Goal: Task Accomplishment & Management: Complete application form

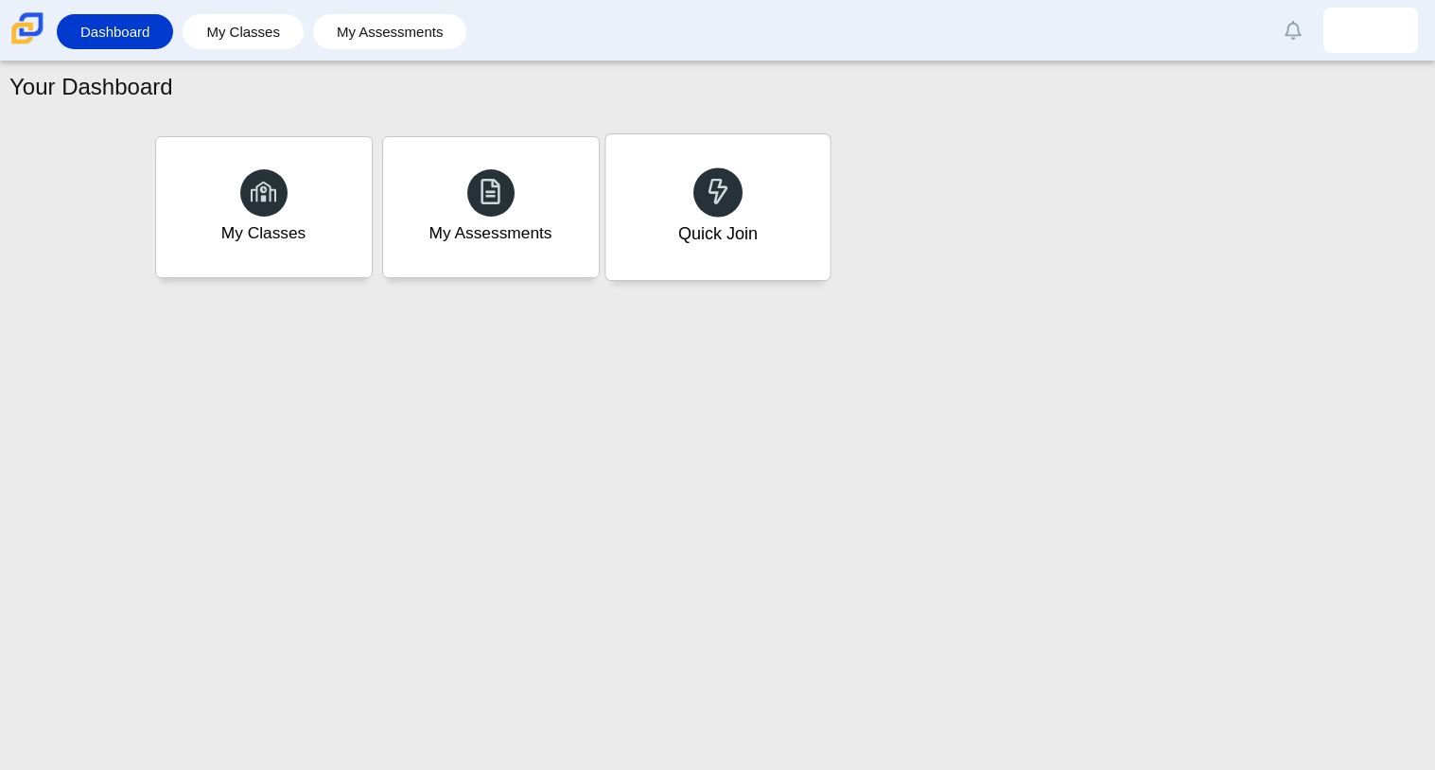
click at [747, 210] on div "Quick Join" at bounding box center [717, 207] width 224 height 146
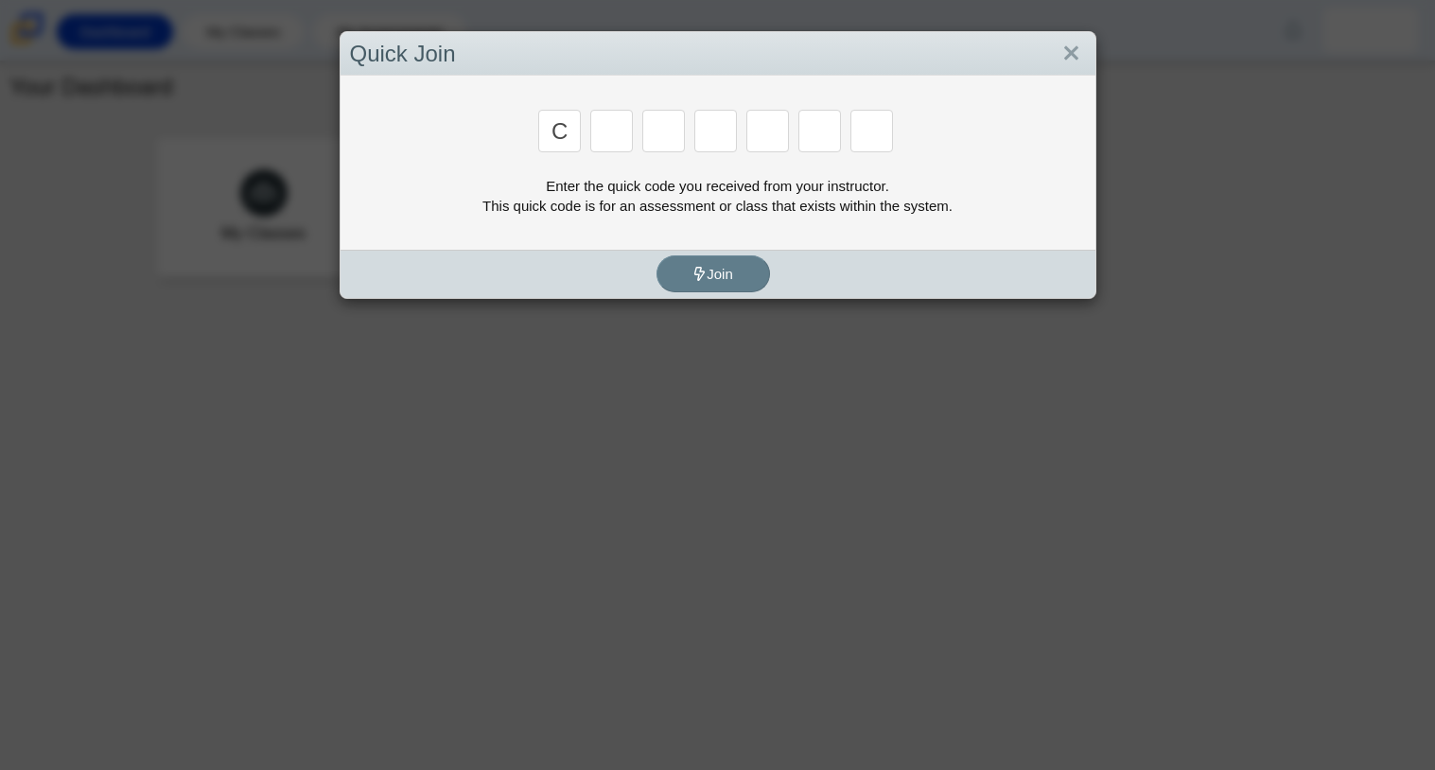
type input "c"
type input "x"
type input "h"
type input "9"
type input "m"
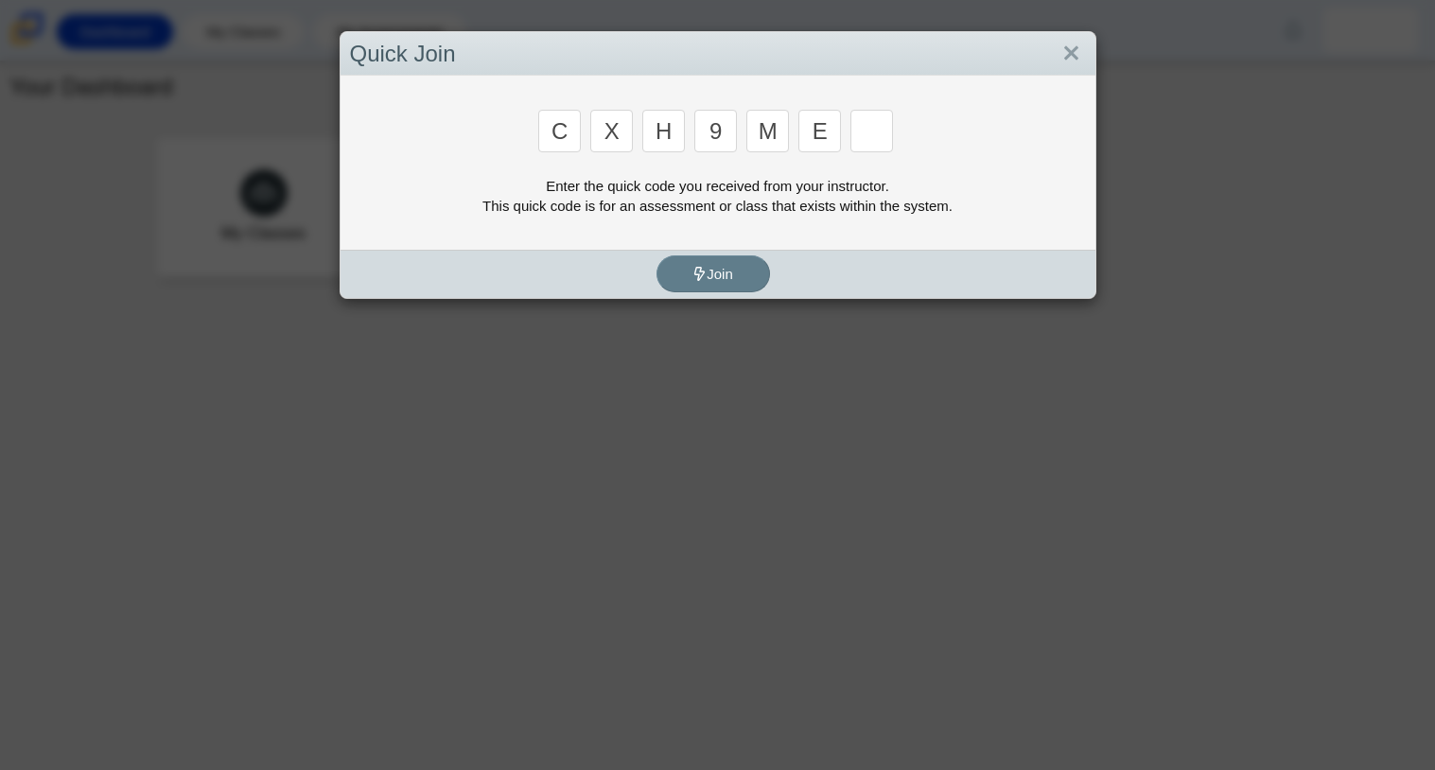
type input "e"
type input "2"
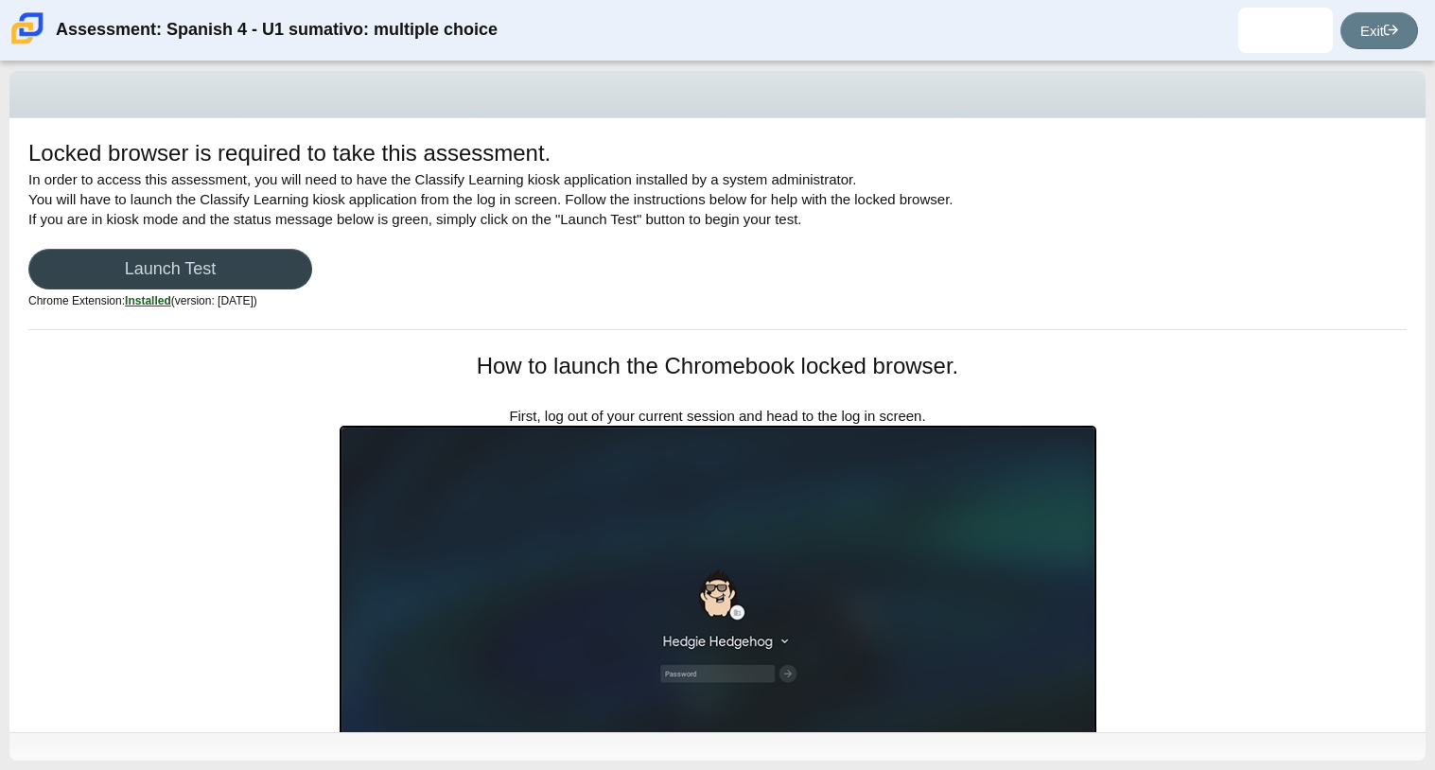
click at [215, 280] on link "Launch Test" at bounding box center [170, 269] width 284 height 41
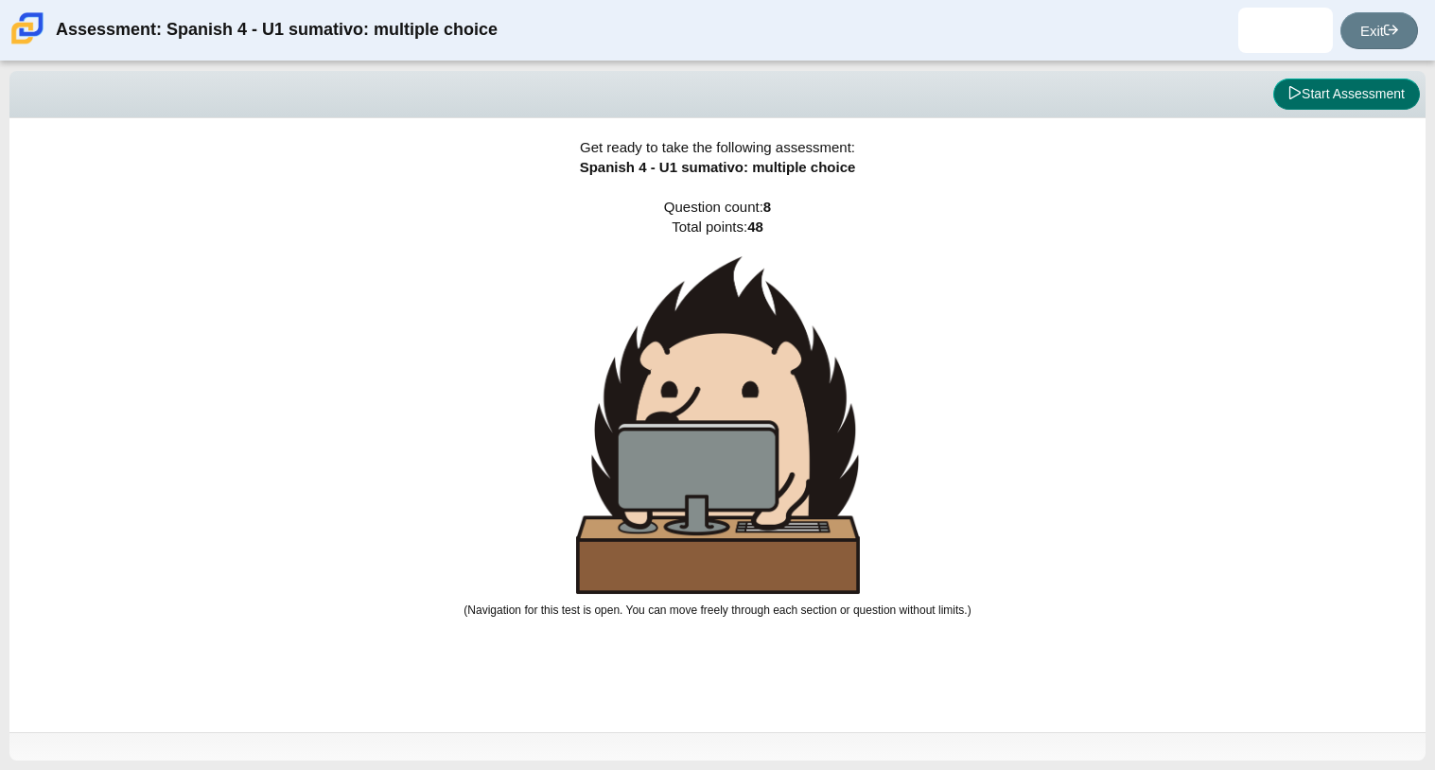
click at [1379, 83] on button "Start Assessment" at bounding box center [1346, 95] width 147 height 32
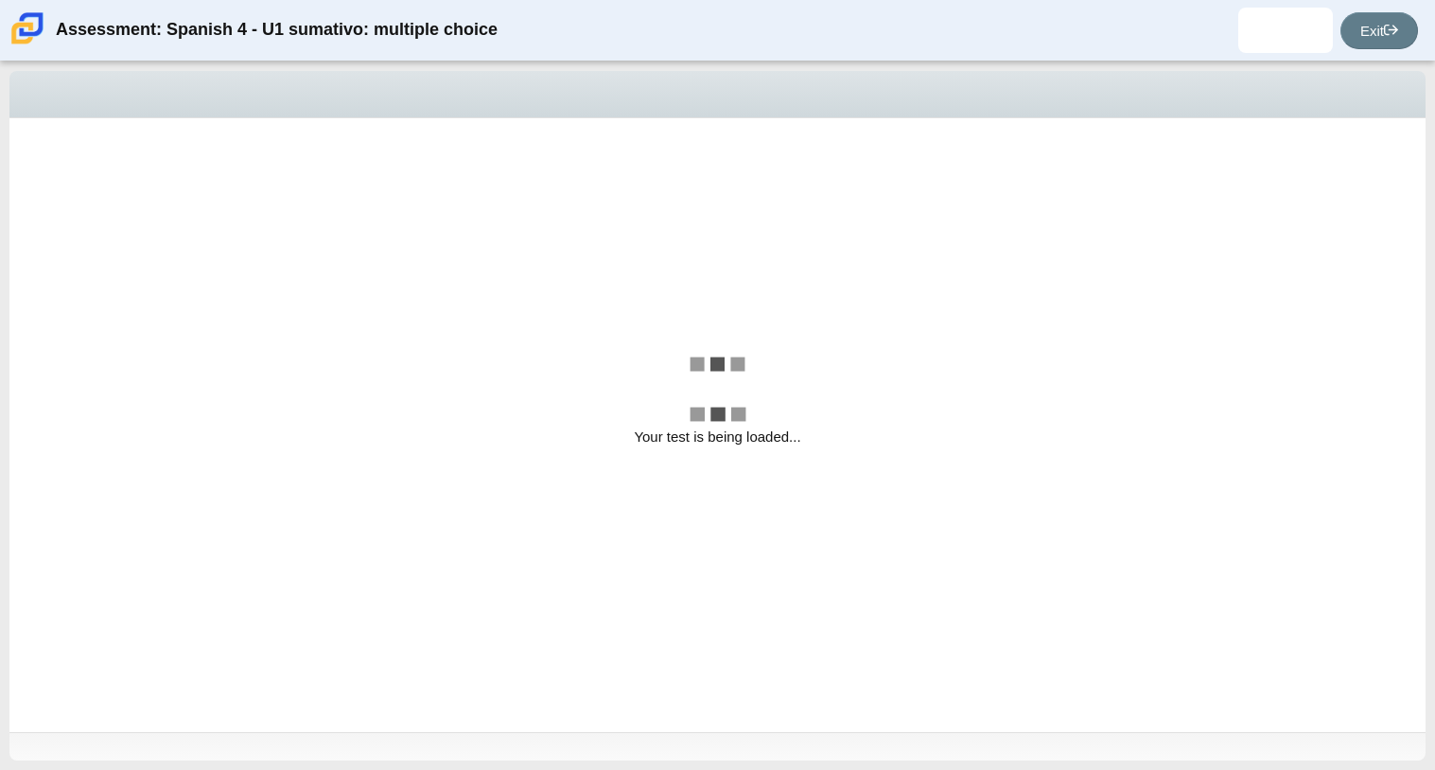
select select "a41de488-02ac-4dd5-a09b-0381ab625a77"
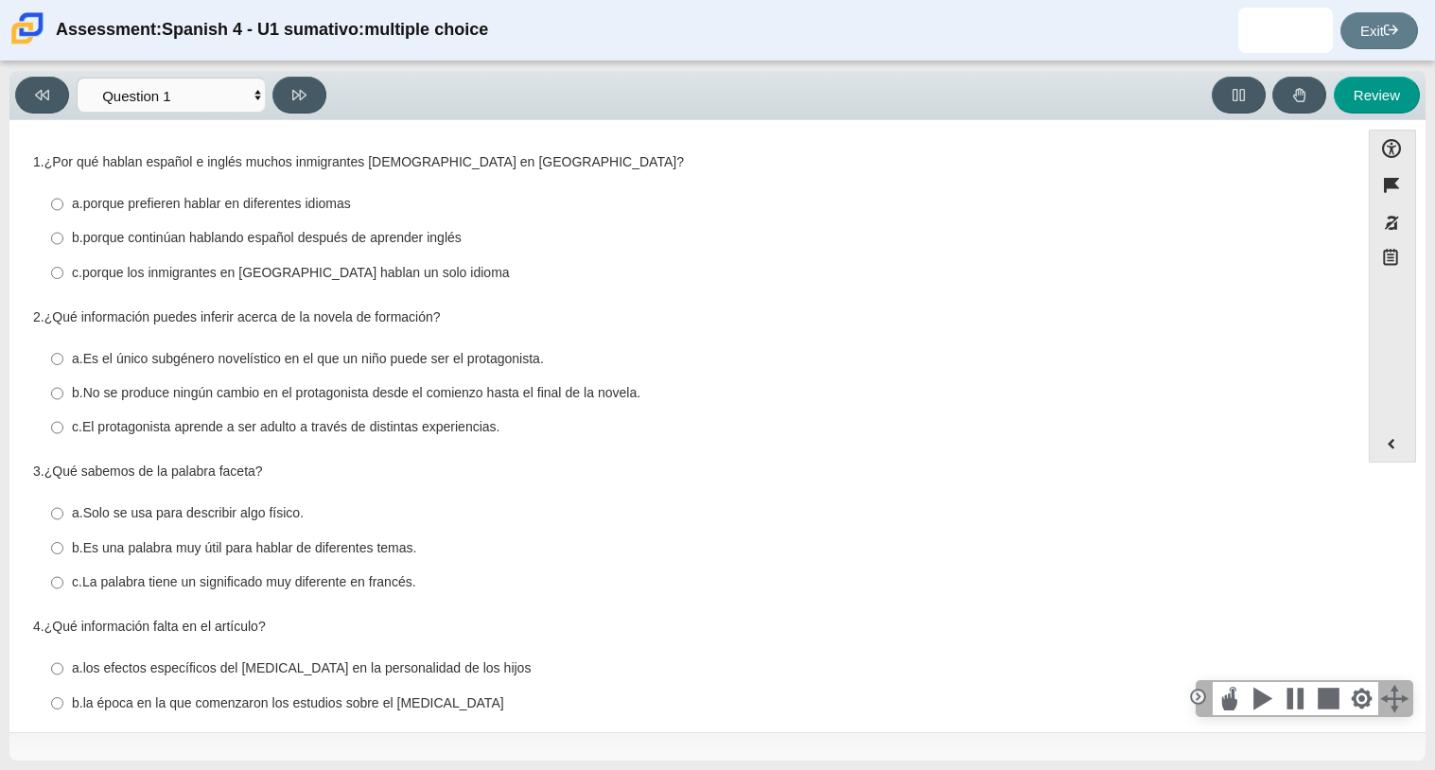
click at [332, 241] on thspan "porque continúan hablando español después de aprender inglés" at bounding box center [272, 237] width 378 height 17
click at [63, 241] on input "b. porque continúan hablando español después de aprender inglés b. porque conti…" at bounding box center [57, 238] width 12 height 34
radio input "true"
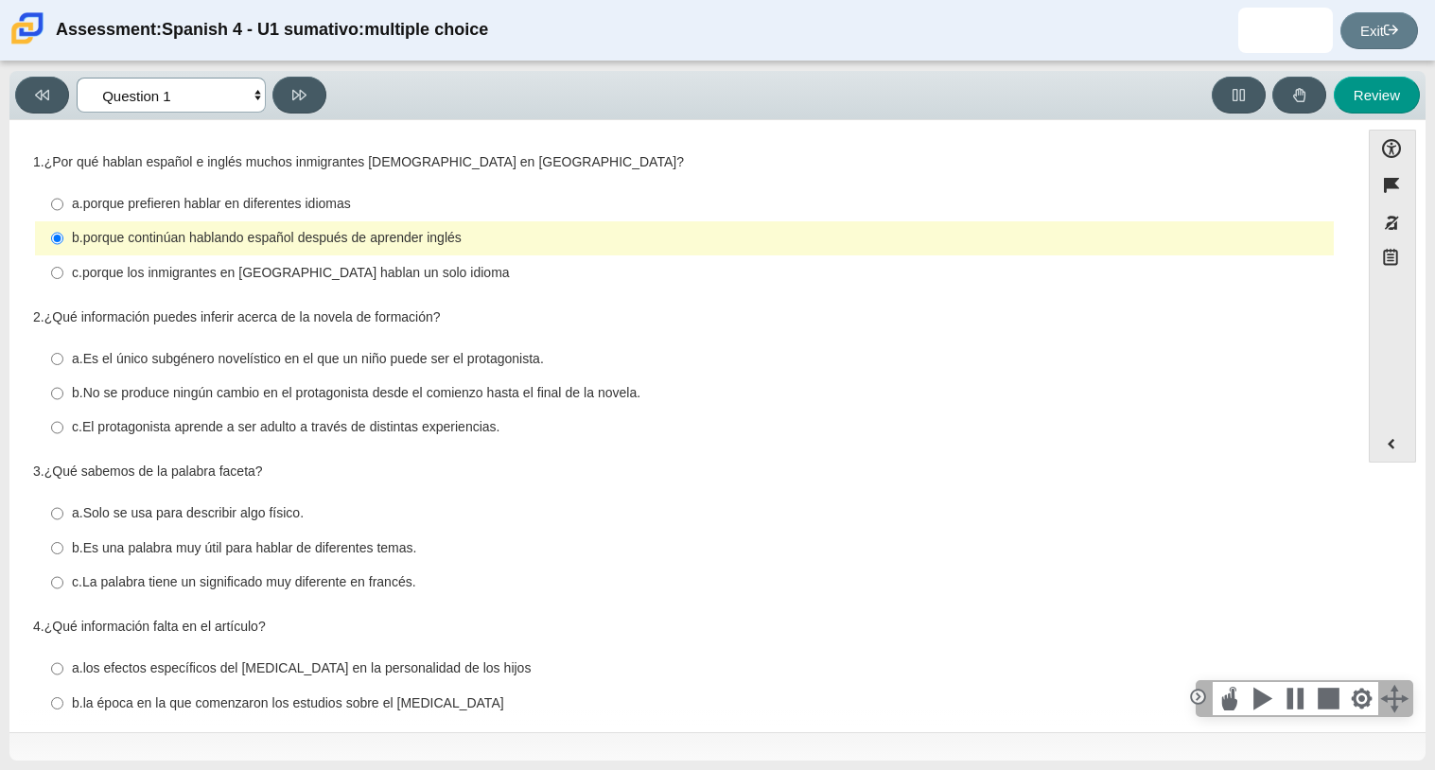
click at [181, 103] on select "Comprensión auditiva Question 1 Question 2 Question 3 Comprensión de lectura Qu…" at bounding box center [171, 95] width 189 height 35
click at [77, 78] on select "Comprensión auditiva Question 1 Question 2 Question 3 Comprensión de lectura Qu…" at bounding box center [171, 95] width 189 height 35
click at [184, 104] on select "Comprensión auditiva Question 1 Question 2 Question 3 Comprensión de lectura Qu…" at bounding box center [171, 95] width 189 height 35
click at [77, 78] on select "Comprensión auditiva Question 1 Question 2 Question 3 Comprensión de lectura Qu…" at bounding box center [171, 95] width 189 height 35
click at [384, 427] on thspan "El protagonista aprende a ser adulto a través de distintas experiencias." at bounding box center [291, 426] width 418 height 17
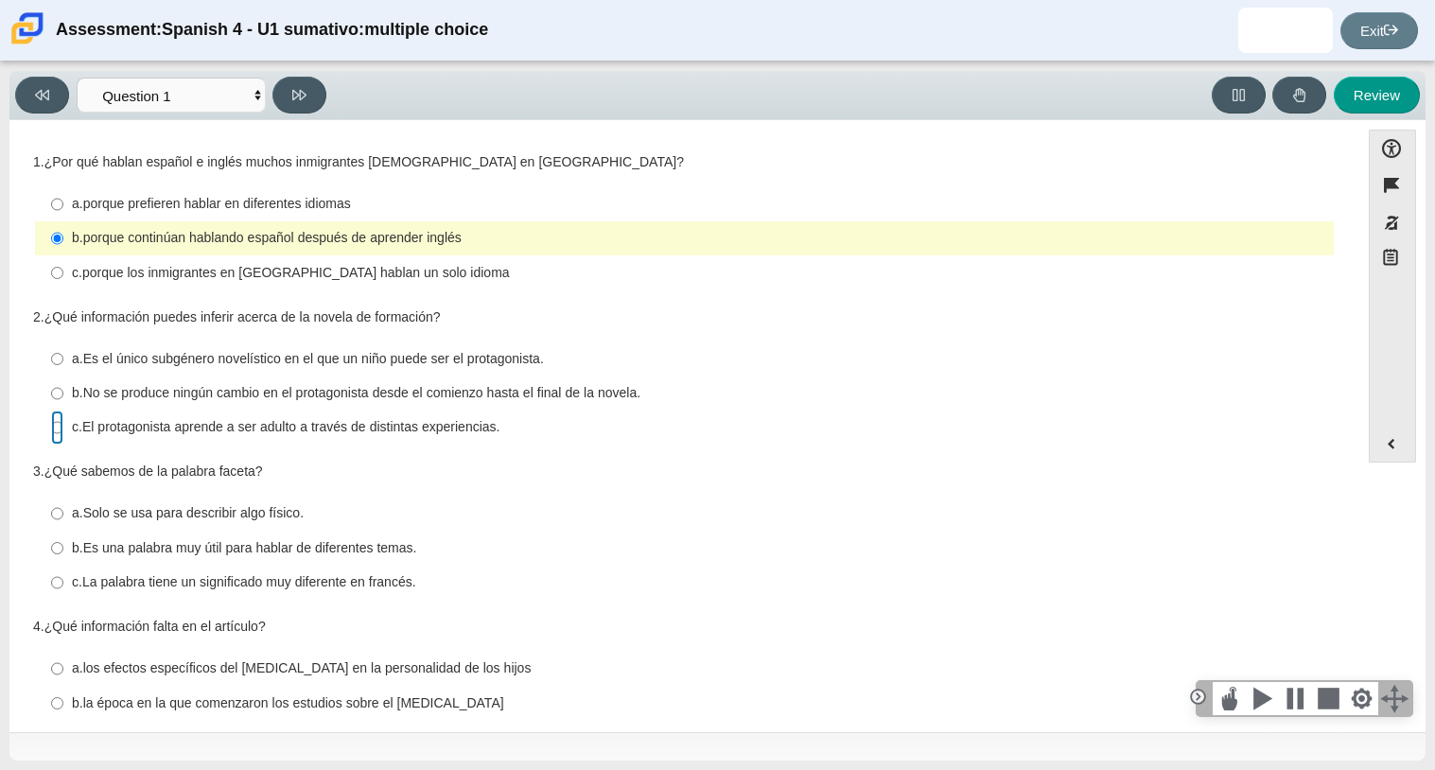
click at [63, 427] on input "c. El protagonista aprende a ser adulto a través de distintas experiencias. c. …" at bounding box center [57, 428] width 12 height 34
radio input "true"
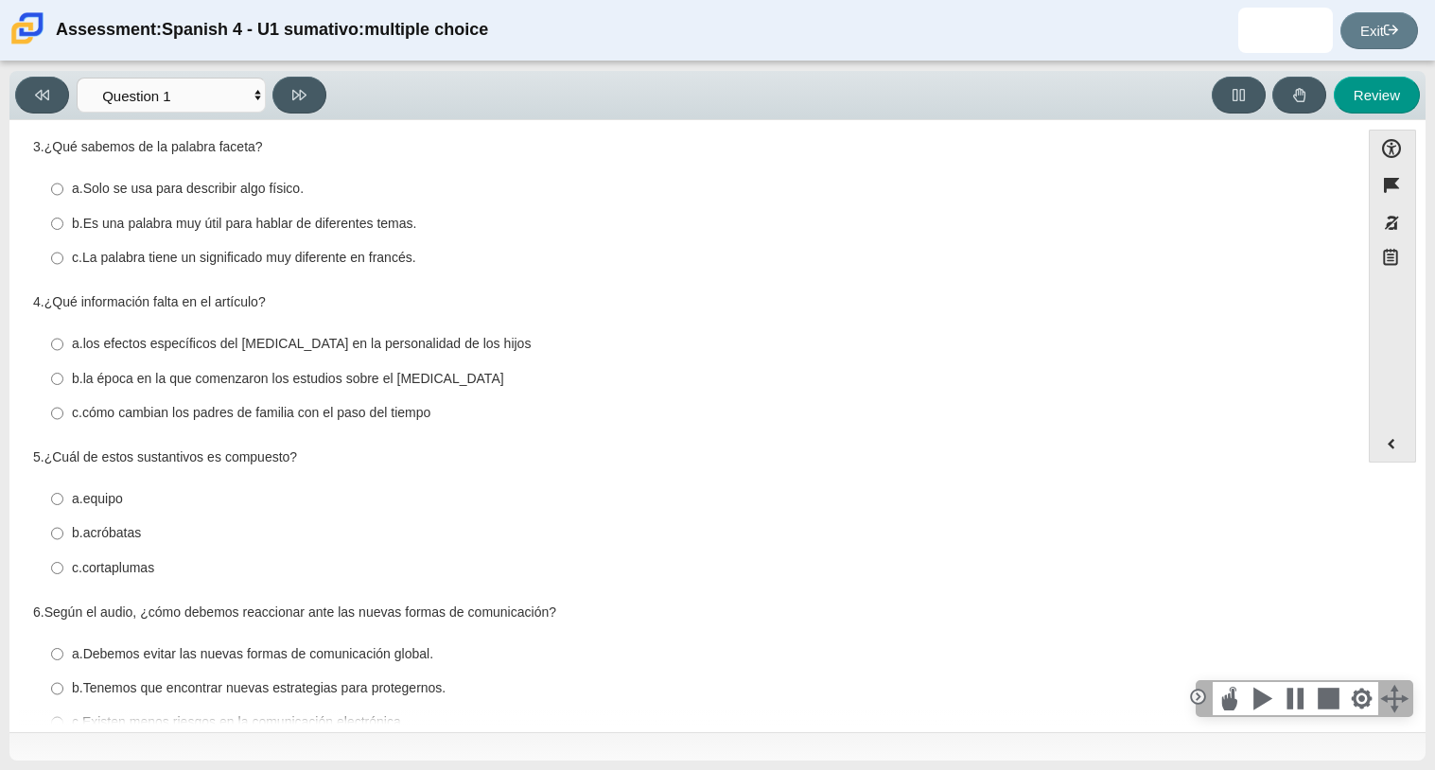
scroll to position [321, 0]
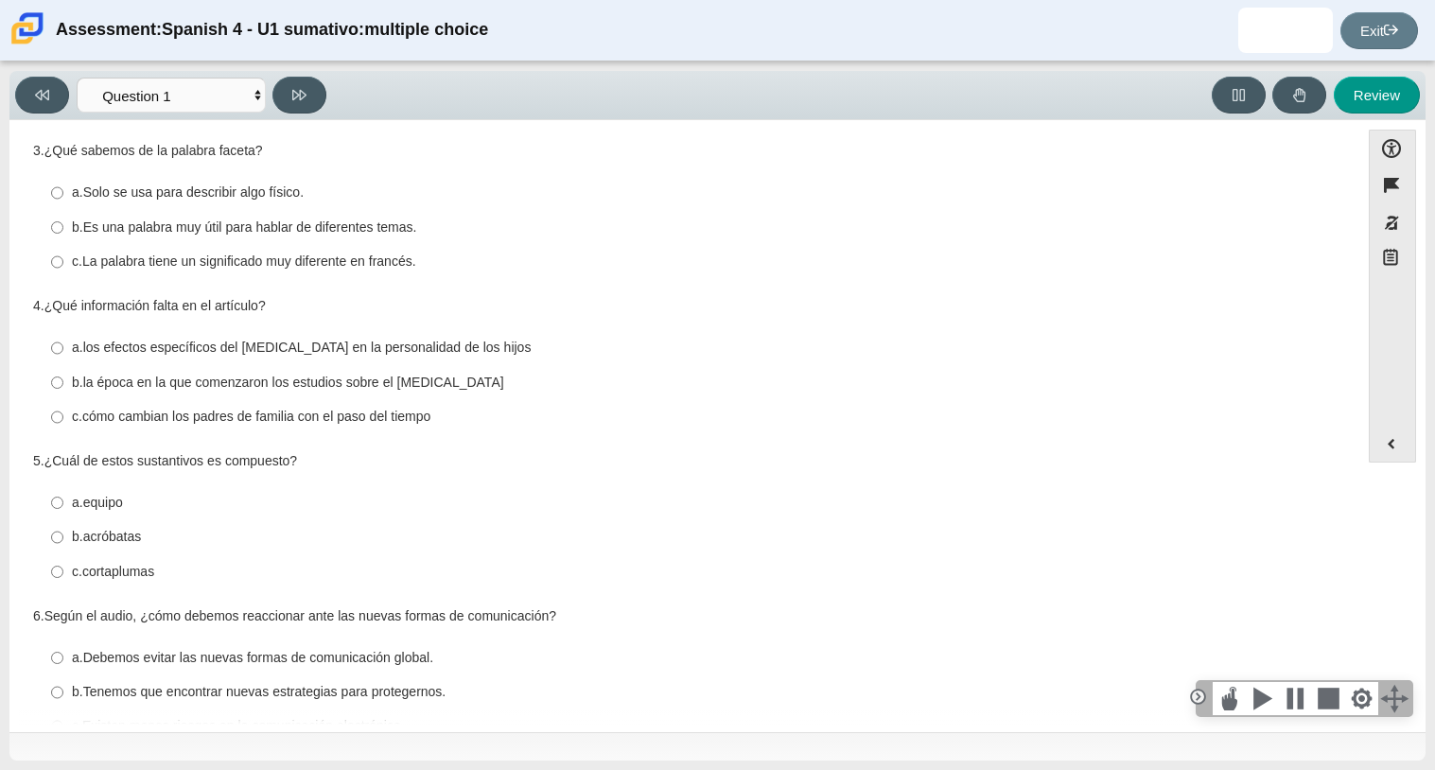
click at [353, 227] on thspan "Es una palabra muy útil para hablar de diferentes temas." at bounding box center [250, 226] width 334 height 17
click at [63, 227] on input "b. Es una palabra muy útil para hablar de diferentes temas. b. Es una palabra m…" at bounding box center [57, 227] width 12 height 34
radio input "true"
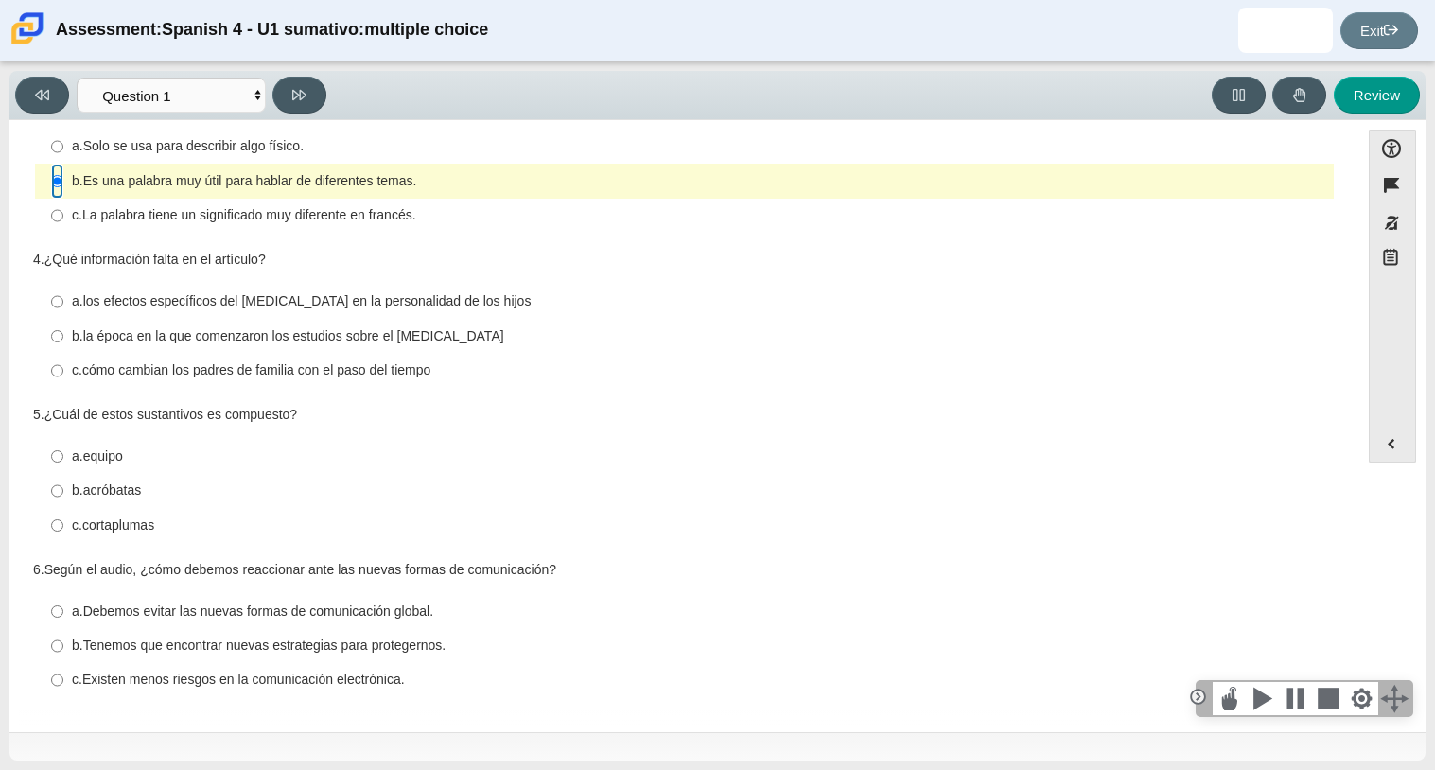
scroll to position [369, 0]
click at [153, 97] on select "Comprensión auditiva Question 1 Question 2 Question 3 Comprensión de lectura Qu…" at bounding box center [171, 95] width 189 height 35
click at [213, 330] on thspan "la época en la que comenzaron los estudios sobre el [MEDICAL_DATA]" at bounding box center [293, 335] width 421 height 17
click at [63, 330] on input "b. la época en la que comenzaron los estudios sobre el [MEDICAL_DATA] b. la épo…" at bounding box center [57, 336] width 12 height 34
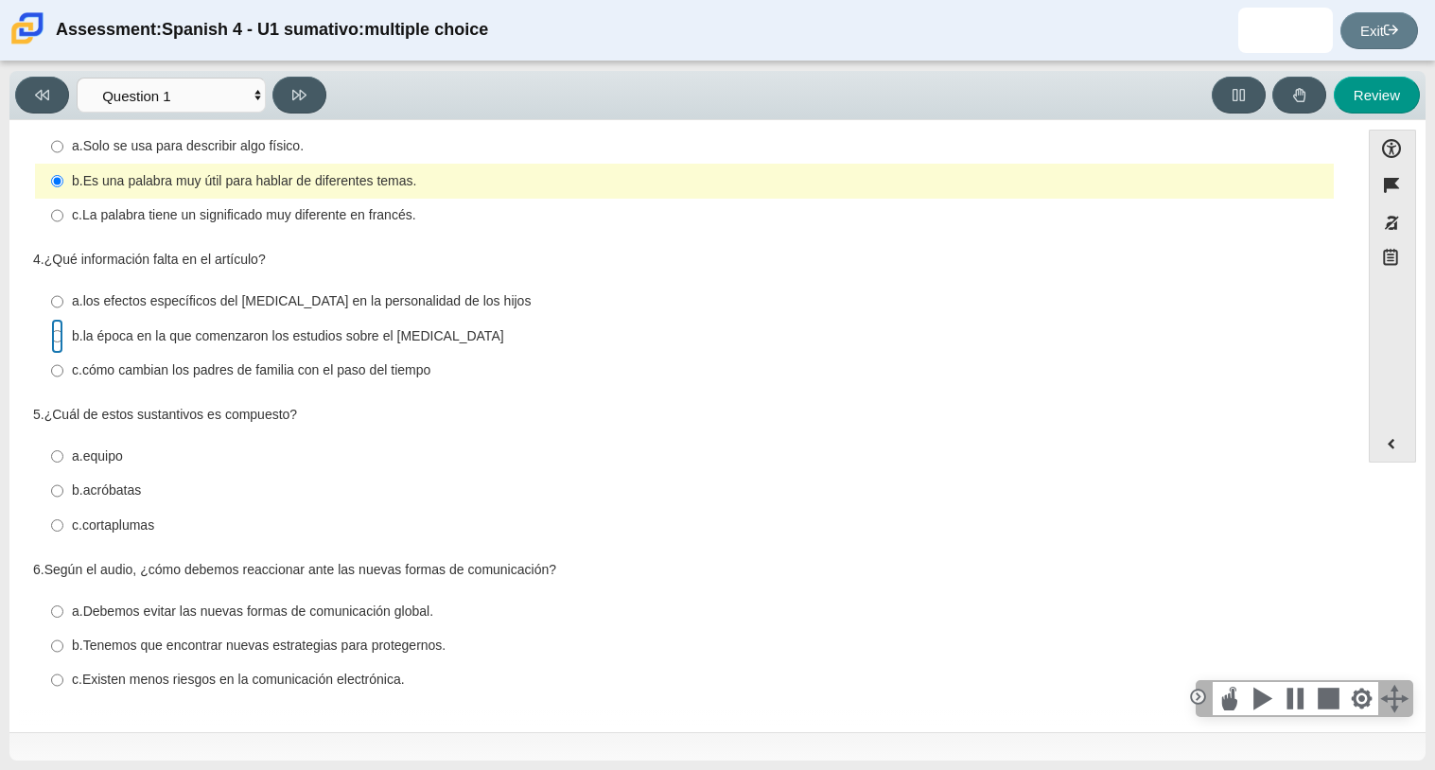
radio input "true"
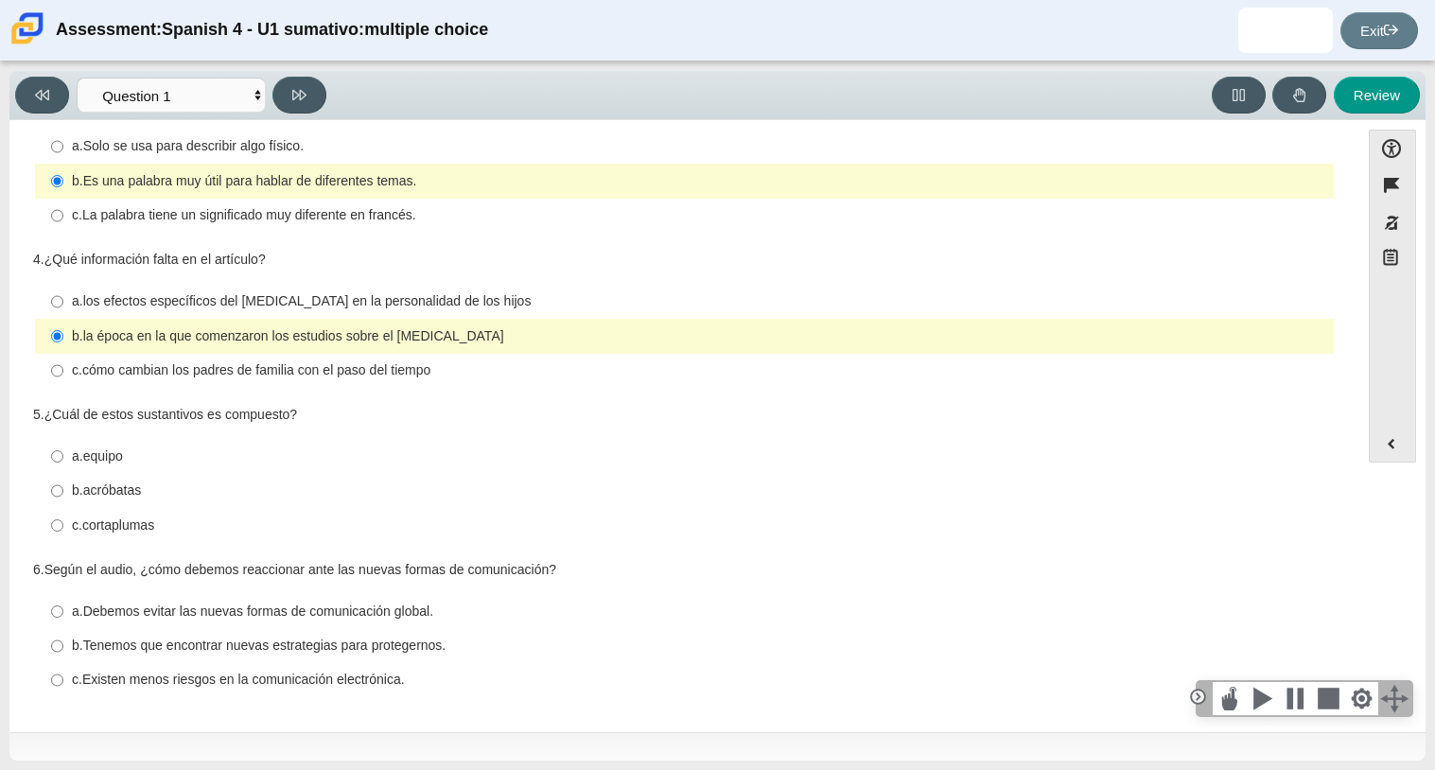
click at [103, 535] on label "c. cortaplumas c. cortaplumas" at bounding box center [686, 525] width 1296 height 34
click at [63, 535] on input "c. cortaplumas c. cortaplumas" at bounding box center [57, 525] width 12 height 34
radio input "true"
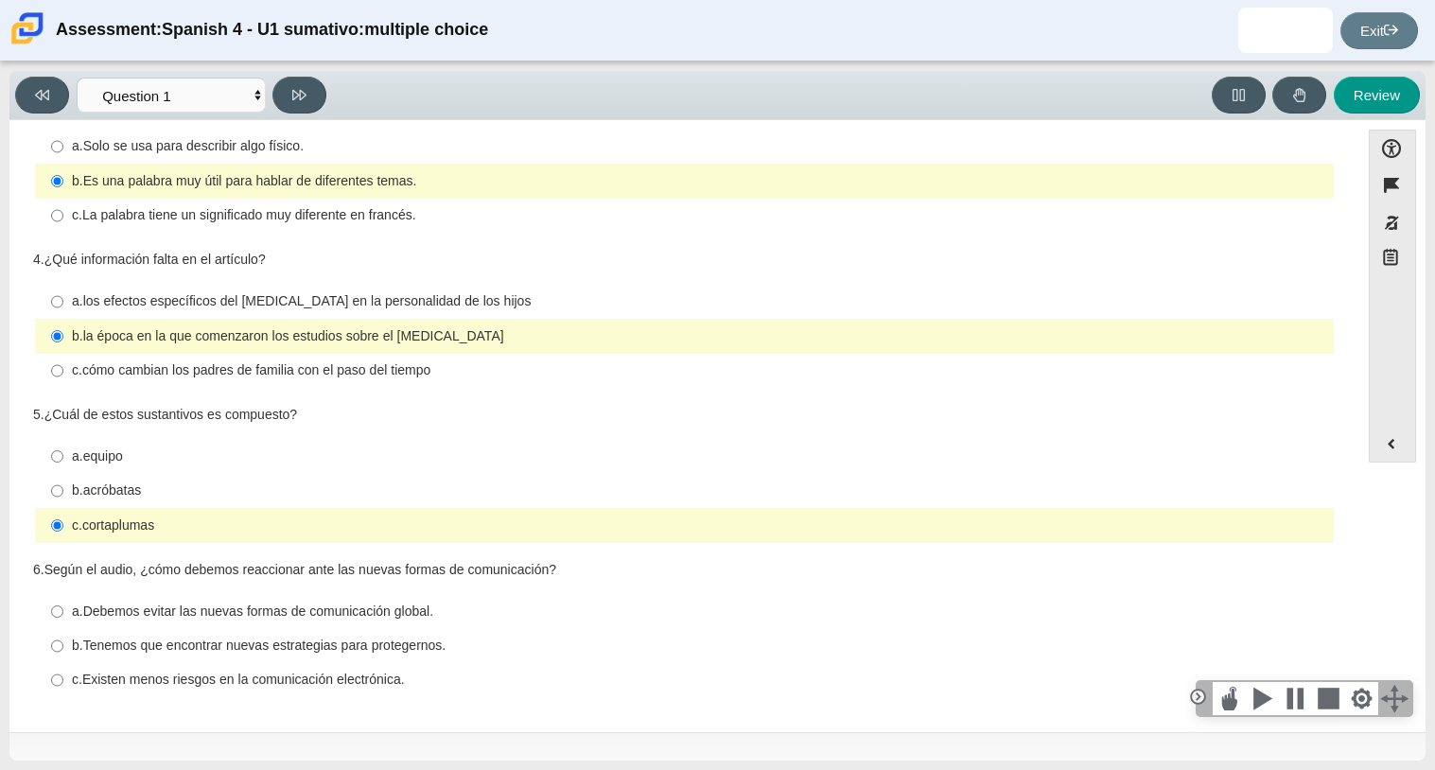
click at [215, 648] on thspan "Tenemos que encontrar nuevas estrategias para protegernos." at bounding box center [264, 645] width 363 height 17
click at [63, 648] on input "b. Tenemos que encontrar nuevas estrategias para protegernos. b. Tenemos que en…" at bounding box center [57, 646] width 12 height 34
radio input "true"
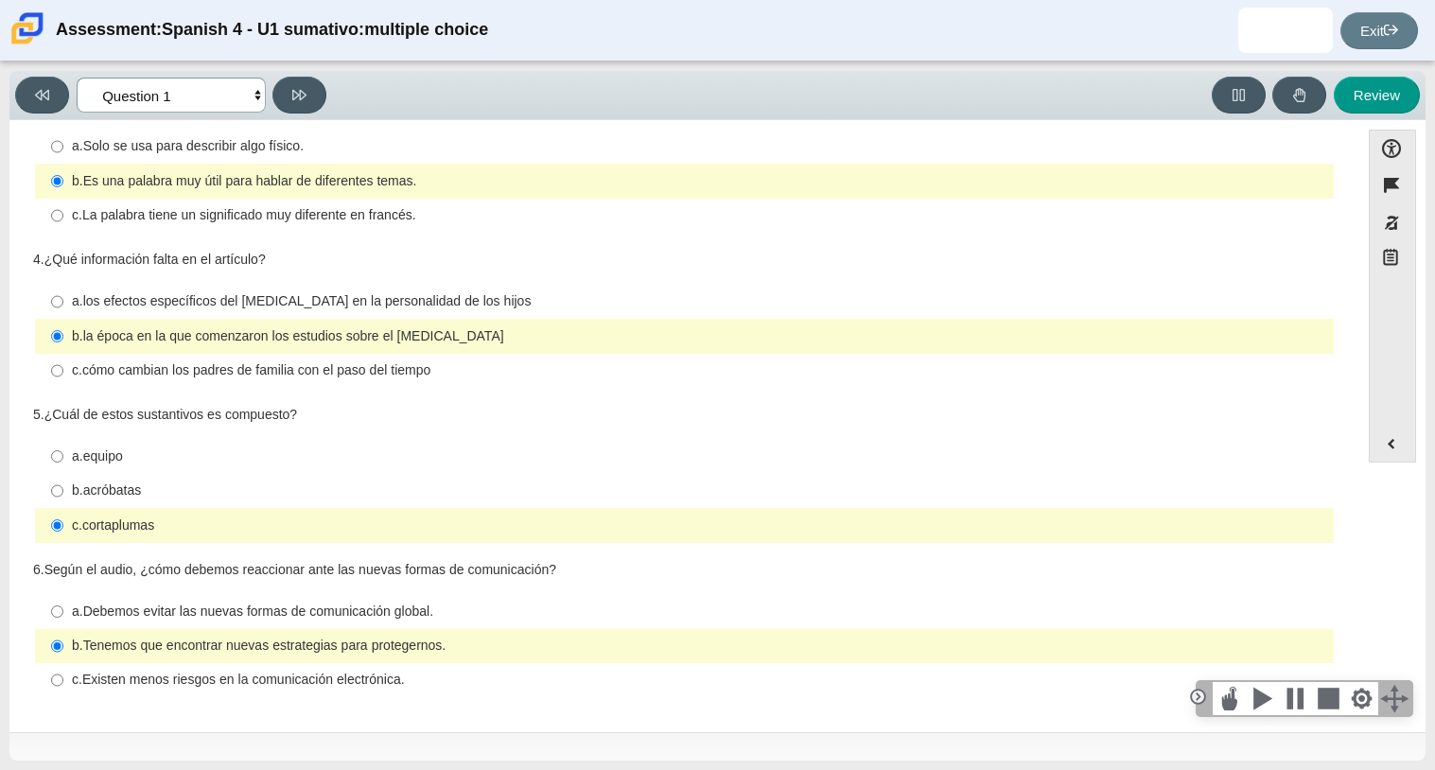
click at [182, 105] on select "Comprensión auditiva Question 1 Question 2 Question 3 Comprensión de lectura Qu…" at bounding box center [171, 95] width 189 height 35
click at [77, 78] on select "Comprensión auditiva Question 1 Question 2 Question 3 Comprensión de lectura Qu…" at bounding box center [171, 95] width 189 height 35
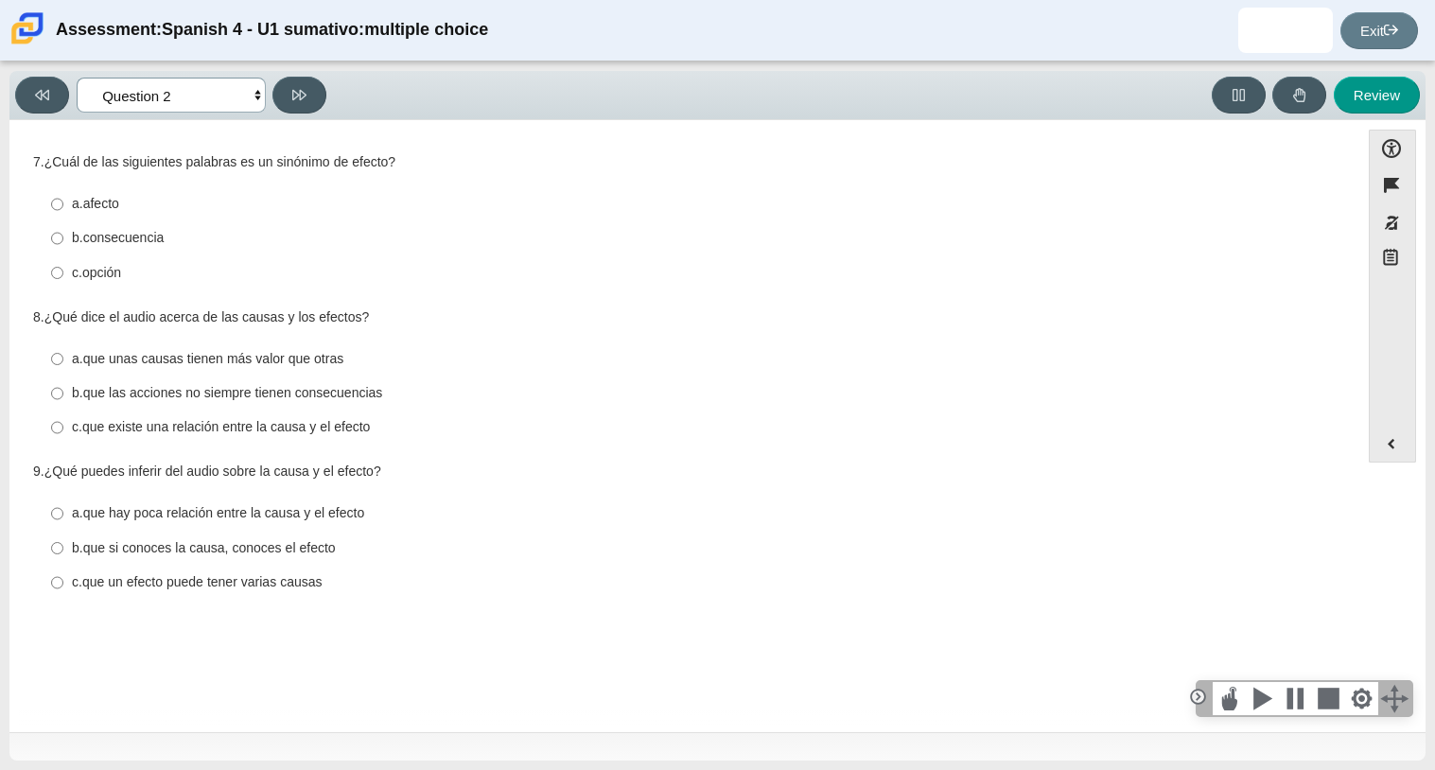
click at [236, 105] on select "Comprensión auditiva Question 1 Question 2 Question 3 Comprensión de lectura Qu…" at bounding box center [171, 95] width 189 height 35
click at [77, 78] on select "Comprensión auditiva Question 1 Question 2 Question 3 Comprensión de lectura Qu…" at bounding box center [171, 95] width 189 height 35
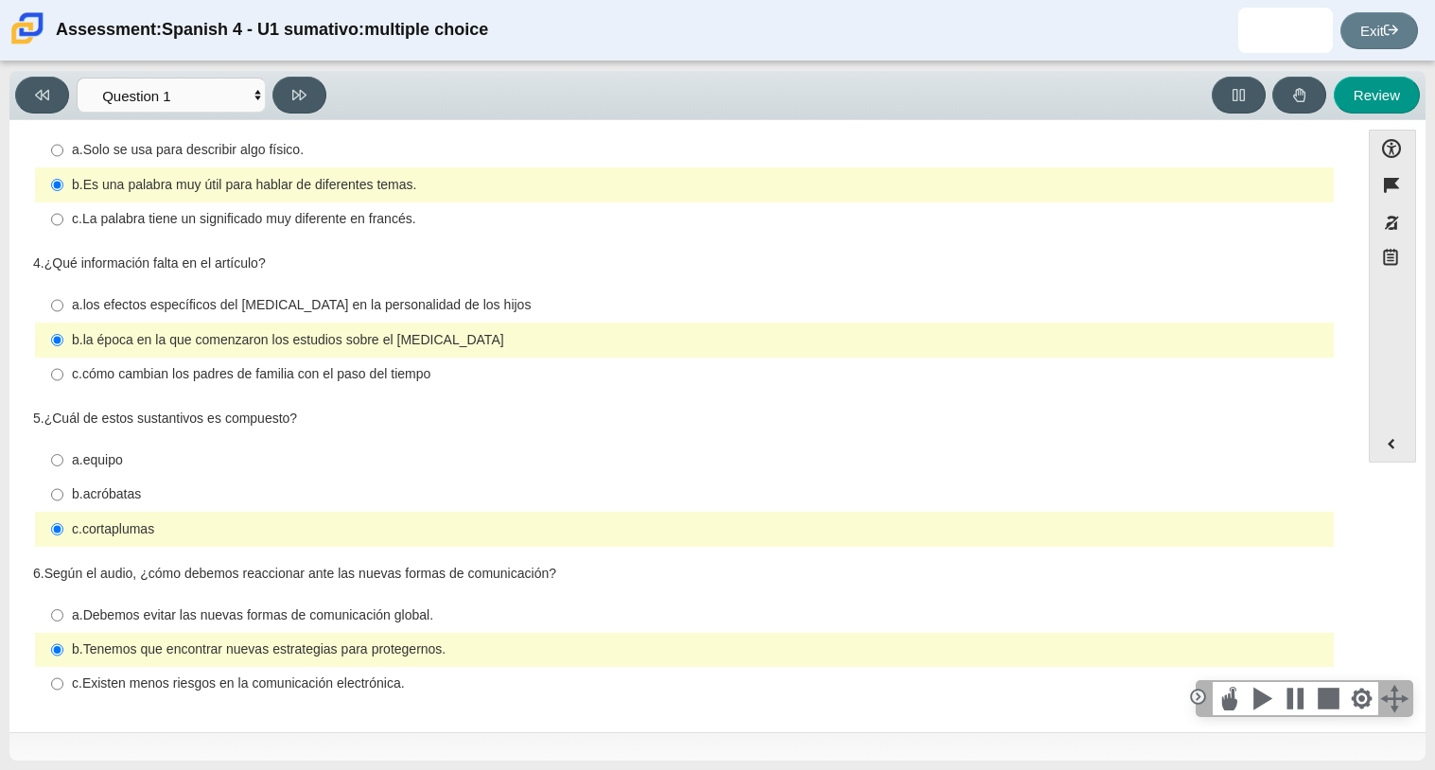
scroll to position [366, 0]
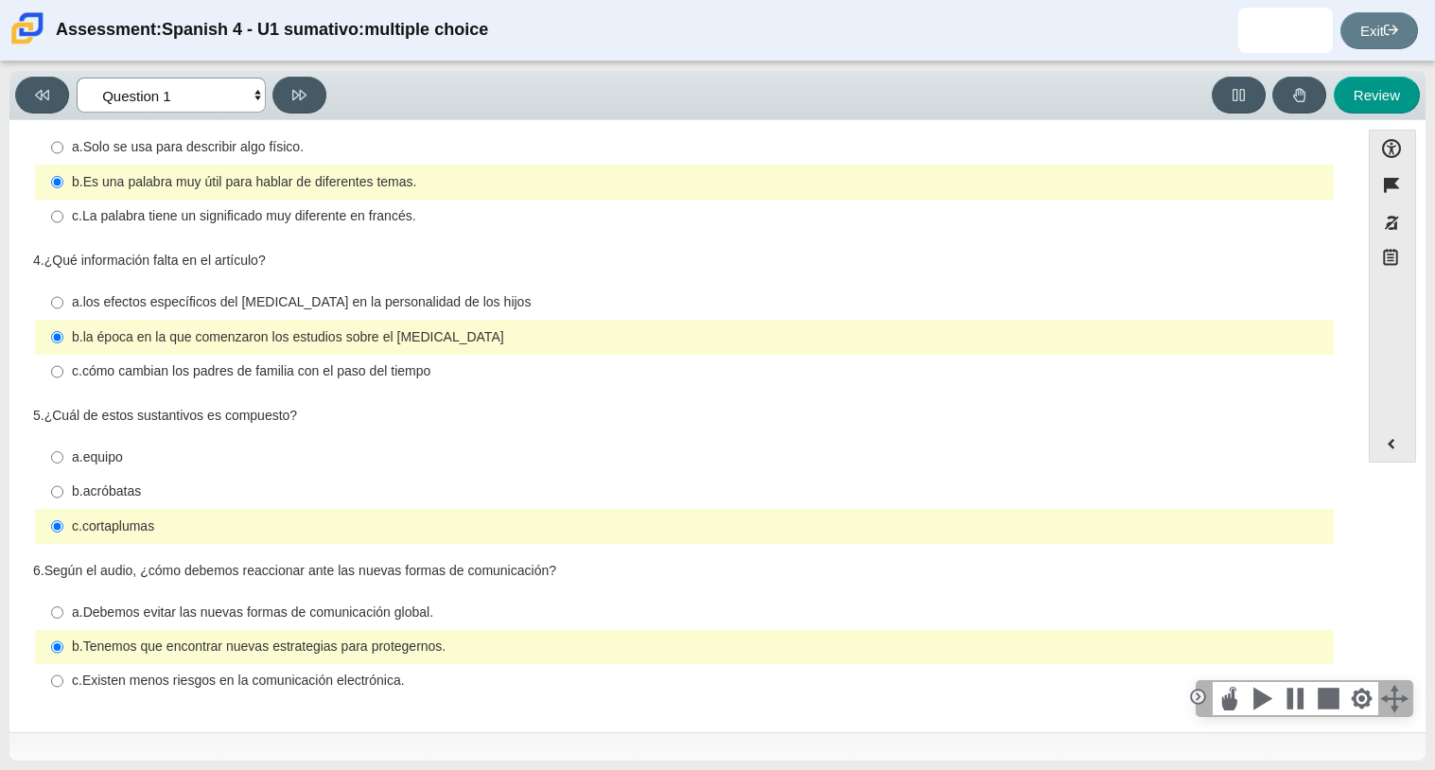
click at [136, 85] on select "Comprensión auditiva Question 1 Question 2 Question 3 Comprensión de lectura Qu…" at bounding box center [171, 95] width 189 height 35
click at [0, 503] on div "Viewing Question 1 of 8 in Pacing Mode Comprensión auditiva Question 1 Question…" at bounding box center [717, 415] width 1435 height 708
click at [206, 87] on select "Comprensión auditiva Question 1 Question 2 Question 3 Comprensión de lectura Qu…" at bounding box center [171, 95] width 189 height 35
select select "f076714a-6747-478e-936f-d582d2f603d1"
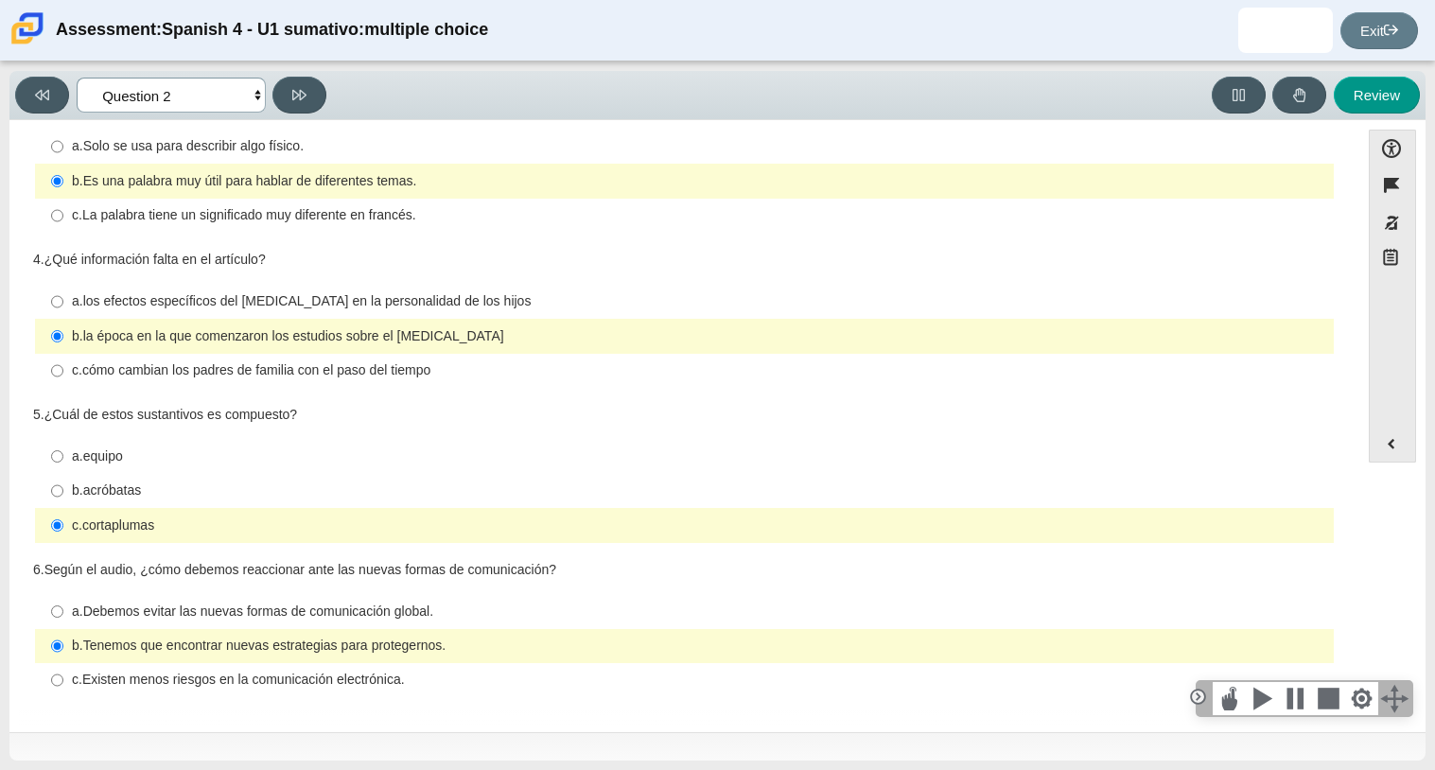
click at [77, 78] on select "Comprensión auditiva Question 1 Question 2 Question 3 Comprensión de lectura Qu…" at bounding box center [171, 95] width 189 height 35
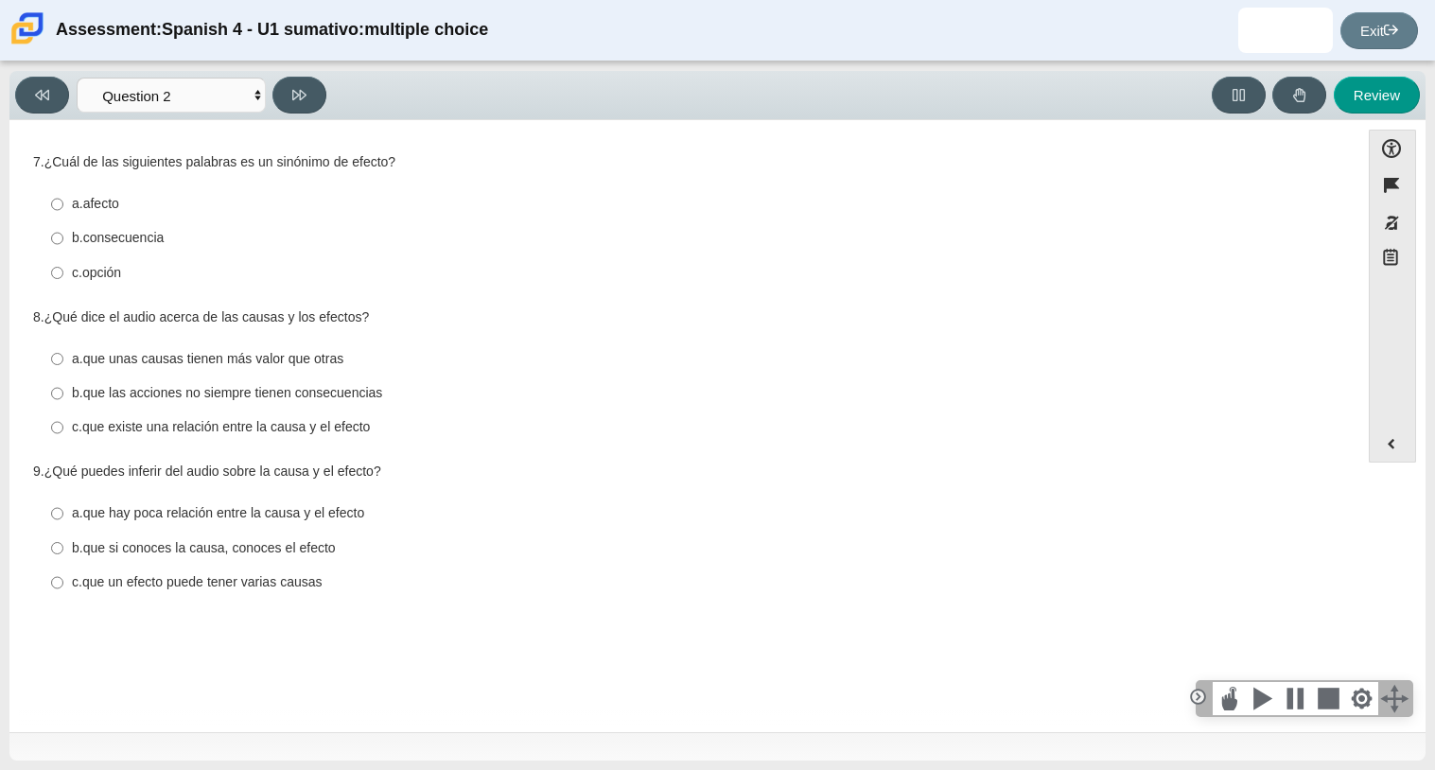
click at [119, 511] on thspan "que hay poca relación entre la causa y el efecto" at bounding box center [224, 512] width 282 height 17
click at [63, 511] on input "a. que hay poca relación entre la causa y el efecto a. que hay poca relación en…" at bounding box center [57, 514] width 12 height 34
radio input "true"
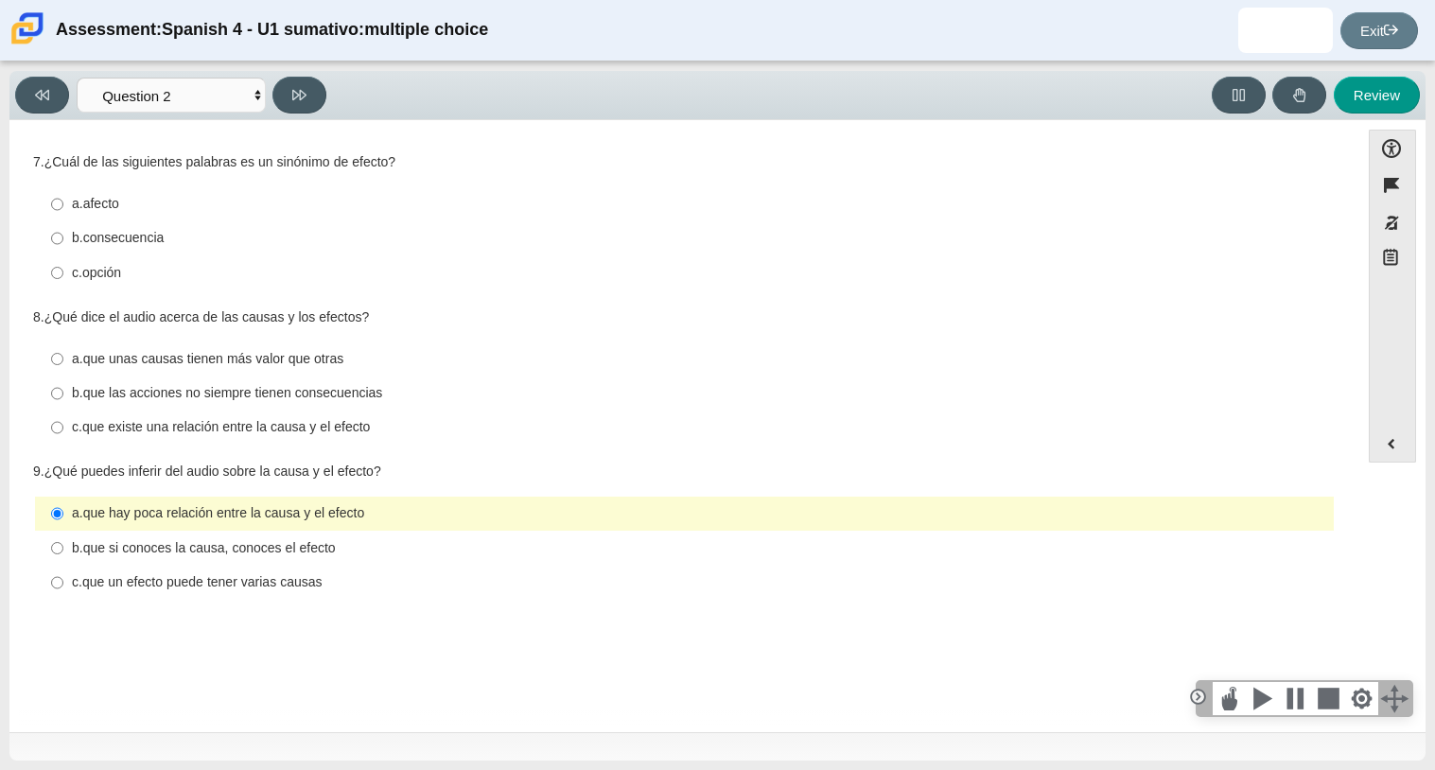
click at [143, 244] on thspan "consecuencia" at bounding box center [123, 237] width 81 height 17
click at [63, 244] on input "b. consecuencia b. consecuencia" at bounding box center [57, 238] width 12 height 34
radio input "true"
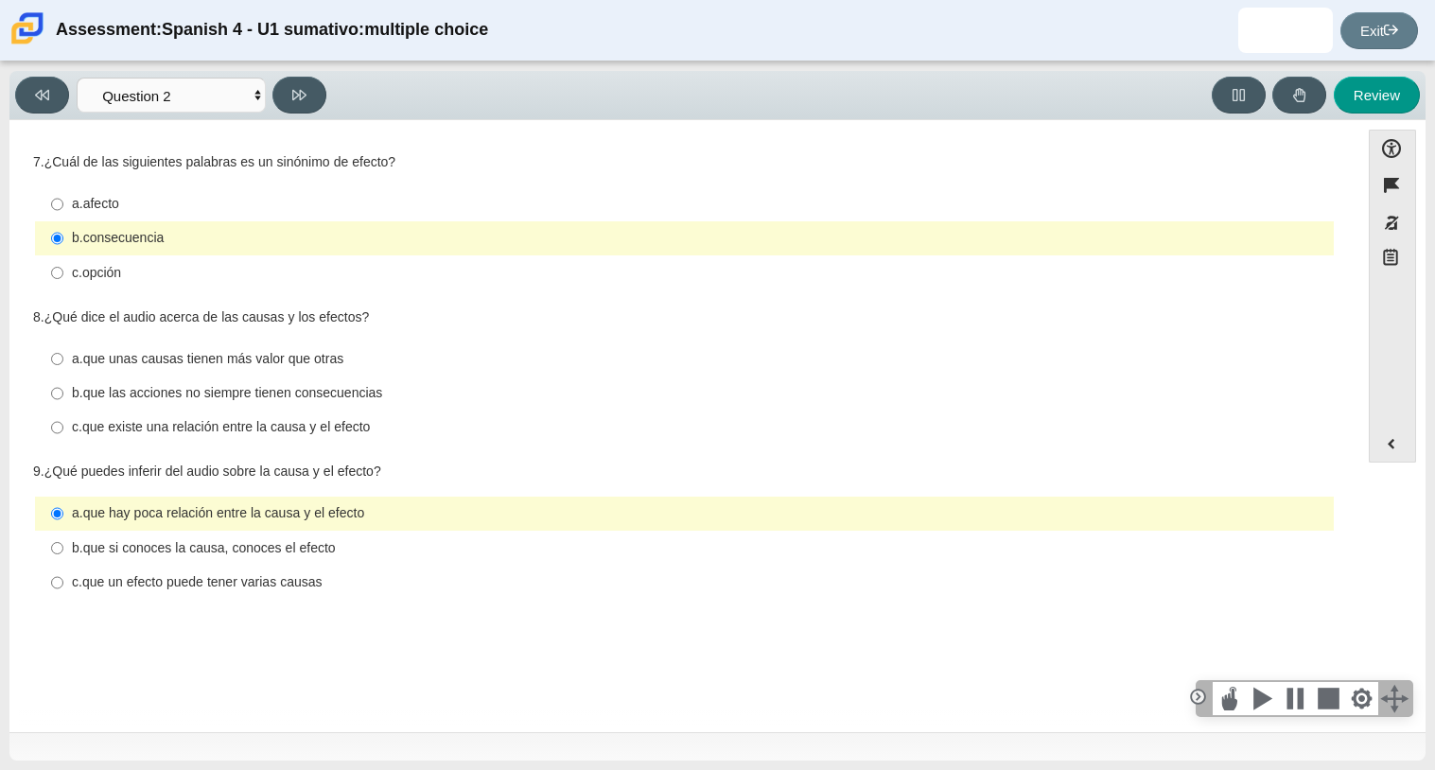
click at [227, 392] on thspan "que las acciones no siempre tienen consecuencias" at bounding box center [233, 392] width 300 height 17
click at [63, 392] on input "b. que las acciones no siempre tienen consecuencias b. que las acciones no siem…" at bounding box center [57, 393] width 12 height 34
radio input "true"
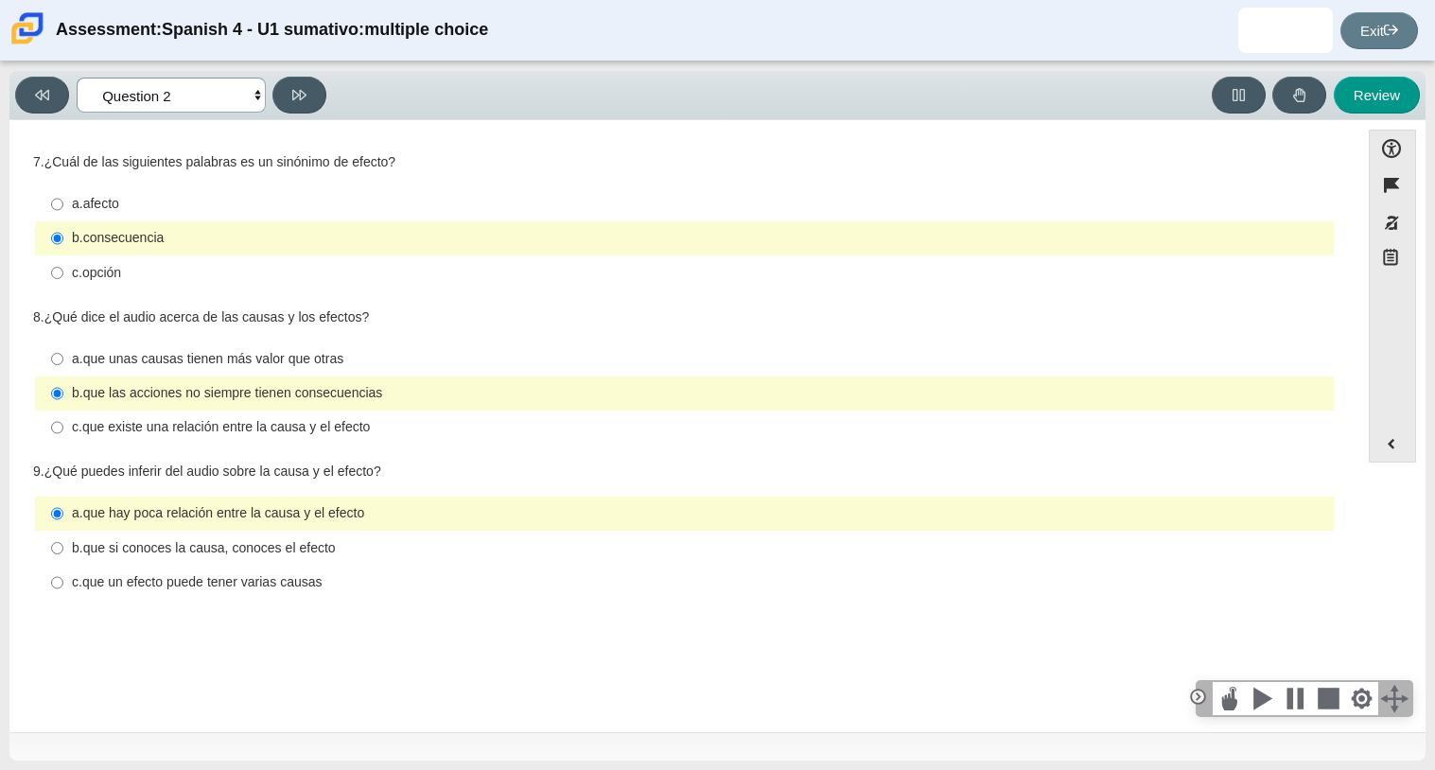
click at [208, 90] on select "Comprensión auditiva Question 1 Question 2 Question 3 Comprensión de lectura Qu…" at bounding box center [171, 95] width 189 height 35
click at [77, 78] on select "Comprensión auditiva Question 1 Question 2 Question 3 Comprensión de lectura Qu…" at bounding box center [171, 95] width 189 height 35
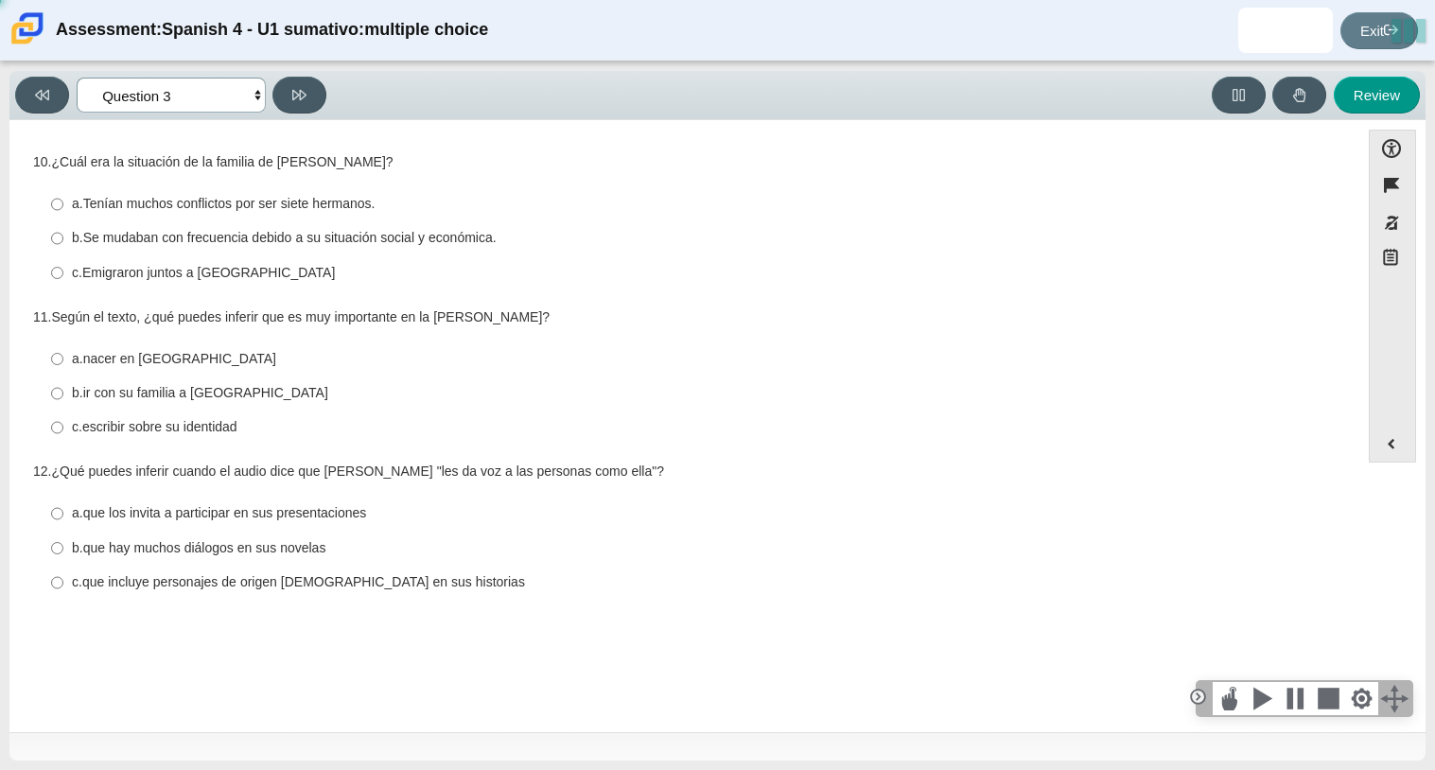
click at [241, 90] on select "Comprensión auditiva Question 1 Question 2 Question 3 Comprensión de lectura Qu…" at bounding box center [171, 95] width 189 height 35
click at [77, 78] on select "Comprensión auditiva Question 1 Question 2 Question 3 Comprensión de lectura Qu…" at bounding box center [171, 95] width 189 height 35
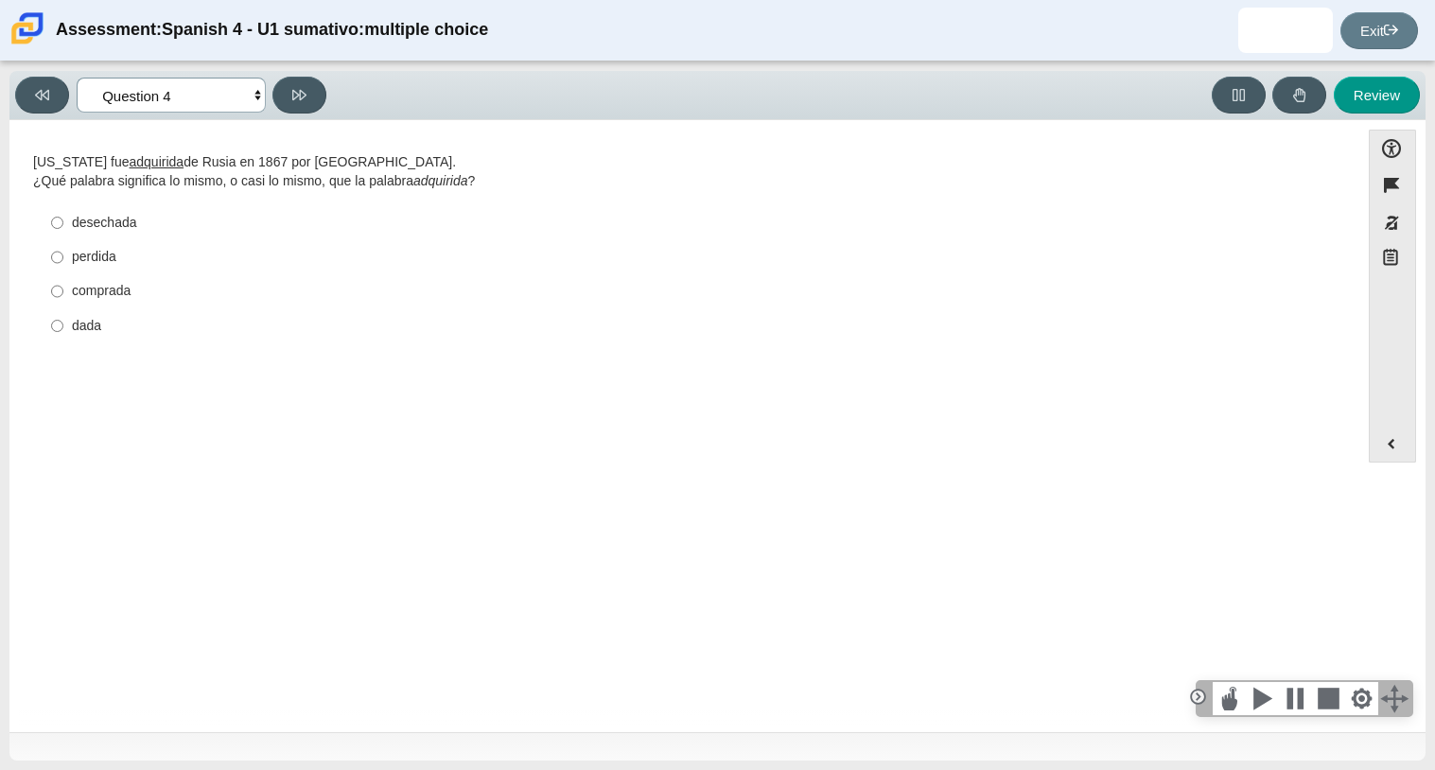
click at [190, 105] on select "Comprensión auditiva Question 1 Question 2 Question 3 Comprensión de lectura Qu…" at bounding box center [171, 95] width 189 height 35
select select "955d698b-f94a-4dc0-b255-03112f50ff9e"
click at [77, 78] on select "Comprensión auditiva Question 1 Question 2 Question 3 Comprensión de lectura Qu…" at bounding box center [171, 95] width 189 height 35
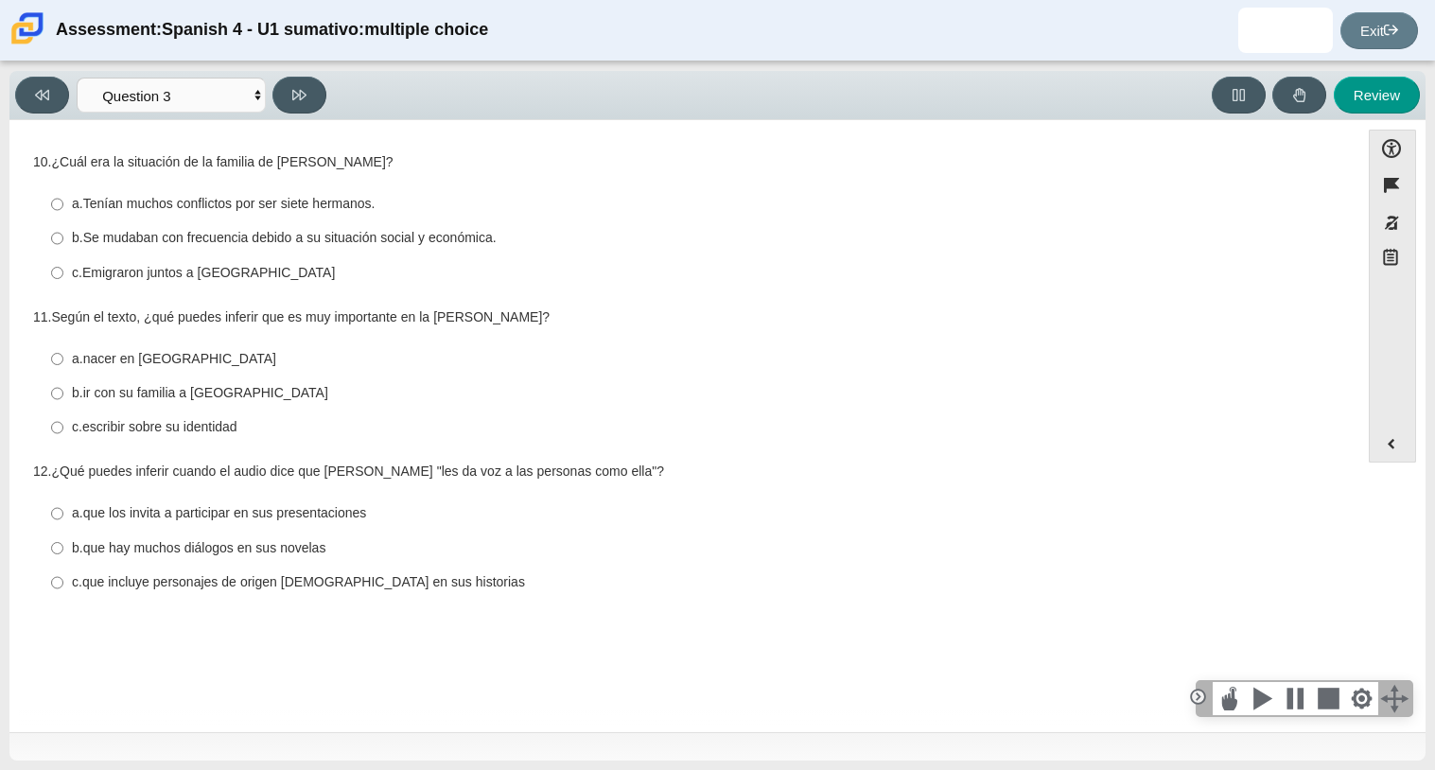
click at [369, 245] on thspan "Se mudaban con frecuencia debido a su situación social y económica." at bounding box center [289, 237] width 413 height 17
click at [63, 245] on input "b. Se mudaban con frecuencia debido a su situación social y económica. b. Se mu…" at bounding box center [57, 238] width 12 height 34
radio input "true"
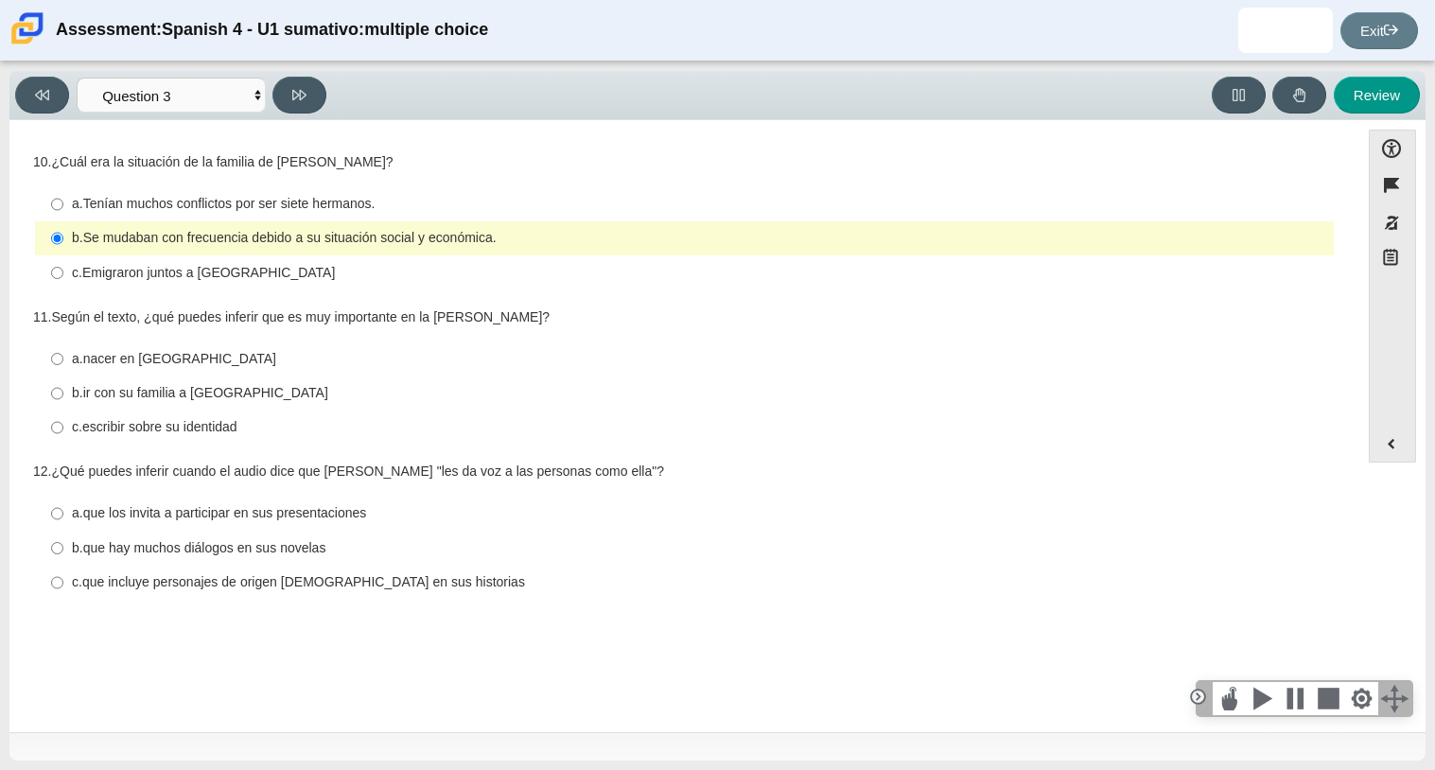
click at [203, 430] on thspan "escribir sobre su identidad" at bounding box center [159, 426] width 155 height 17
click at [63, 430] on input "c. escribir sobre su identidad c. escribir sobre su identidad" at bounding box center [57, 428] width 12 height 34
radio input "true"
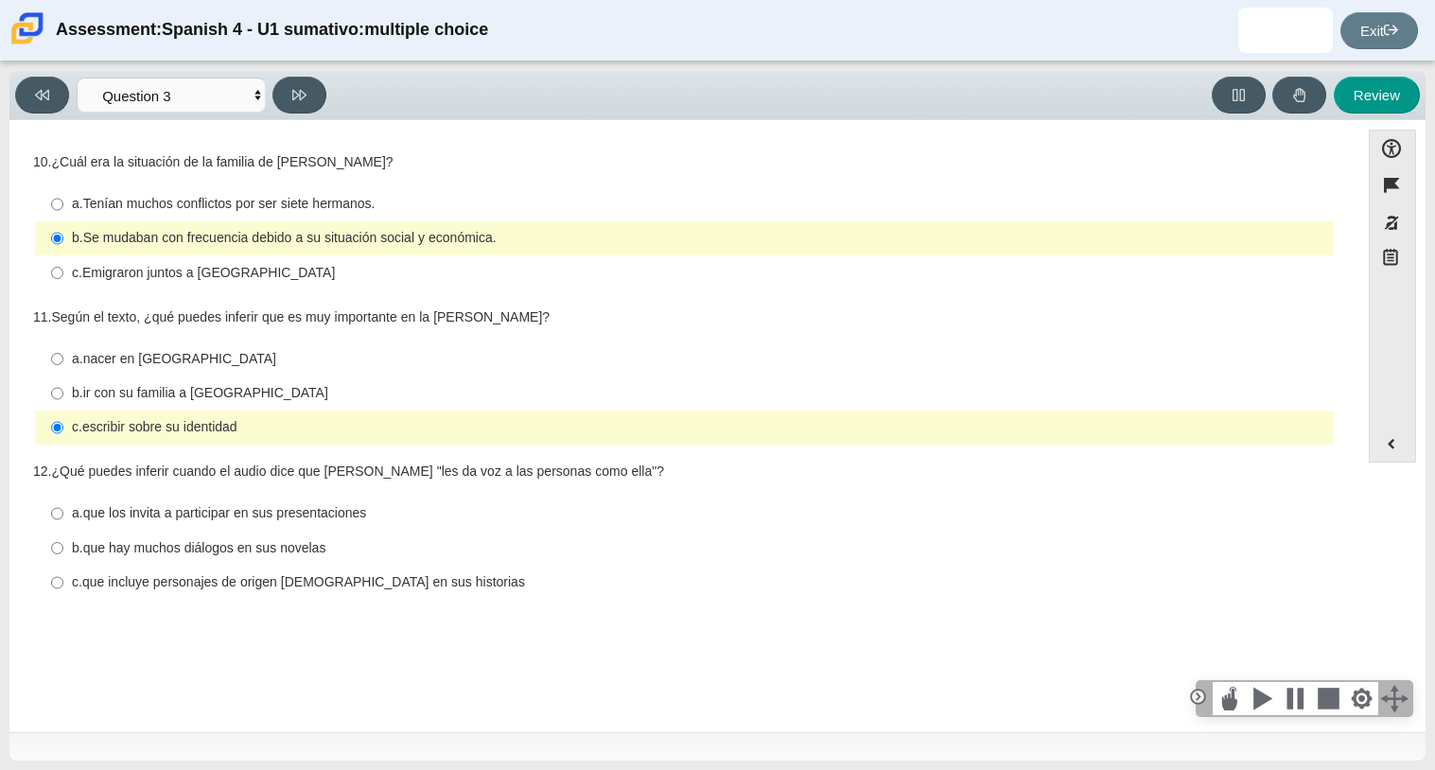
click at [252, 587] on thspan "que incluye personajes de origen [DEMOGRAPHIC_DATA] en sus historias" at bounding box center [303, 581] width 443 height 17
click at [63, 587] on input "c. que incluye personajes de origen [DEMOGRAPHIC_DATA] en sus historias c. que …" at bounding box center [57, 583] width 12 height 34
radio input "true"
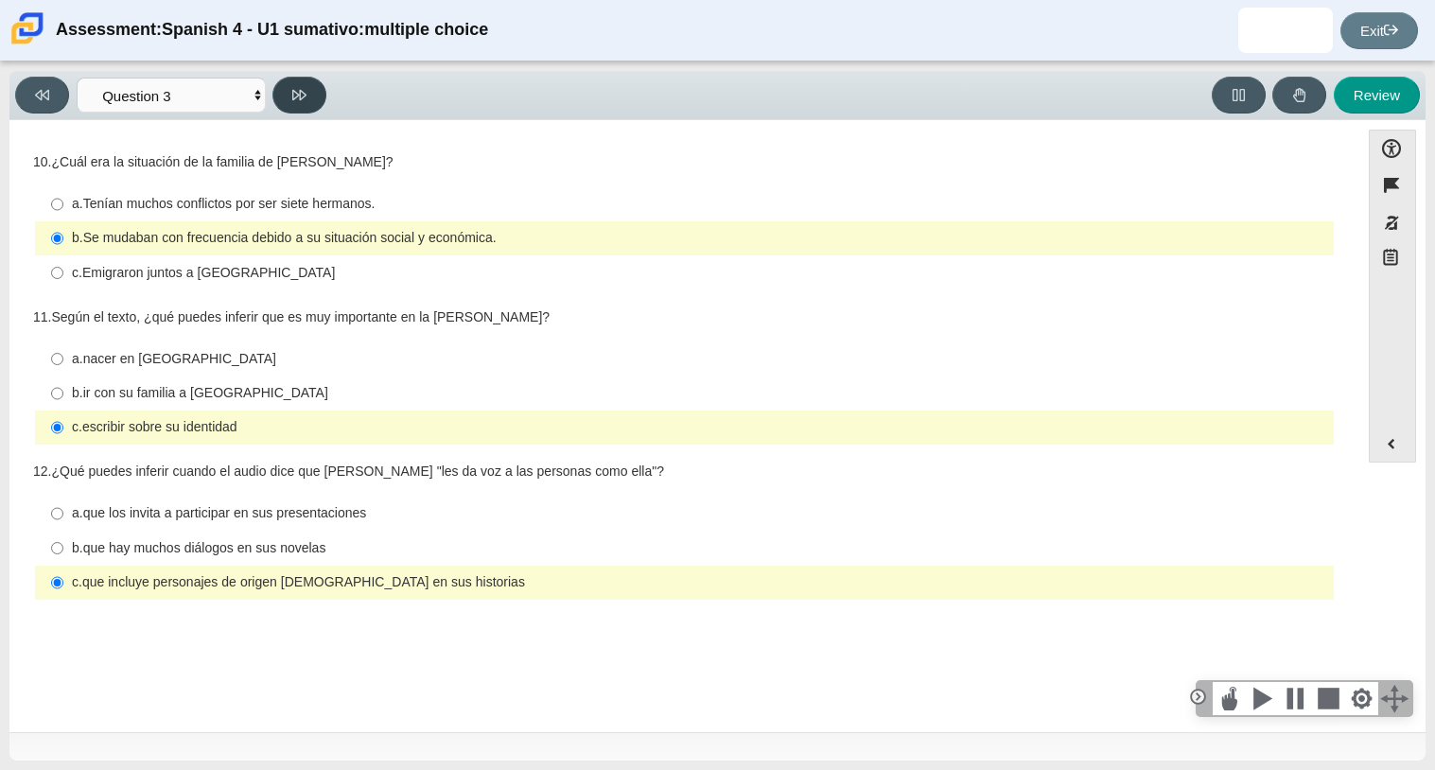
click at [299, 90] on icon at bounding box center [299, 95] width 14 height 14
select select "390cf710-00ed-41bc-9fa6-d48920198324"
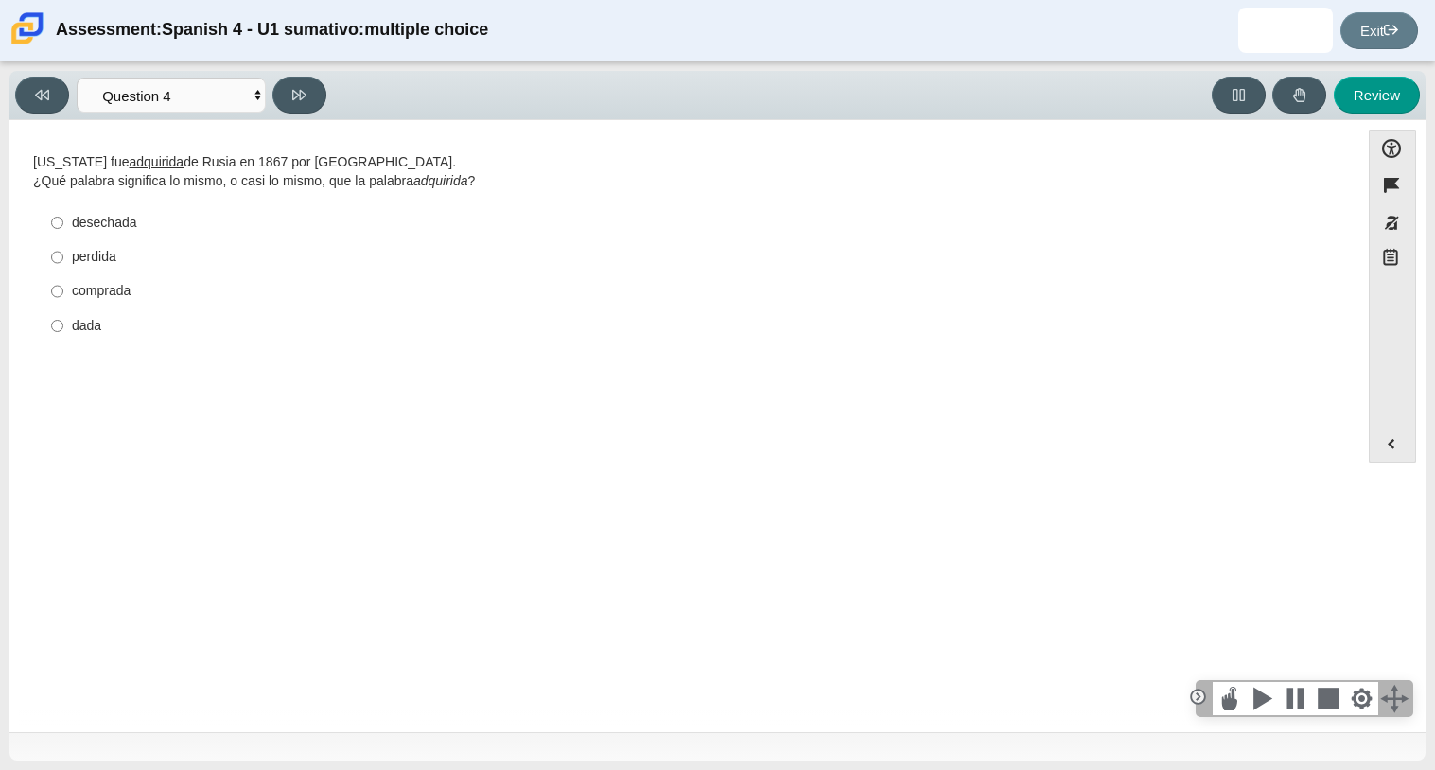
click at [114, 292] on div "comprada" at bounding box center [699, 291] width 1254 height 19
click at [63, 292] on input "comprada comprada" at bounding box center [57, 291] width 12 height 34
radio input "true"
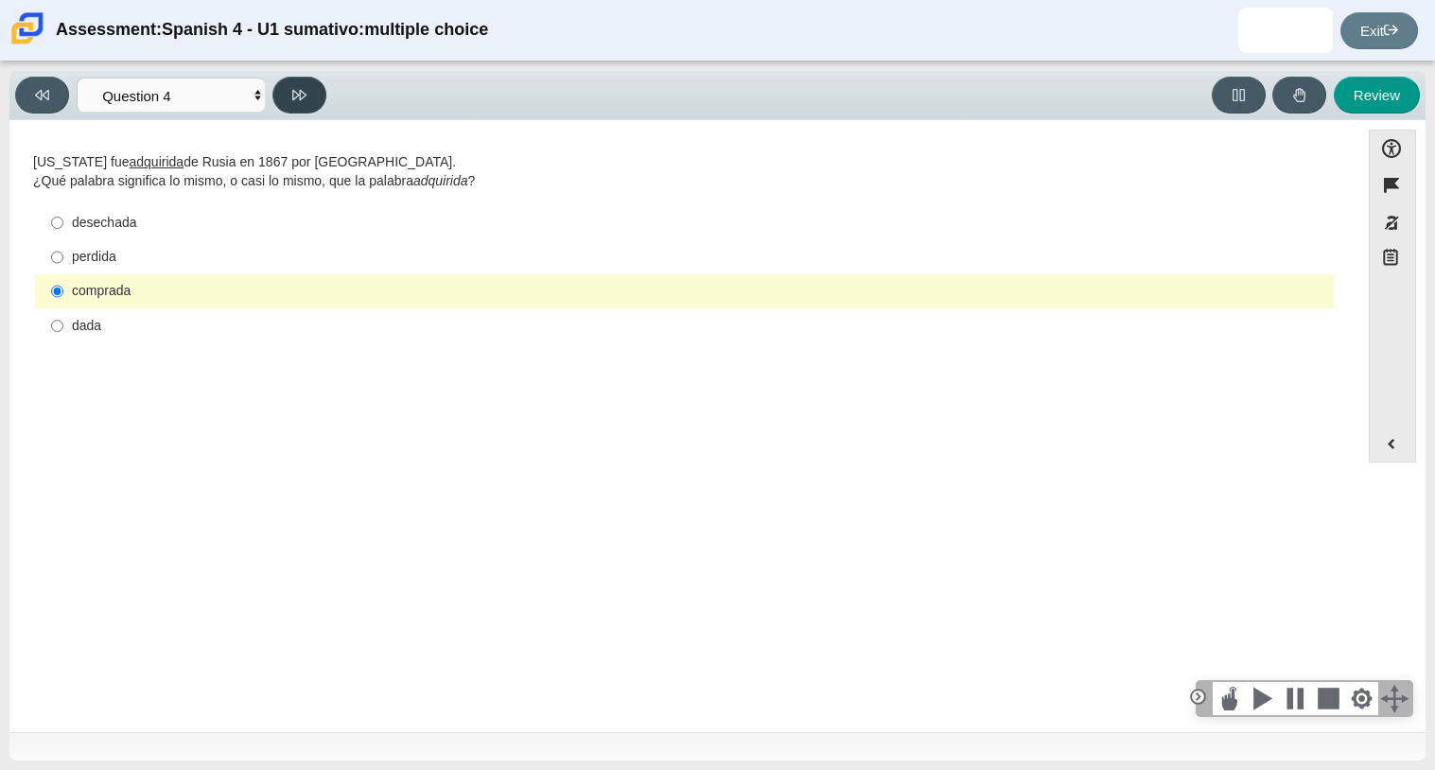
click at [310, 100] on button at bounding box center [299, 95] width 54 height 37
select select "de5bc71e-117a-4bdd-886d-d95d03d193af"
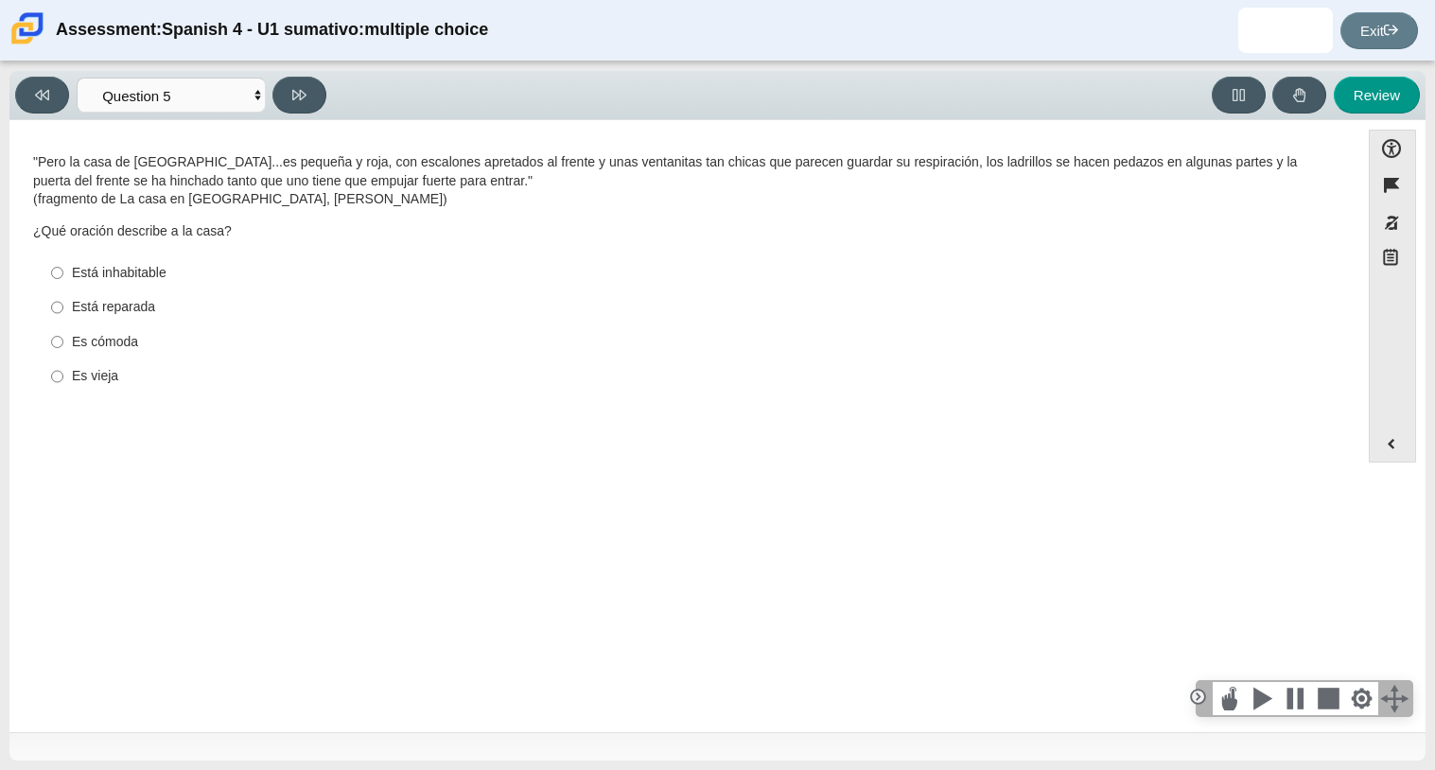
click at [109, 371] on div "Es vieja" at bounding box center [699, 376] width 1254 height 19
click at [63, 371] on input "Es vieja Es vieja" at bounding box center [57, 376] width 12 height 34
radio input "true"
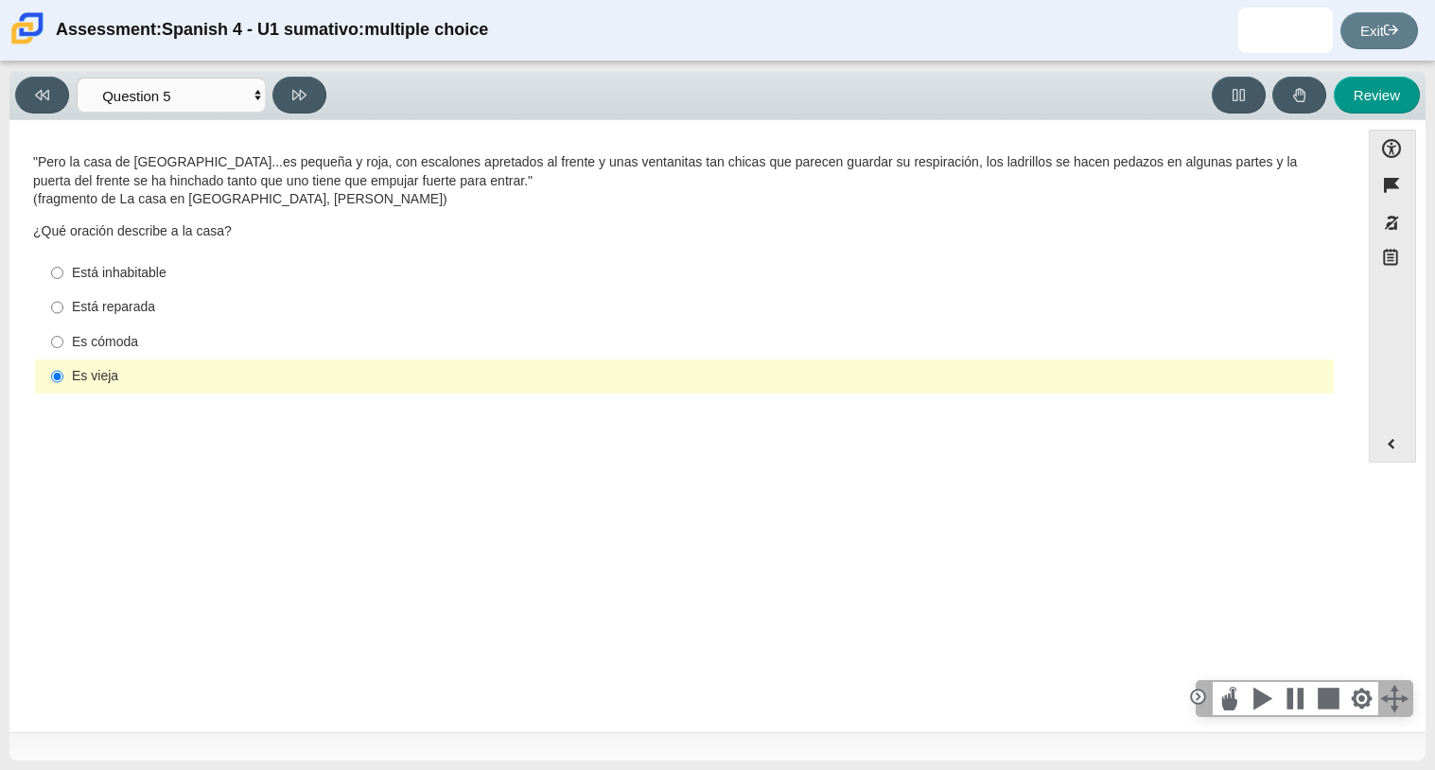
click at [113, 266] on div "Está inhabitable" at bounding box center [699, 273] width 1254 height 19
click at [63, 266] on input "Está inhabitable Está inhabitable" at bounding box center [57, 272] width 12 height 34
radio input "true"
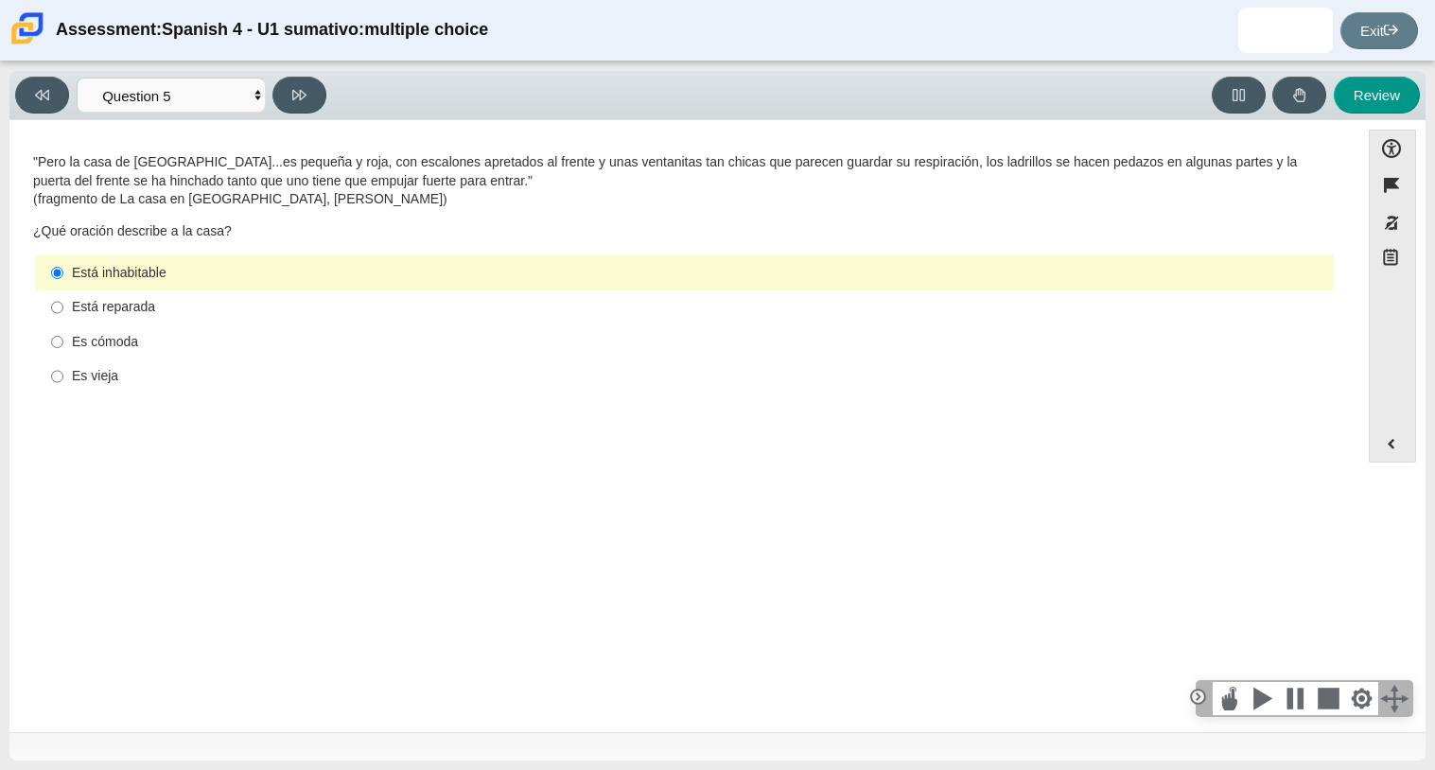
click at [129, 386] on label "Es vieja Es vieja" at bounding box center [686, 376] width 1296 height 34
click at [63, 386] on input "Es vieja Es vieja" at bounding box center [57, 376] width 12 height 34
radio input "true"
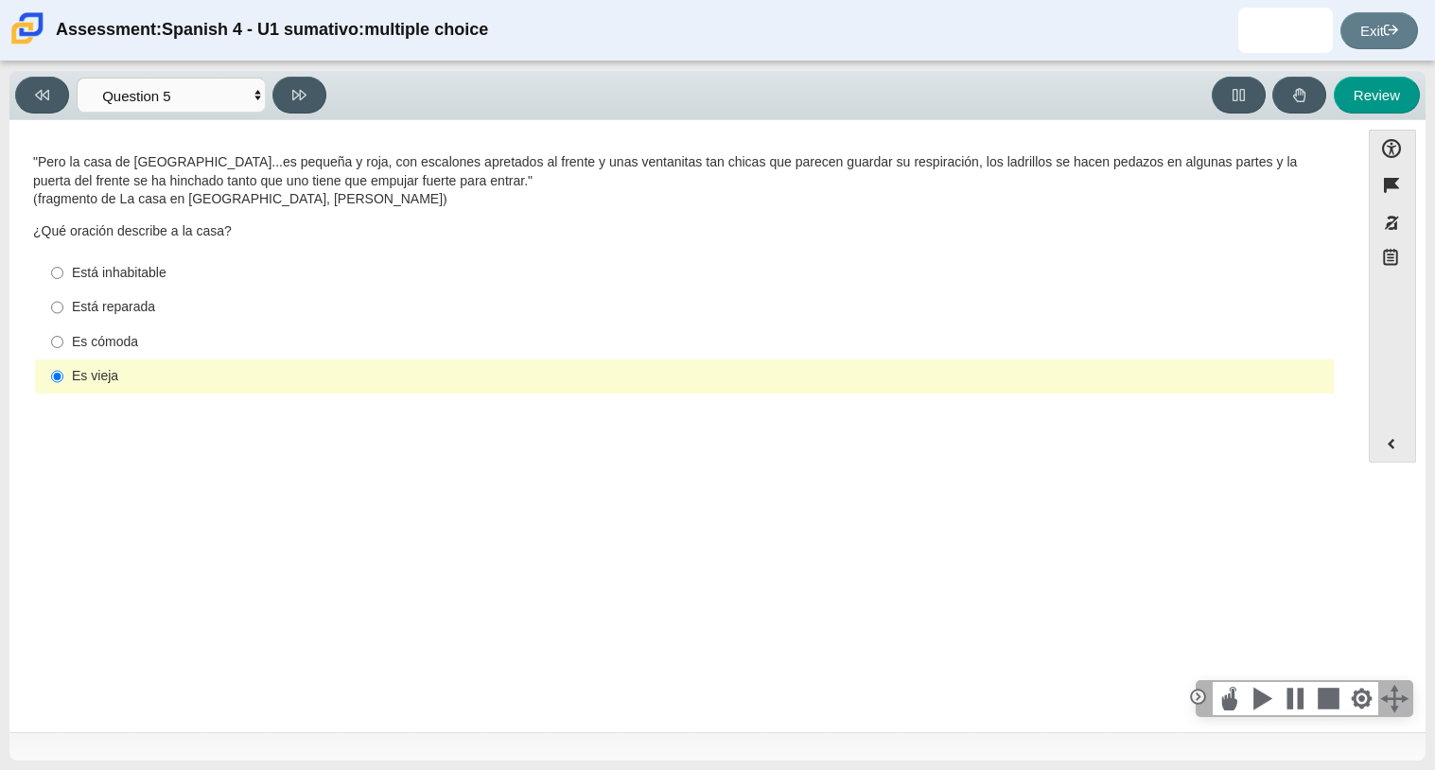
click at [165, 274] on div "Está inhabitable" at bounding box center [699, 273] width 1254 height 19
click at [63, 274] on input "Está inhabitable Está inhabitable" at bounding box center [57, 272] width 12 height 34
radio input "true"
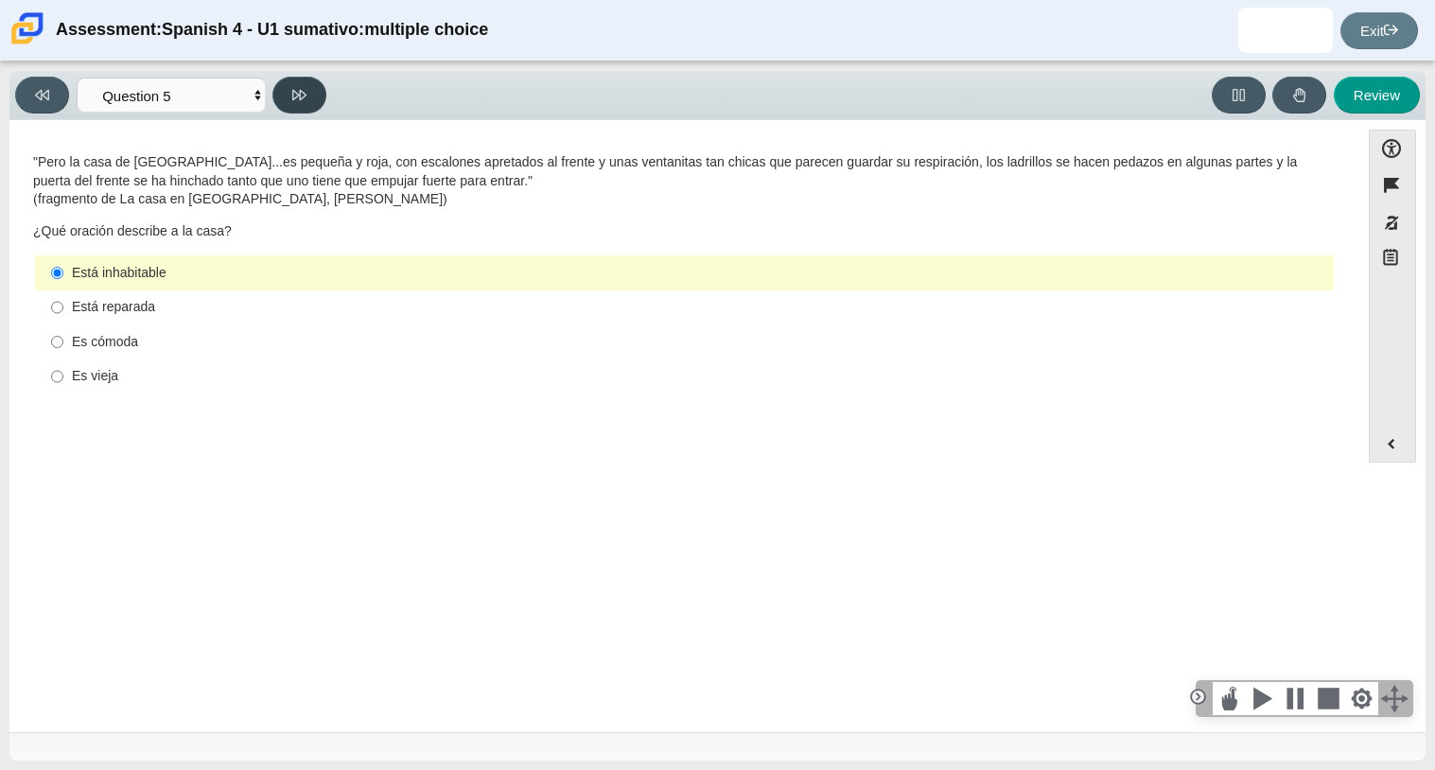
click at [301, 93] on icon at bounding box center [299, 95] width 14 height 14
select select "ad9780d8-5edb-414e-87ea-0bcd5a75287a"
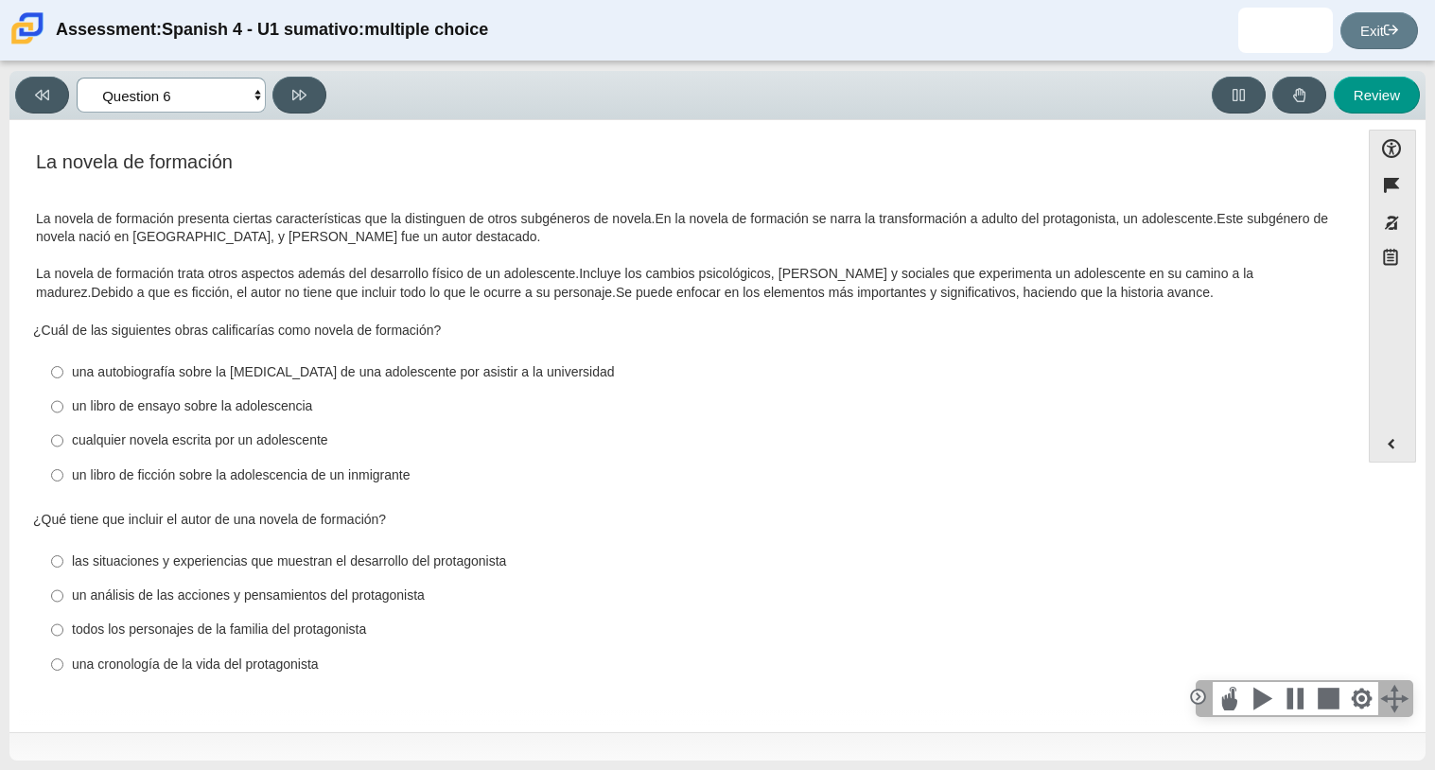
click at [133, 96] on select "Comprensión auditiva Question 1 Question 2 Question 3 Comprensión de lectura Qu…" at bounding box center [171, 95] width 189 height 35
click at [402, 245] on thspan "Este subgénero de novela nació en [GEOGRAPHIC_DATA], y [PERSON_NAME] fue un aut…" at bounding box center [682, 228] width 1292 height 36
click at [243, 415] on div "un libro de ensayo sobre la adolescencia" at bounding box center [699, 406] width 1254 height 19
click at [63, 415] on input "un libro de ensayo sobre la adolescencia un libro de ensayo sobre la adolescenc…" at bounding box center [57, 407] width 12 height 34
radio input "true"
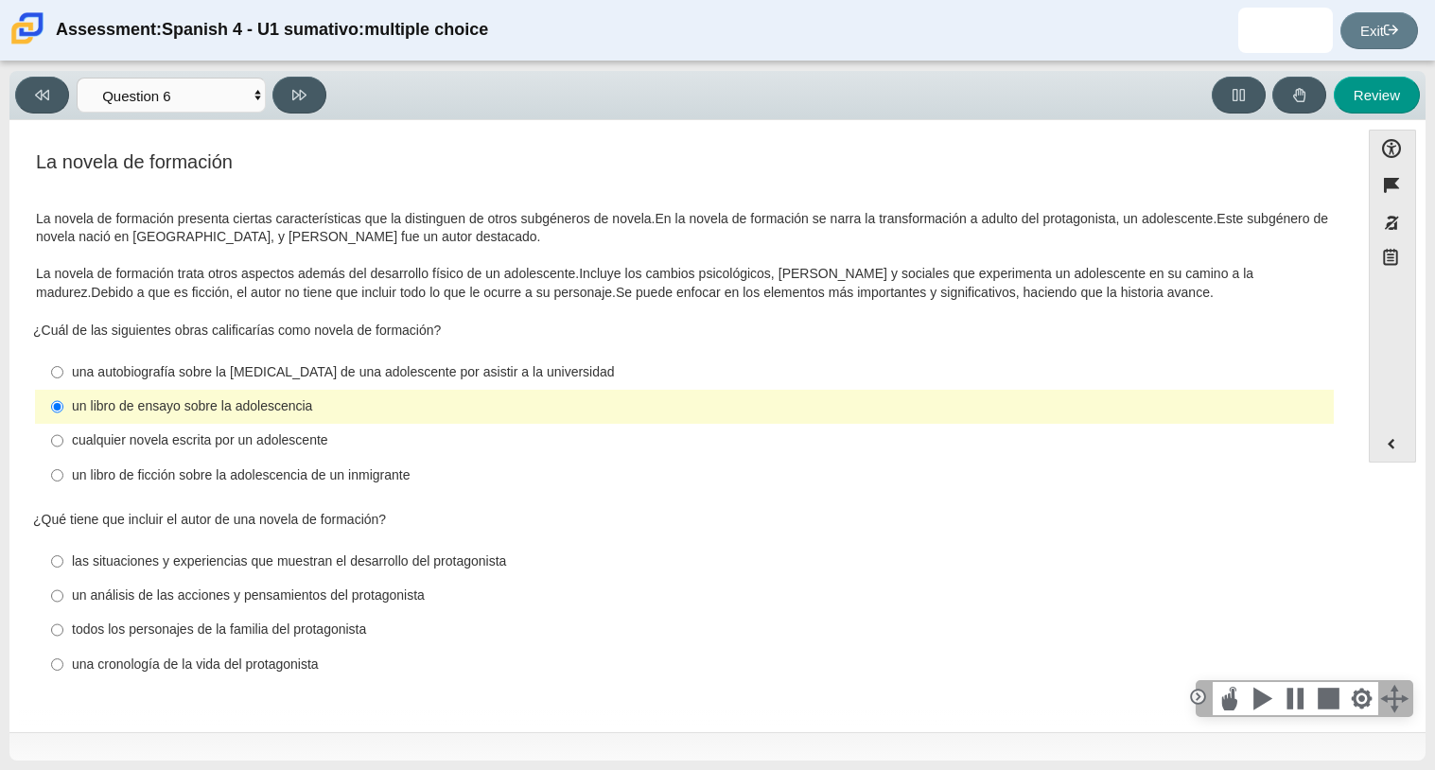
click at [459, 361] on label "una autobiografía sobre la [MEDICAL_DATA] de una adolescente por asistir a la u…" at bounding box center [686, 372] width 1296 height 34
click at [63, 361] on input "una autobiografía sobre la [MEDICAL_DATA] de una adolescente por asistir a la u…" at bounding box center [57, 372] width 12 height 34
radio input "true"
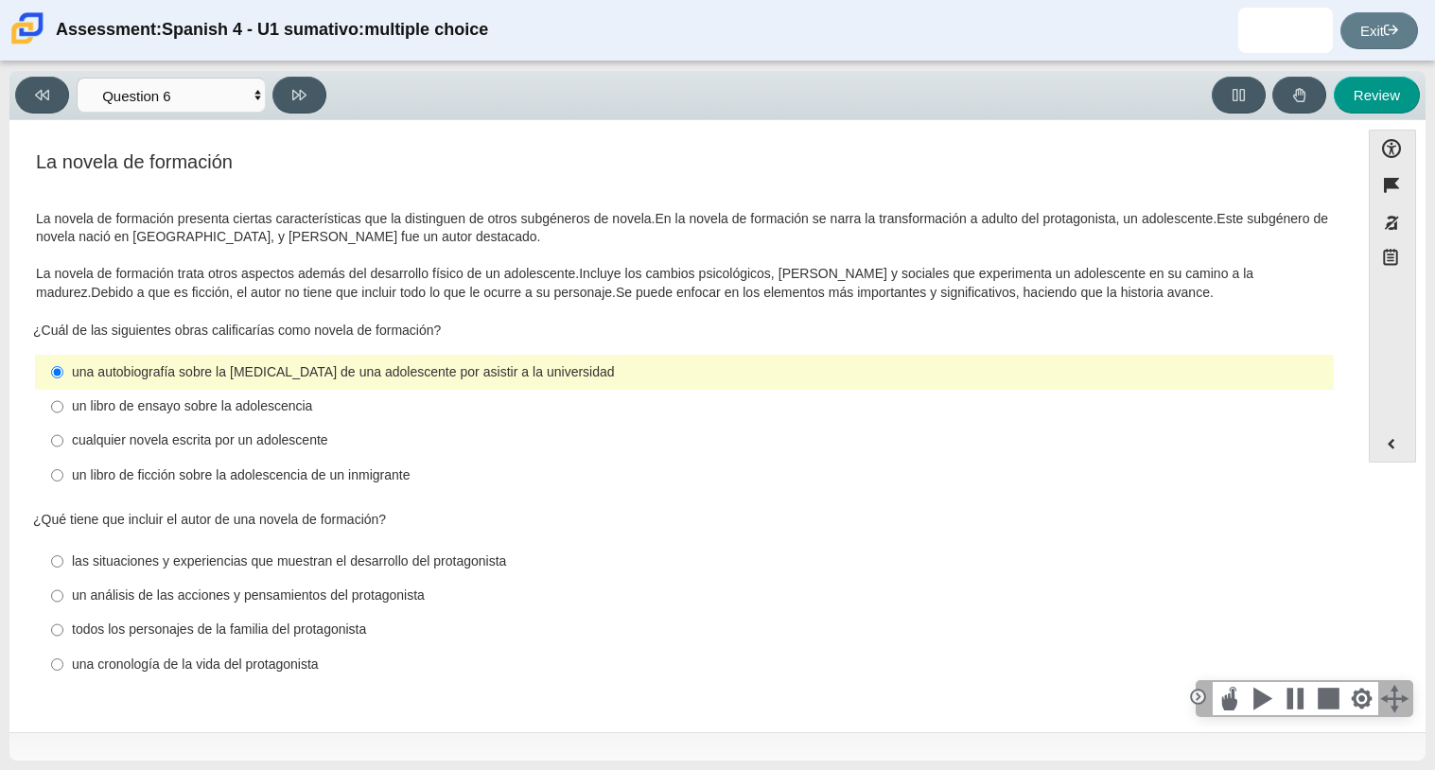
click at [179, 442] on div "cualquier novela escrita por un adolescente" at bounding box center [699, 440] width 1254 height 19
click at [63, 442] on input "cualquier novela escrita por un adolescente cualquier novela escrita por un ado…" at bounding box center [57, 441] width 12 height 34
radio input "true"
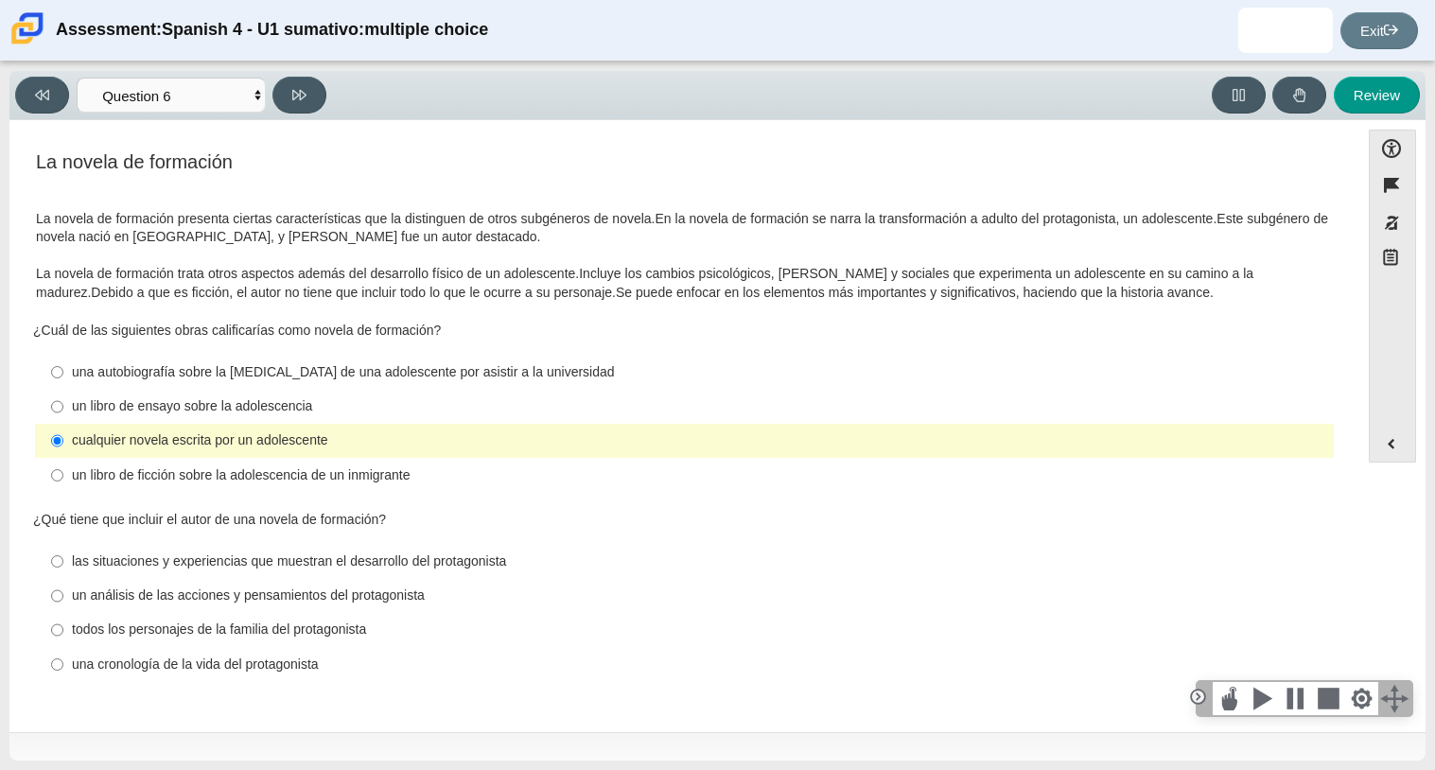
click at [169, 407] on div "un libro de ensayo sobre la adolescencia" at bounding box center [699, 406] width 1254 height 19
click at [63, 407] on input "un libro de ensayo sobre la adolescencia un libro de ensayo sobre la adolescenc…" at bounding box center [57, 407] width 12 height 34
radio input "true"
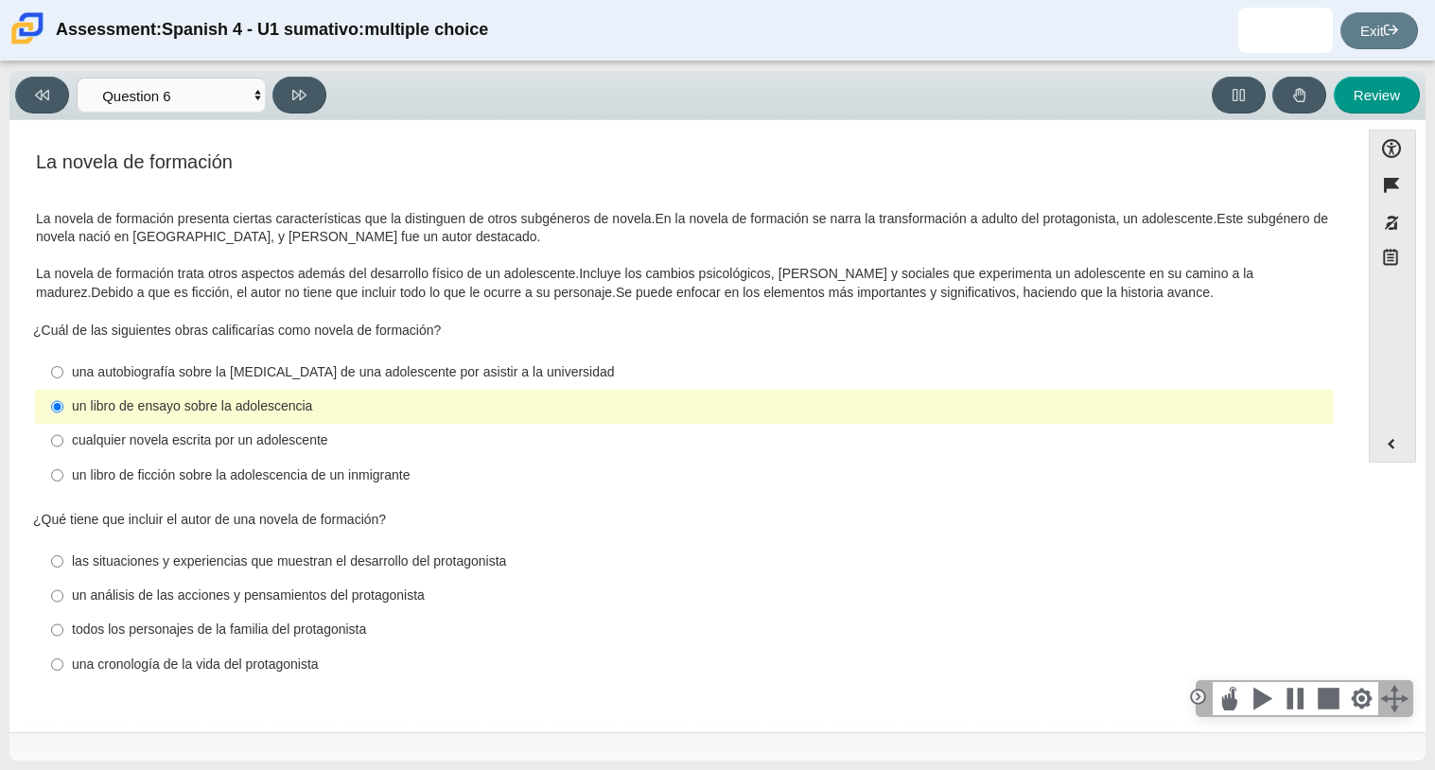
click at [145, 376] on div "una autobiografía sobre la [MEDICAL_DATA] de una adolescente por asistir a la u…" at bounding box center [699, 372] width 1254 height 19
click at [63, 376] on input "una autobiografía sobre la [MEDICAL_DATA] de una adolescente por asistir a la u…" at bounding box center [57, 372] width 12 height 34
radio input "true"
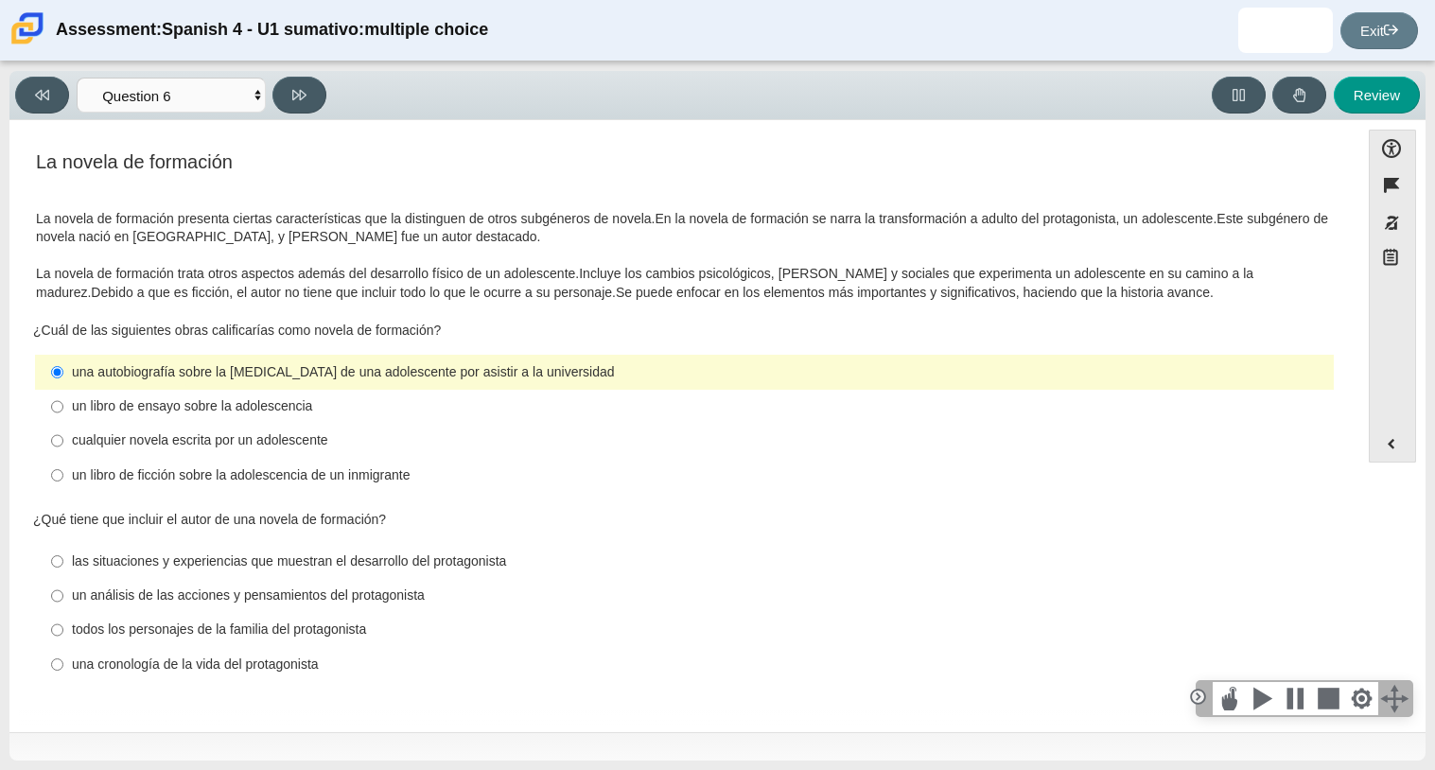
click at [205, 678] on label "una cronología de la vida del protagonista una cronología de la vida del protag…" at bounding box center [686, 664] width 1296 height 34
click at [63, 678] on input "una cronología de la vida del protagonista una cronología de la vida del protag…" at bounding box center [57, 664] width 12 height 34
radio input "true"
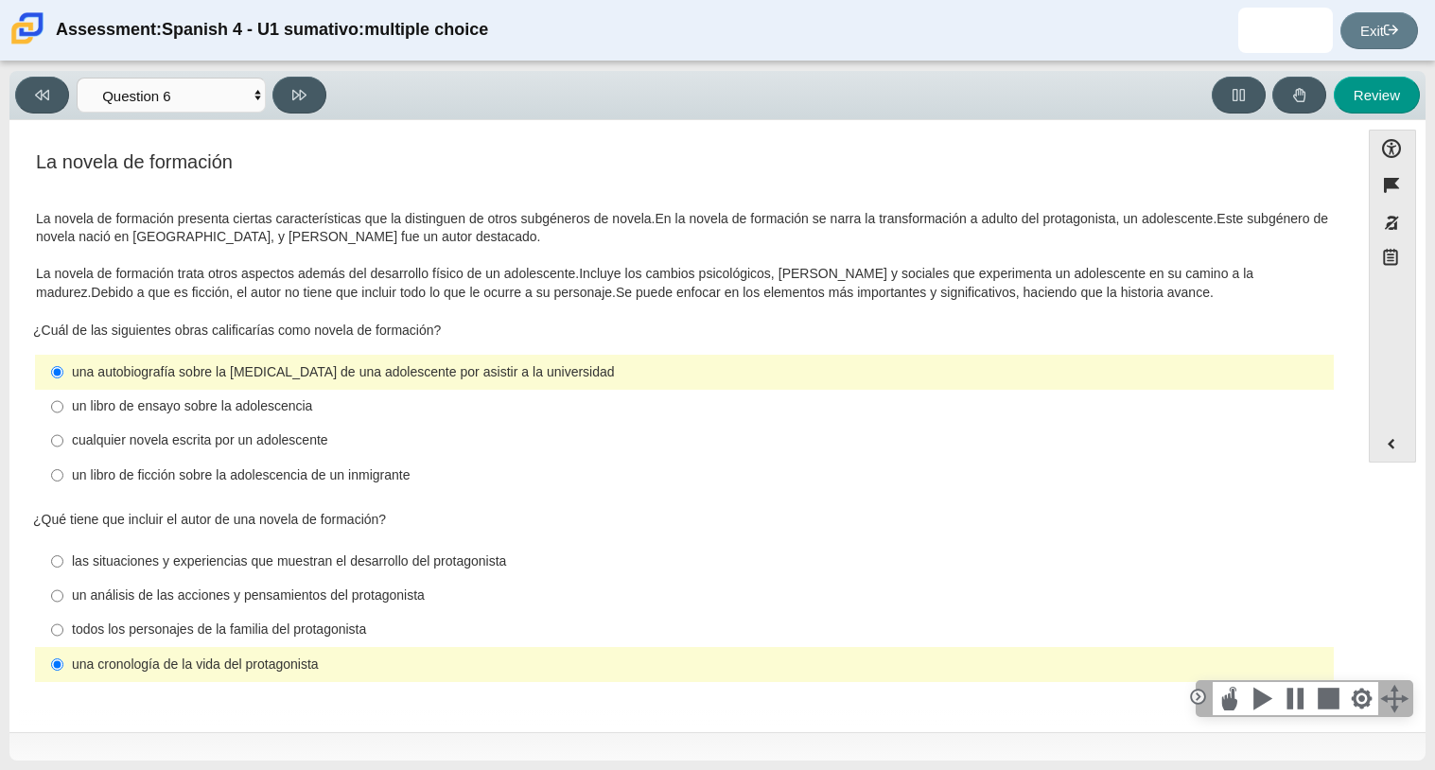
click at [244, 561] on div "las situaciones y experiencias que muestran el desarrollo del protagonista" at bounding box center [699, 561] width 1254 height 19
click at [63, 561] on input "las situaciones y experiencias que muestran el desarrollo del protagonista las …" at bounding box center [57, 561] width 12 height 34
radio input "true"
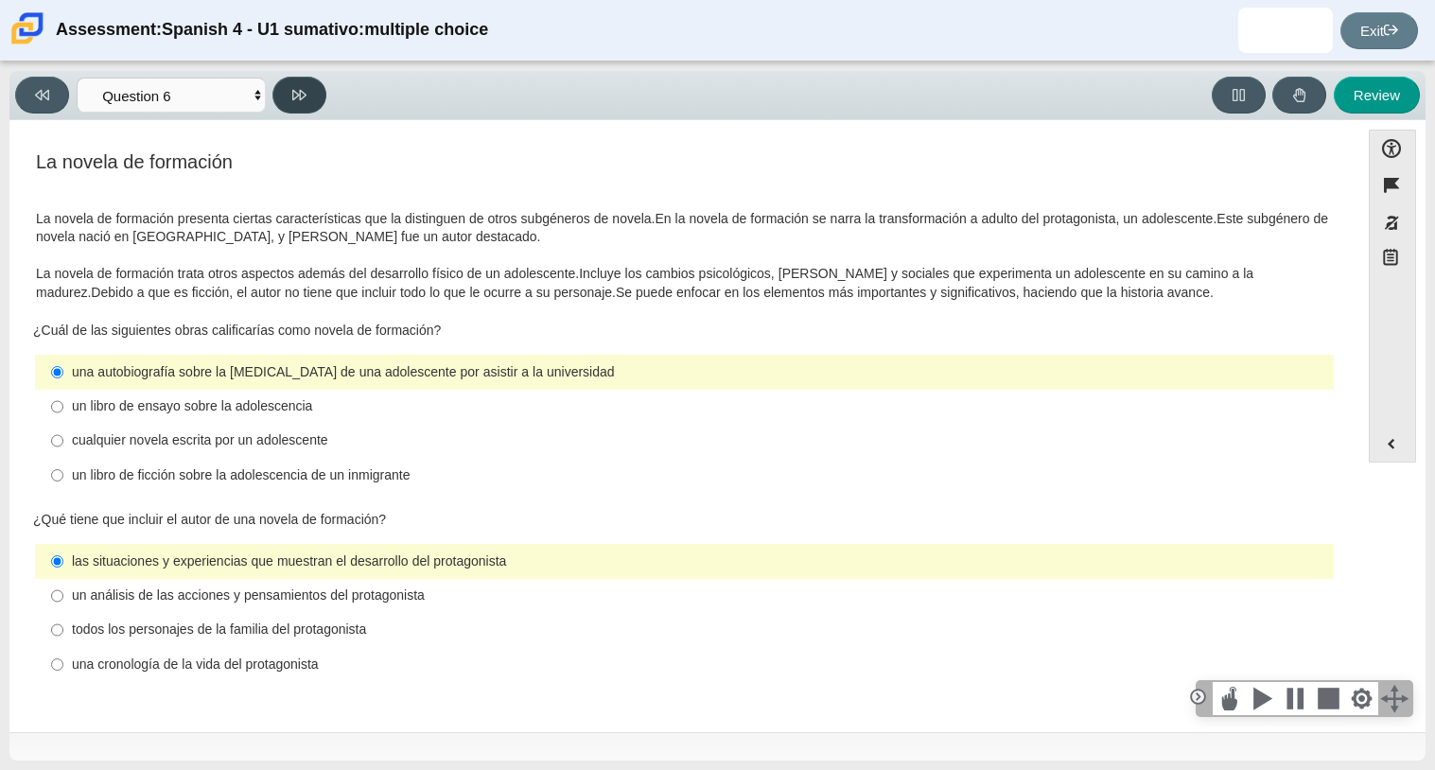
click at [289, 79] on button at bounding box center [299, 95] width 54 height 37
select select "6168cc92-63b6-45d3-a929-0b9cba560165"
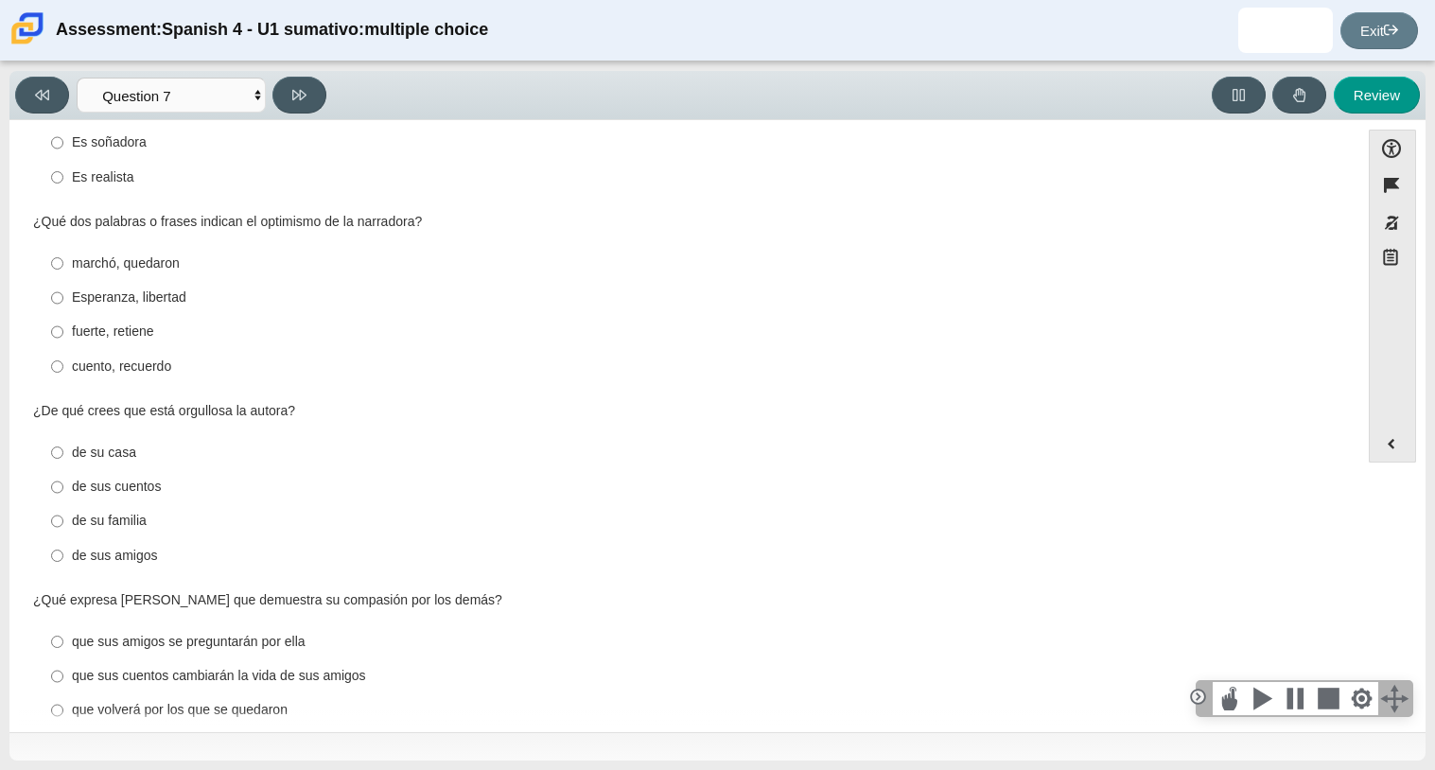
scroll to position [670, 0]
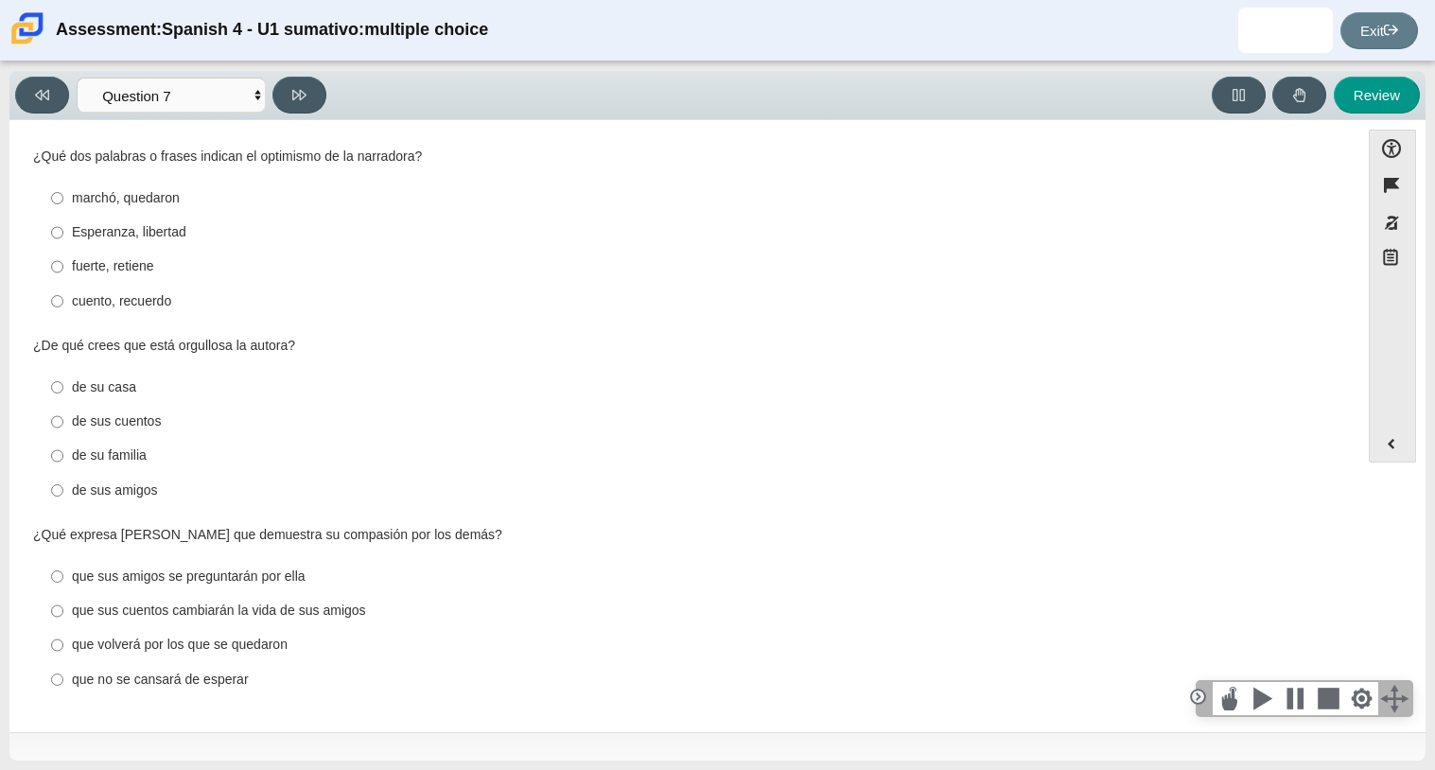
click at [88, 422] on div "de sus cuentos" at bounding box center [699, 421] width 1254 height 19
click at [63, 422] on input "de sus cuentos de sus cuentos" at bounding box center [57, 422] width 12 height 34
radio input "true"
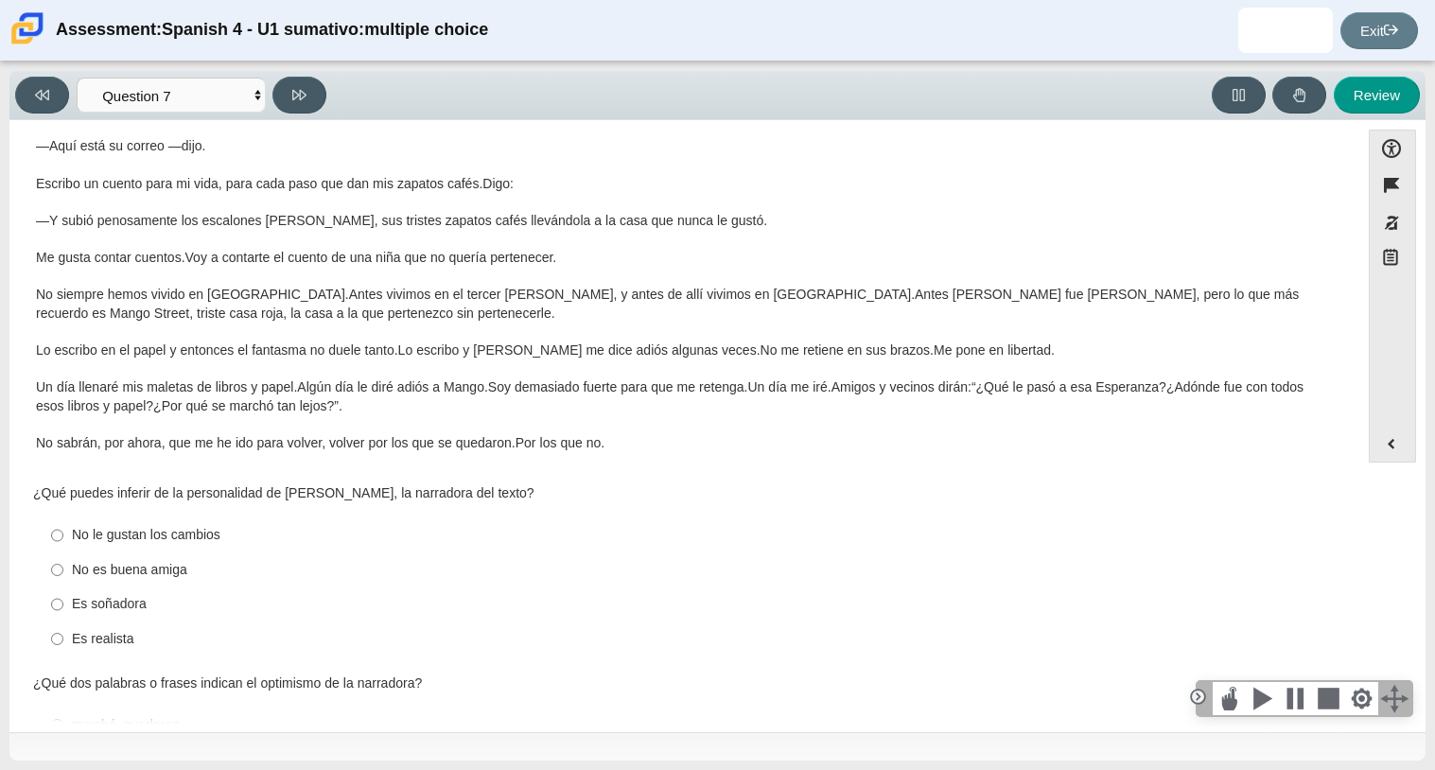
scroll to position [140, 0]
click at [79, 642] on div "Es realista" at bounding box center [699, 640] width 1254 height 19
click at [63, 642] on input "Es realista Es realista" at bounding box center [57, 639] width 12 height 34
radio input "true"
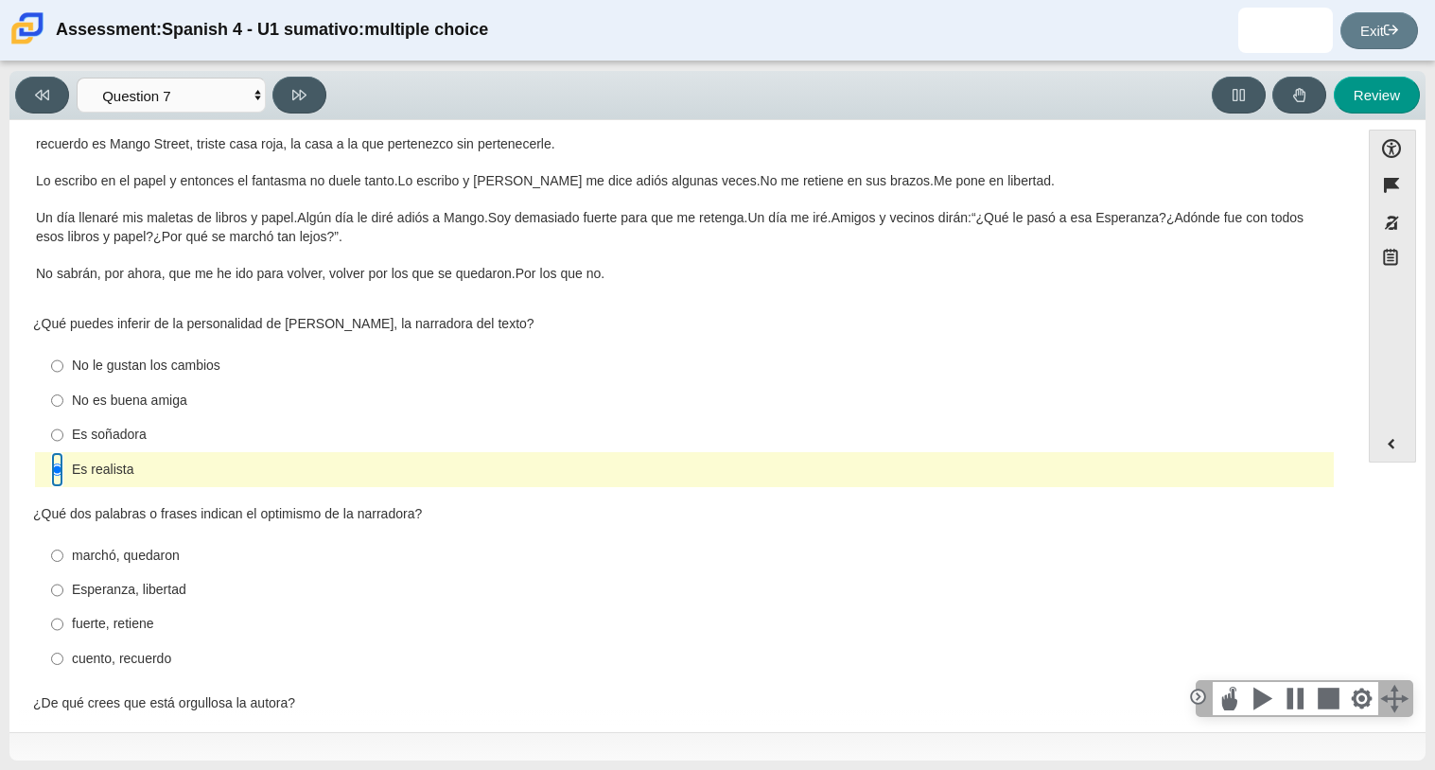
scroll to position [670, 0]
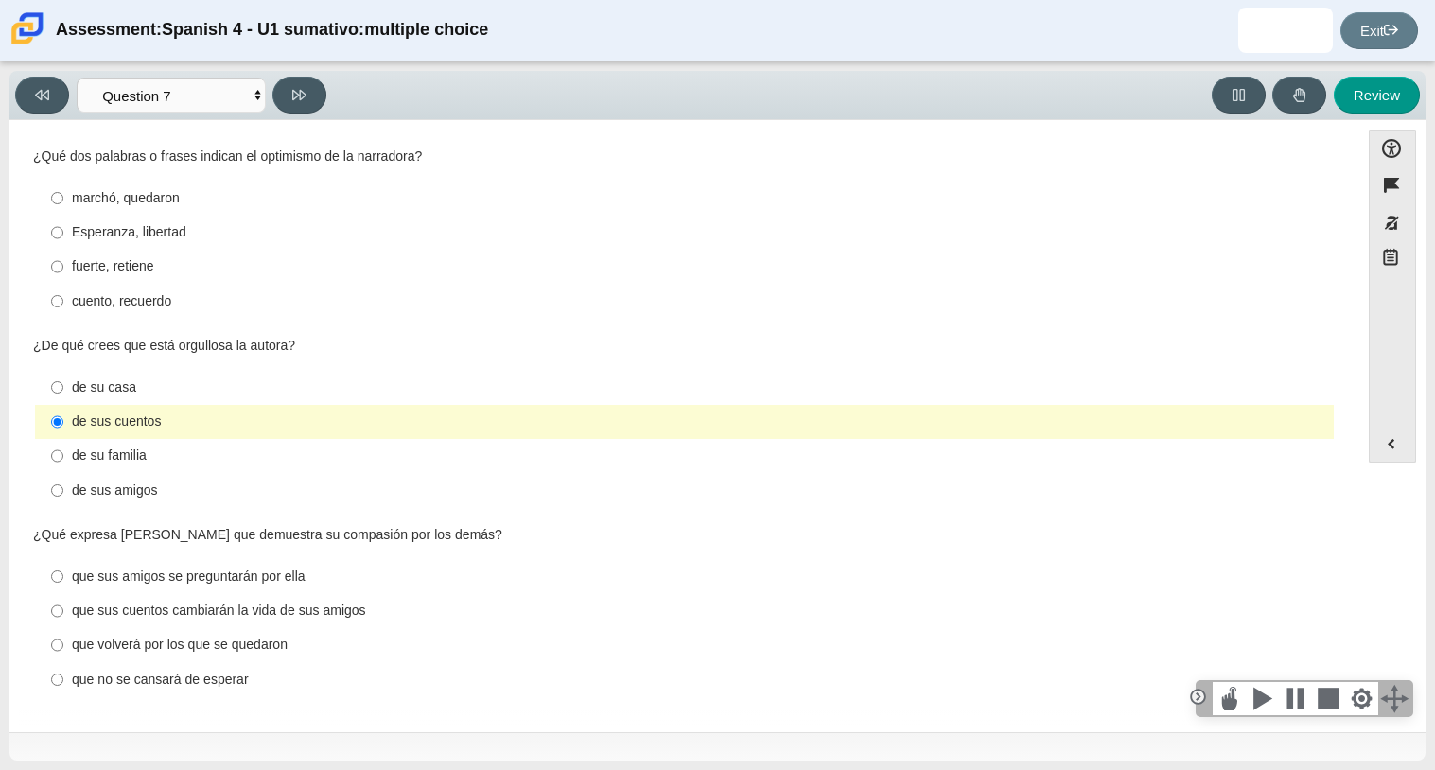
click at [161, 659] on label "que volverá por los que se quedaron que volverá por los que se quedaron" at bounding box center [686, 645] width 1296 height 34
click at [63, 659] on input "que volverá por los que se quedaron que volverá por los que se quedaron" at bounding box center [57, 645] width 12 height 34
radio input "true"
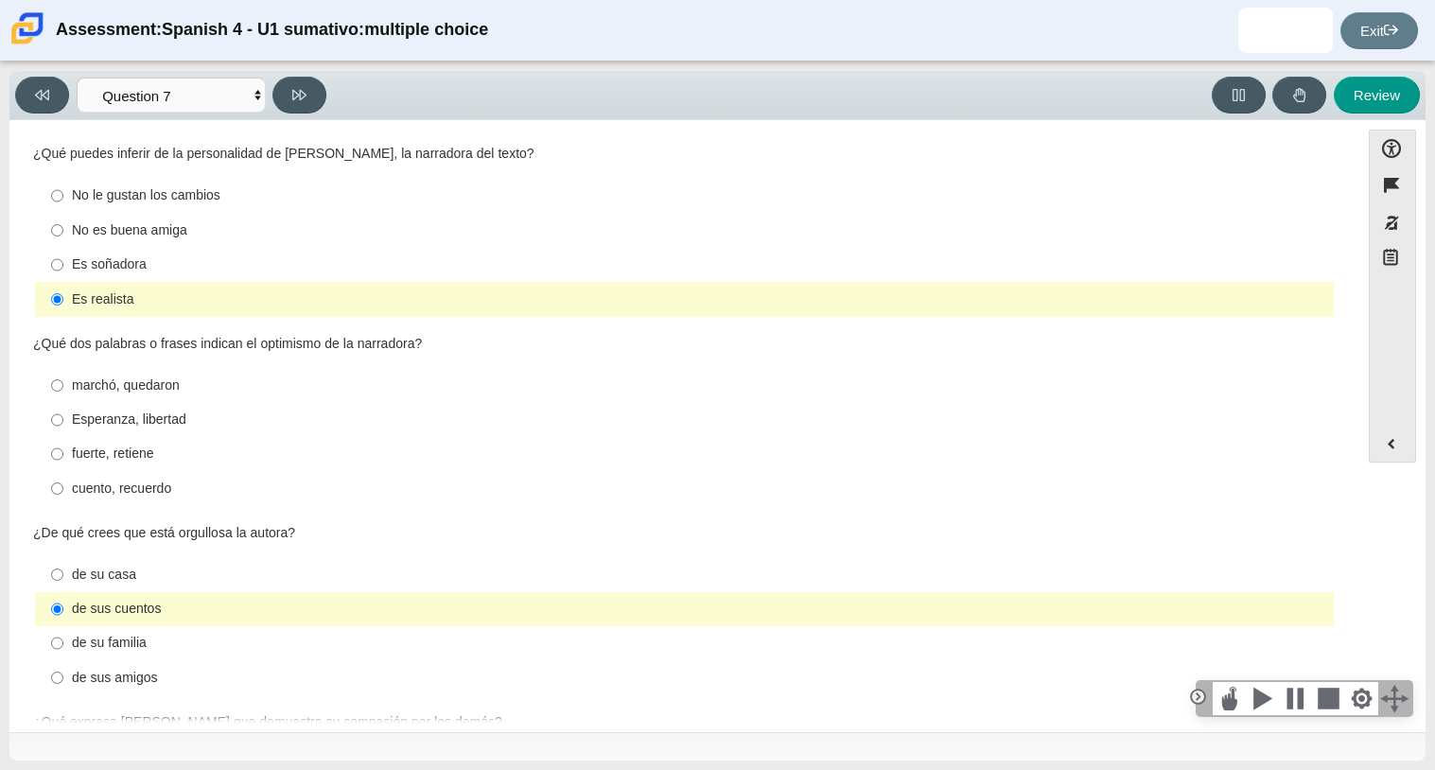
scroll to position [454, 0]
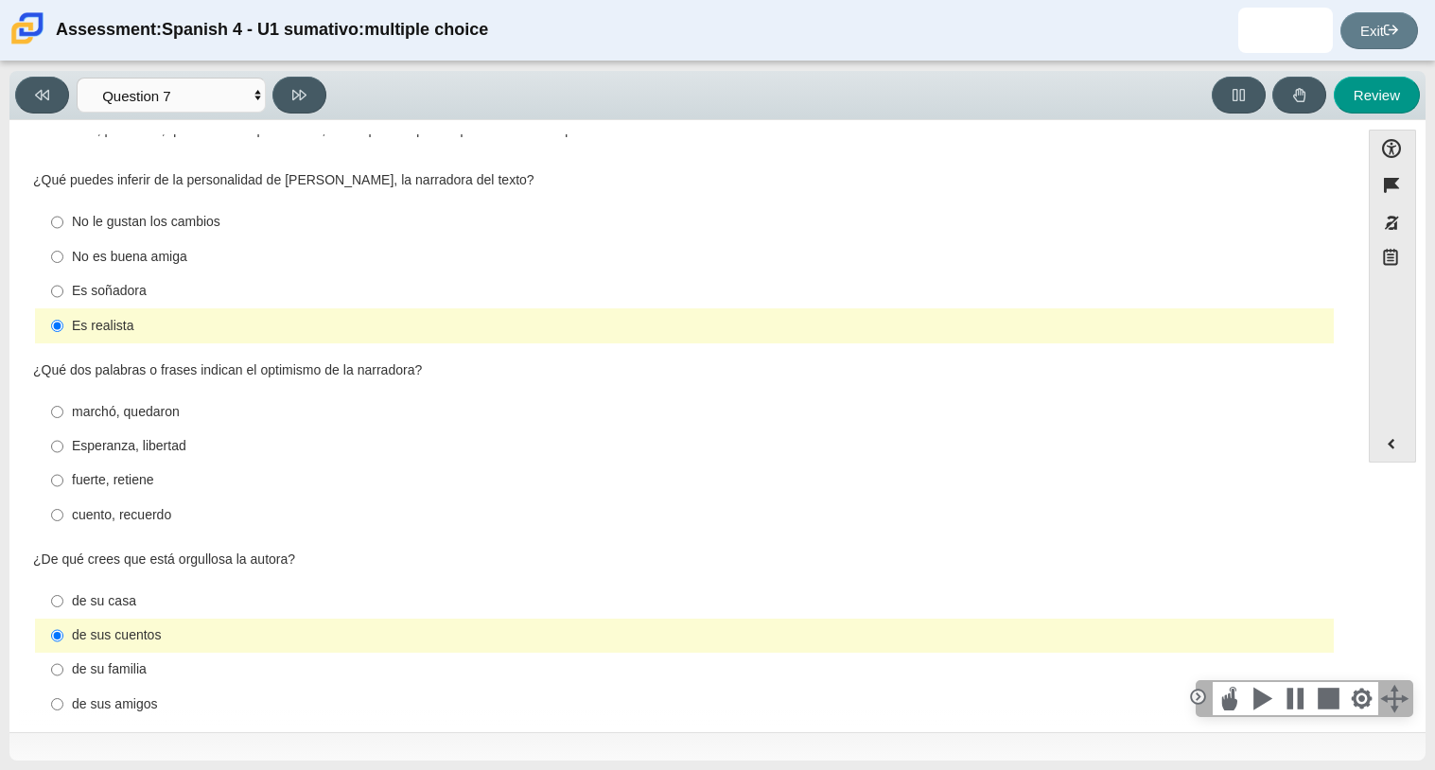
click at [135, 485] on div "fuerte, retiene" at bounding box center [699, 480] width 1254 height 19
click at [63, 485] on input "fuerte, retiene fuerte, retiene" at bounding box center [57, 480] width 12 height 34
radio input "true"
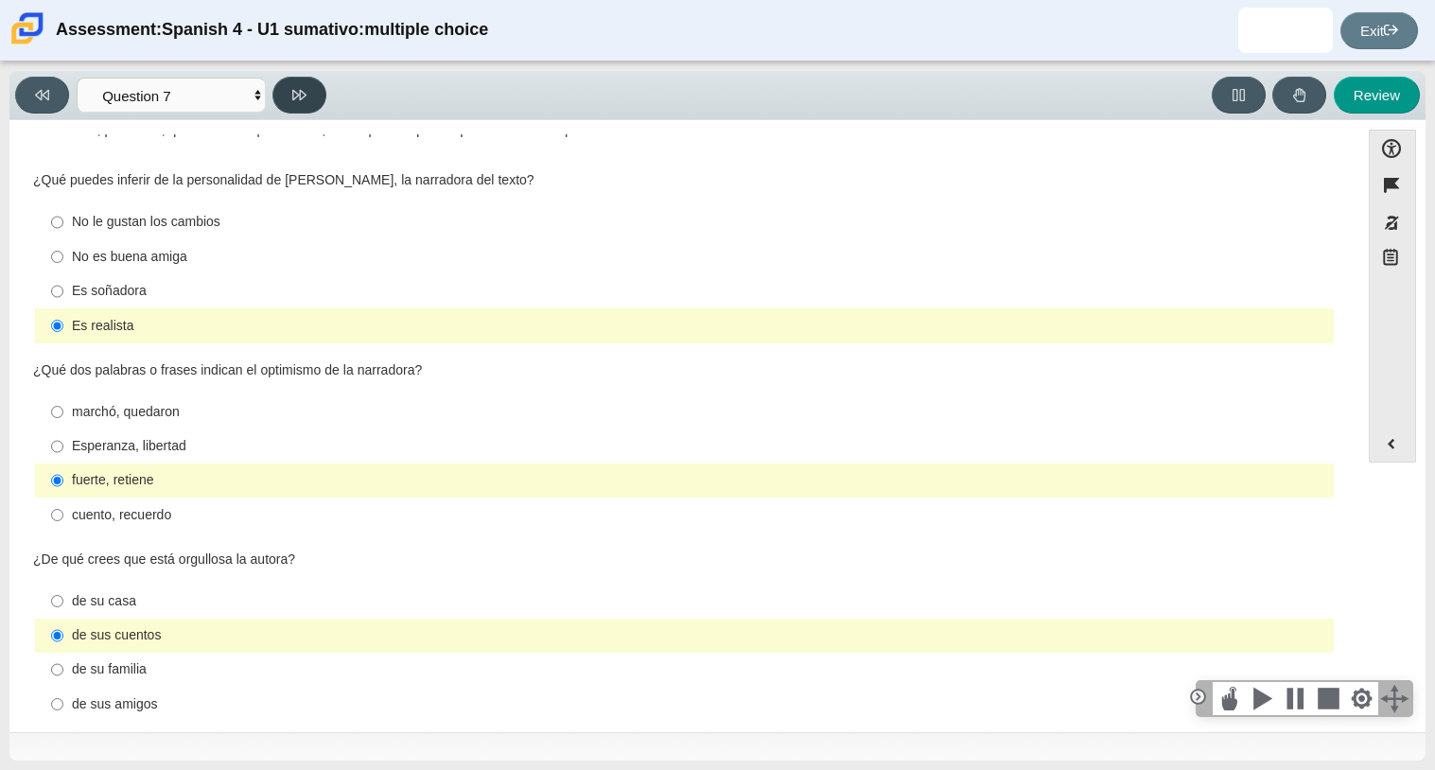
click at [287, 96] on button at bounding box center [299, 95] width 54 height 37
select select "98fe3b59-0d4b-482f-94e6-cc4dee5e60d3"
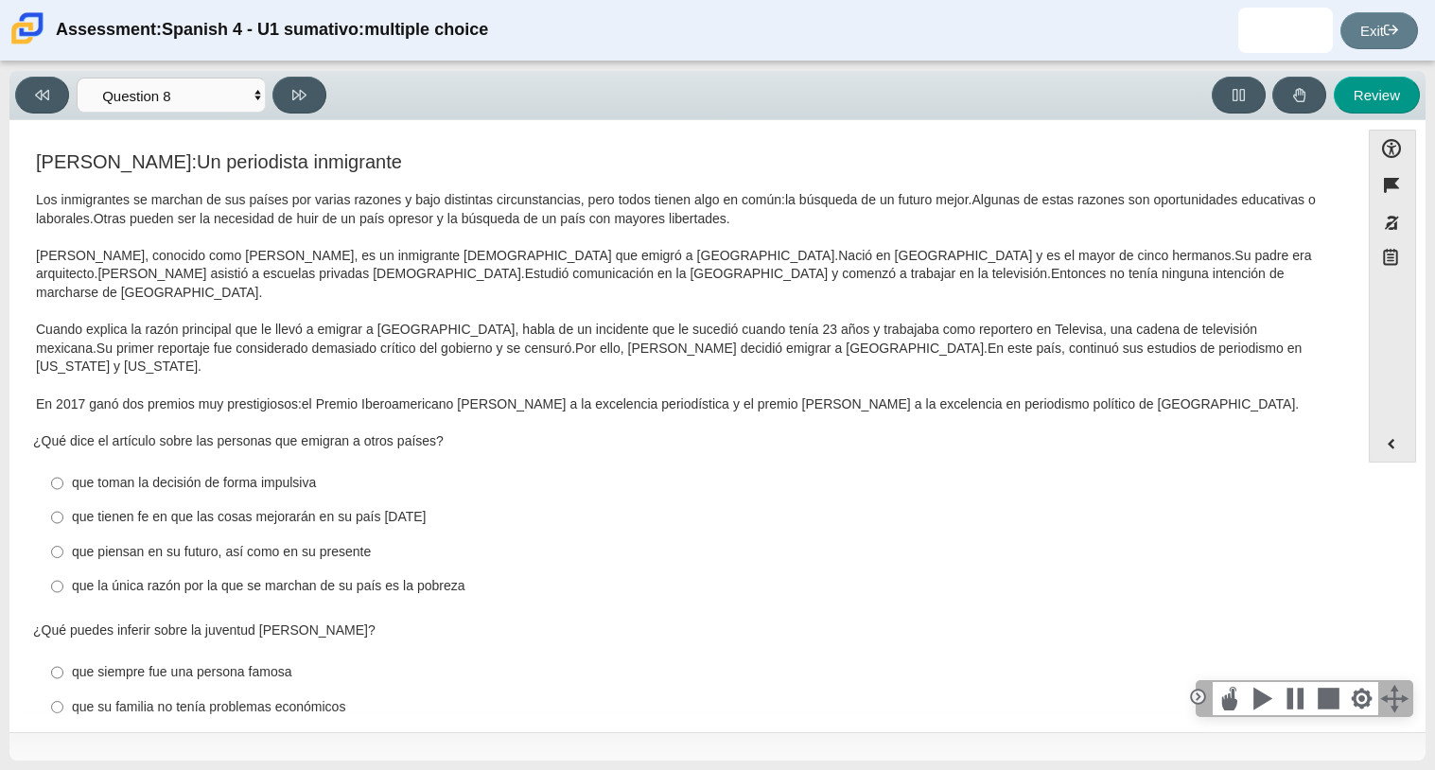
click at [313, 543] on div "que piensan en su futuro, así como en su presente" at bounding box center [699, 552] width 1254 height 19
click at [63, 534] on input "que piensan en su futuro, así como en su presente que piensan en su futuro, así…" at bounding box center [57, 551] width 12 height 34
radio input "true"
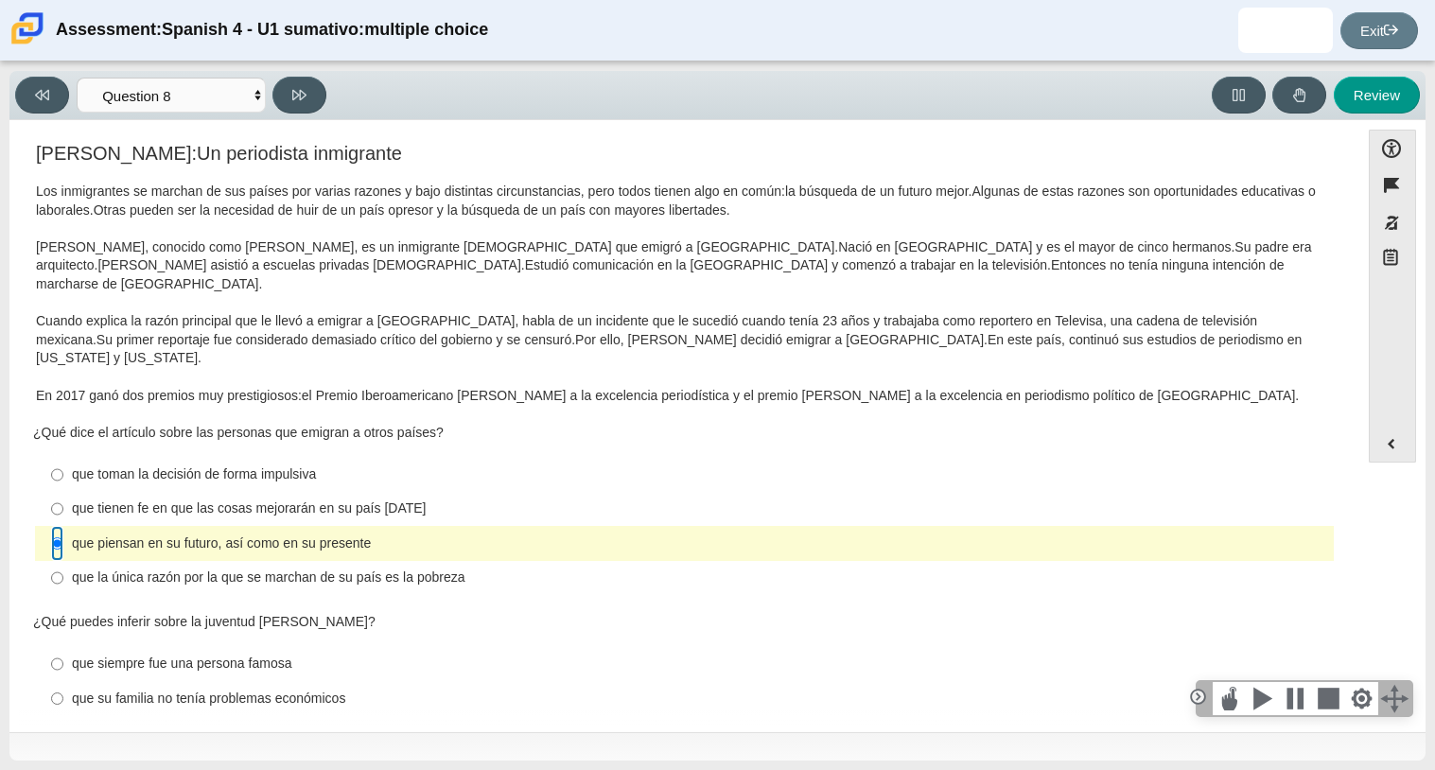
scroll to position [0, 0]
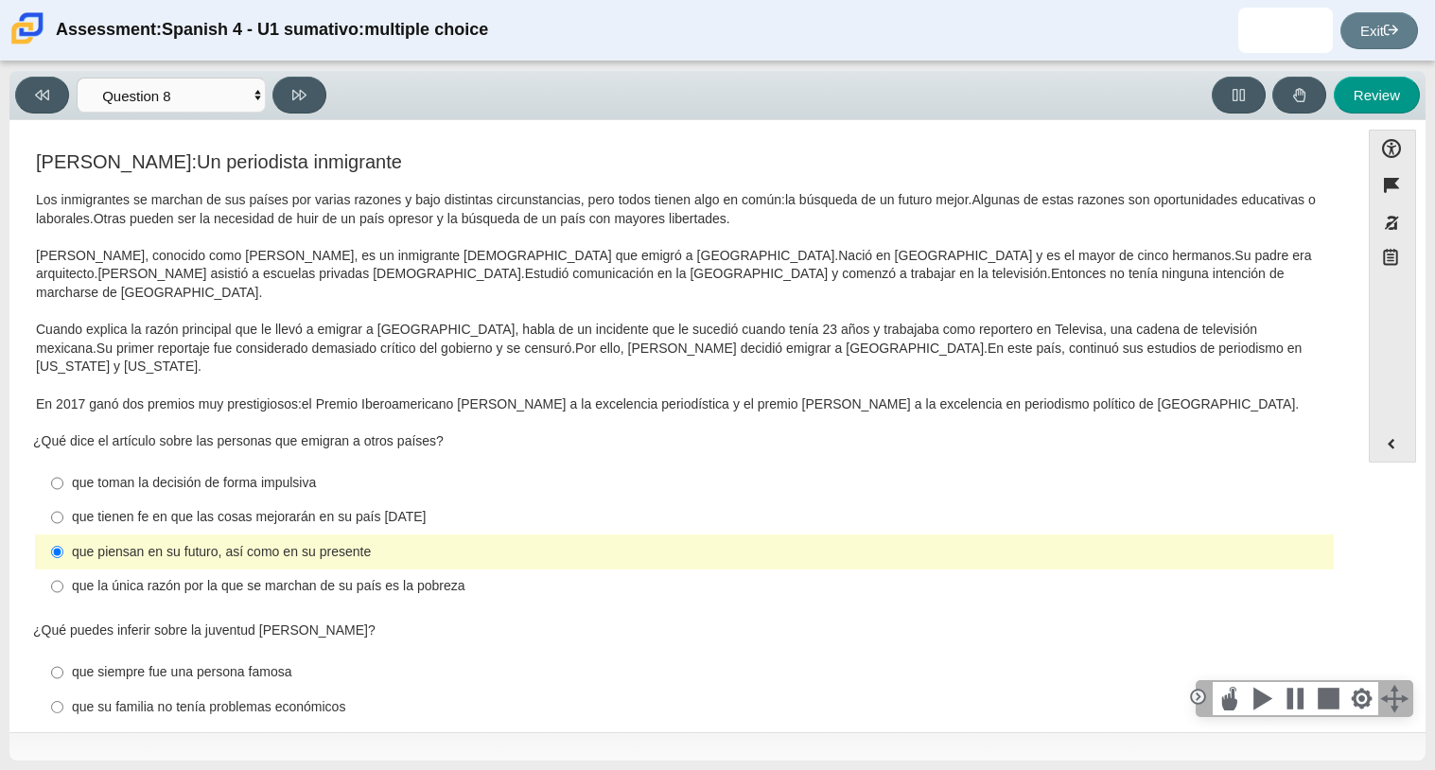
click at [232, 698] on div "que su familia no tenía problemas económicos" at bounding box center [699, 707] width 1254 height 19
click at [63, 690] on input "que su familia no tenía problemas económicos que su familia no tenía problemas …" at bounding box center [57, 707] width 12 height 34
radio input "true"
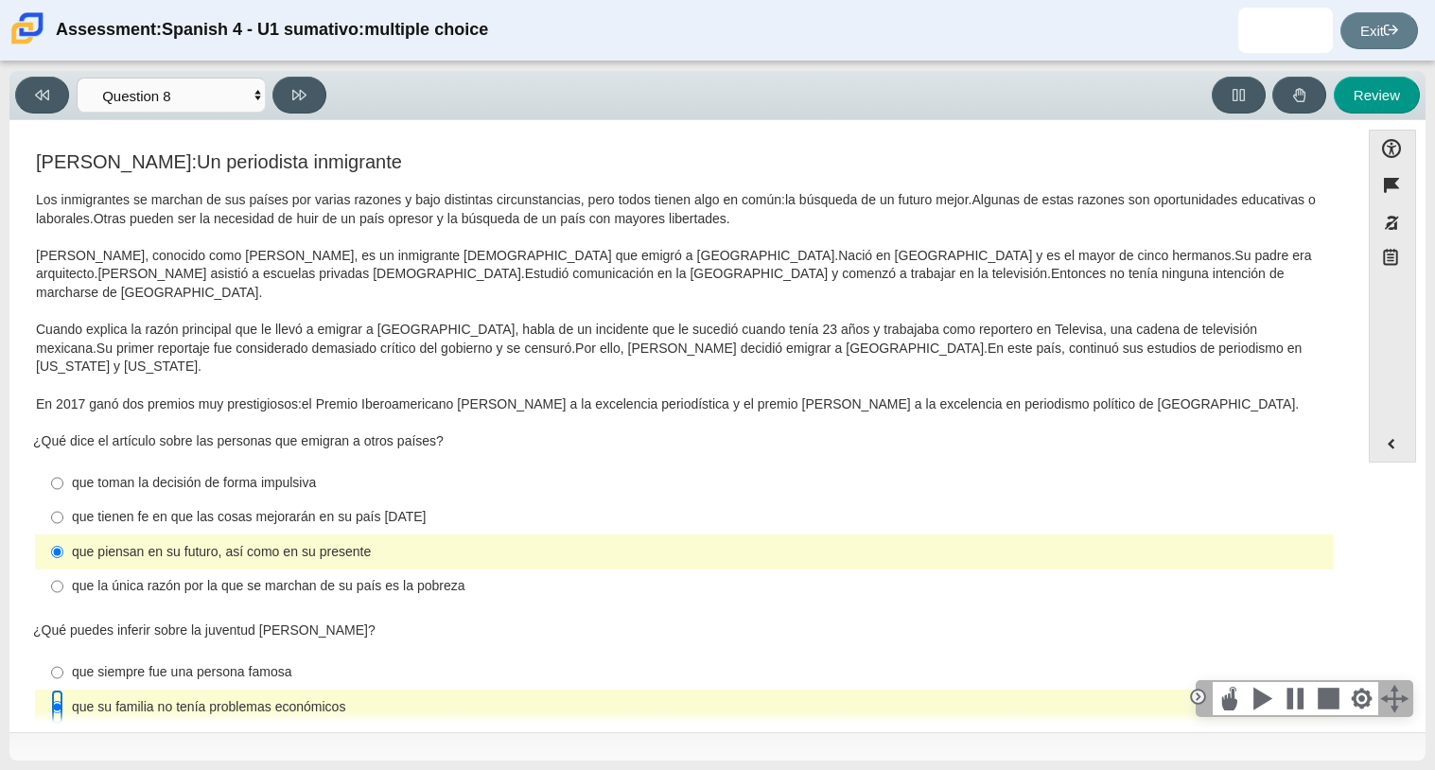
scroll to position [439, 0]
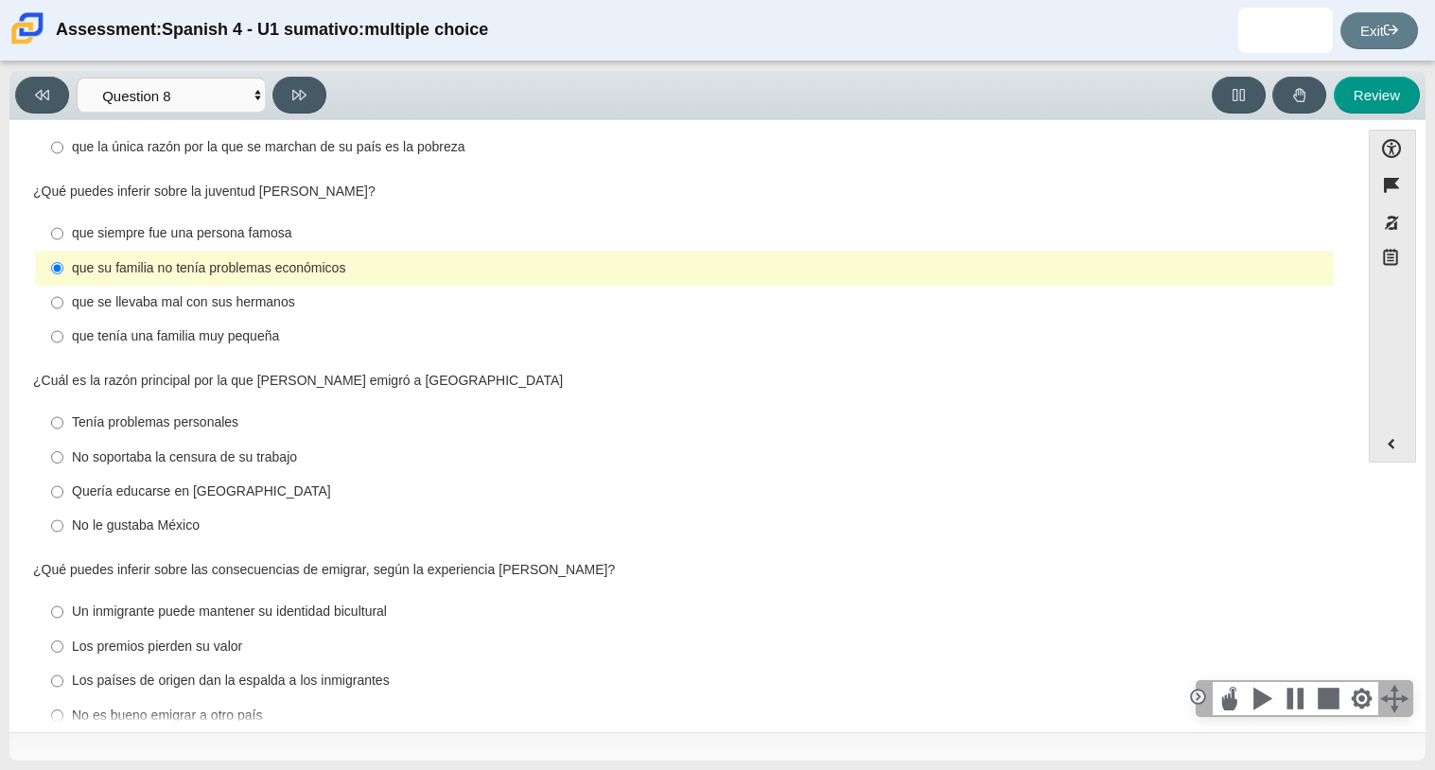
click at [237, 448] on div "No soportaba la censura de su trabajo" at bounding box center [699, 457] width 1254 height 19
click at [63, 440] on input "No soportaba la censura de su trabajo No soportaba la censura de su trabajo" at bounding box center [57, 457] width 12 height 34
radio input "true"
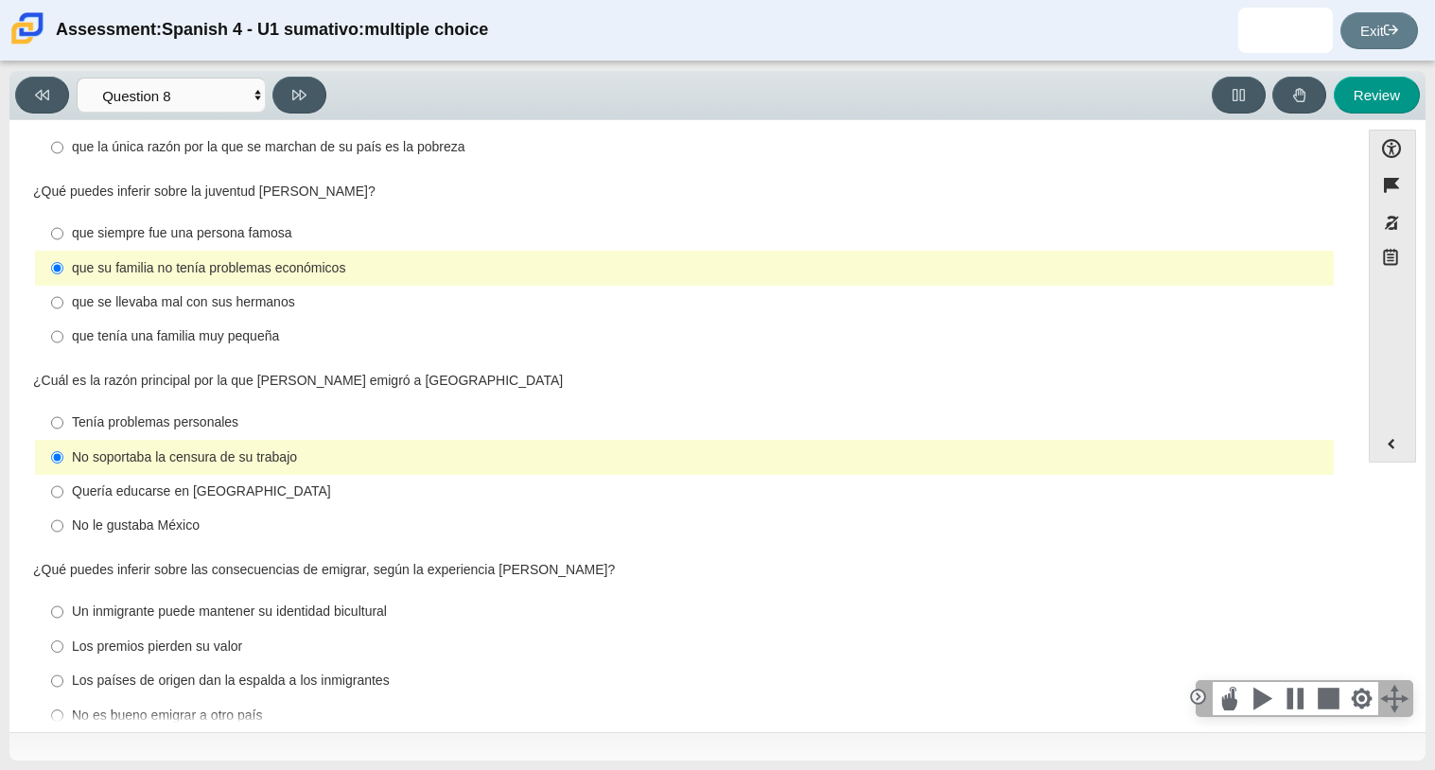
click at [196, 672] on div "Los países de origen dan la espalda a los inmigrantes" at bounding box center [699, 681] width 1254 height 19
click at [63, 664] on input "Los países de origen dan la espalda a los inmigrantes Los países de origen dan …" at bounding box center [57, 681] width 12 height 34
radio input "true"
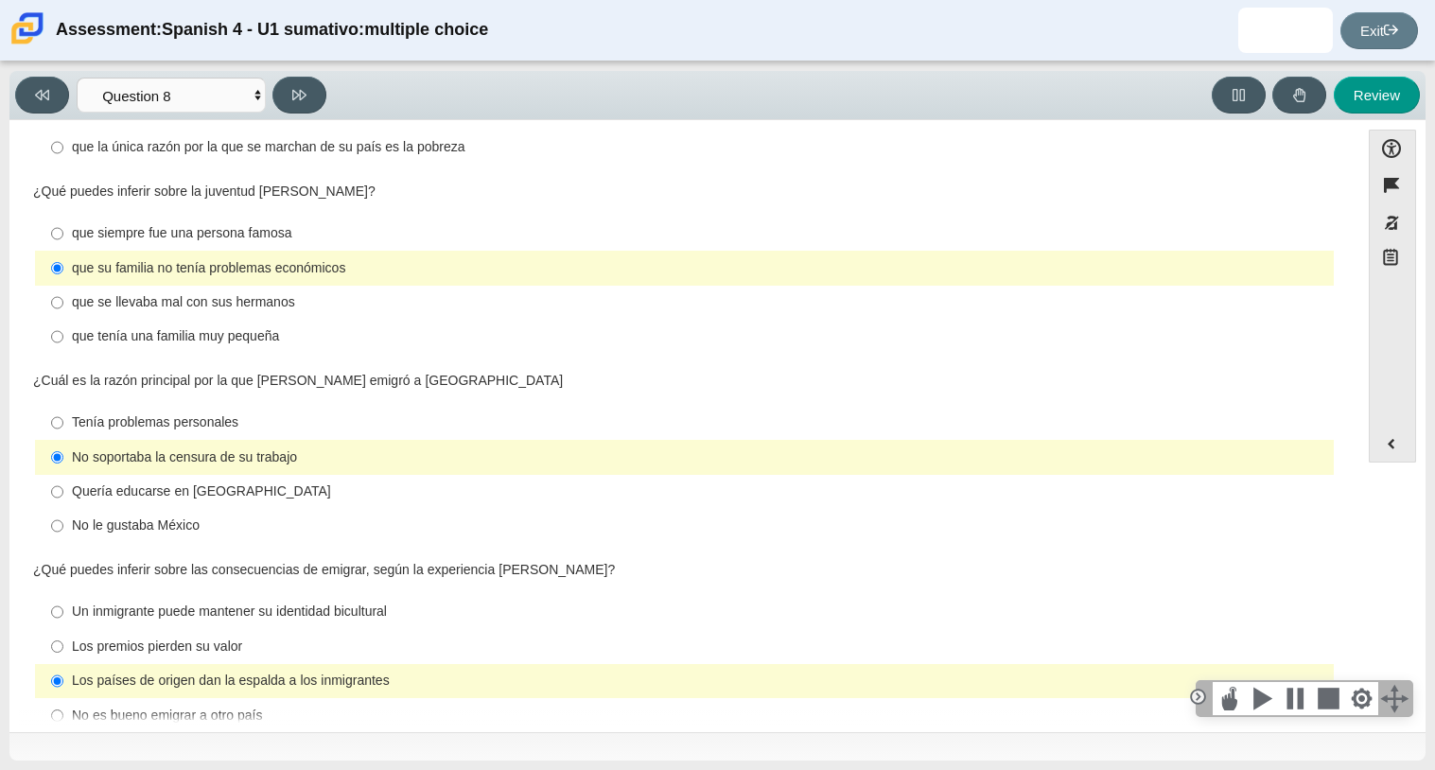
click at [200, 603] on div "Un inmigrante puede mantener su identidad bicultural" at bounding box center [699, 612] width 1254 height 19
click at [63, 595] on input "Un inmigrante puede mantener su identidad bicultural Un inmigrante puede manten…" at bounding box center [57, 612] width 12 height 34
radio input "true"
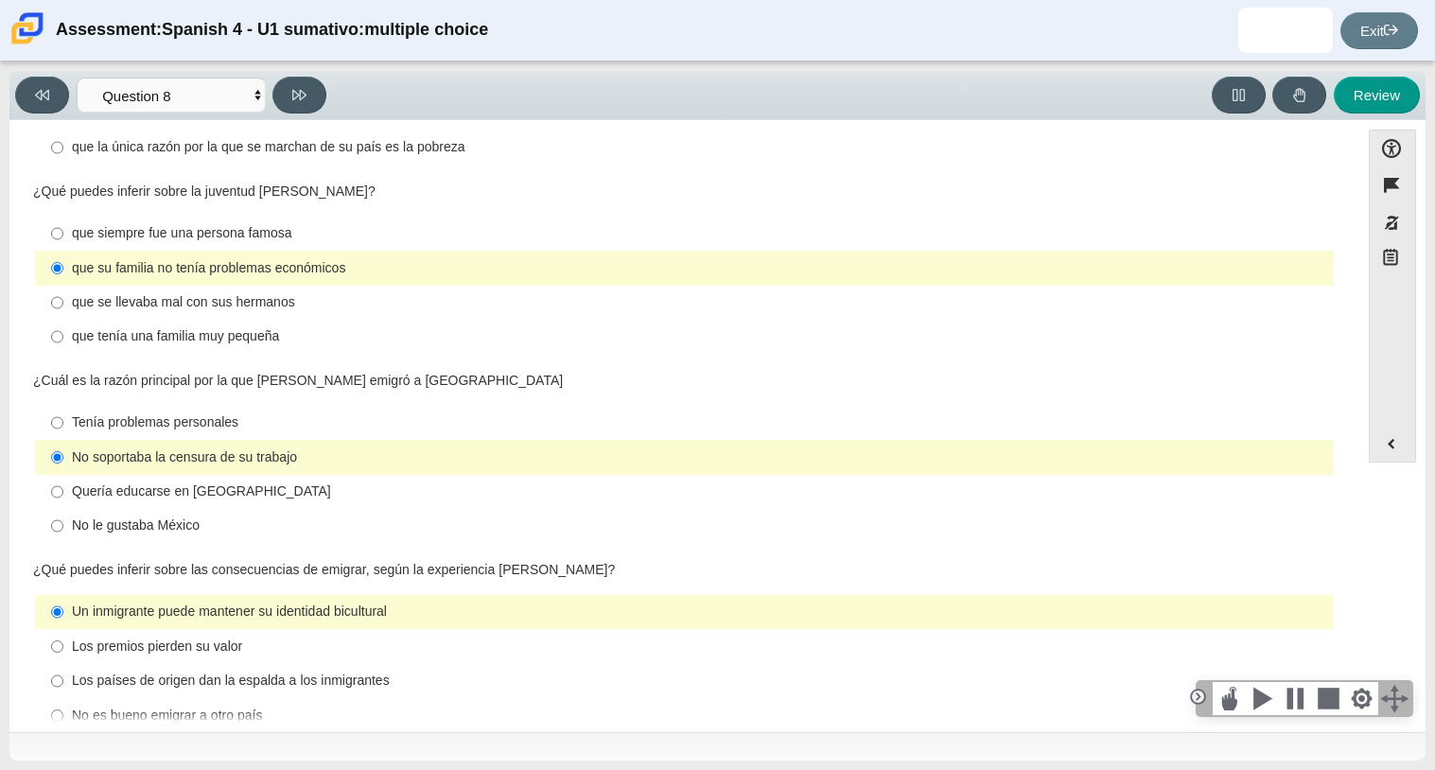
click at [233, 629] on label "Los premios pierden su valor Los premios pierden su valor" at bounding box center [686, 646] width 1296 height 34
click at [63, 629] on input "Los premios pierden su valor Los premios pierden su valor" at bounding box center [57, 646] width 12 height 34
radio input "true"
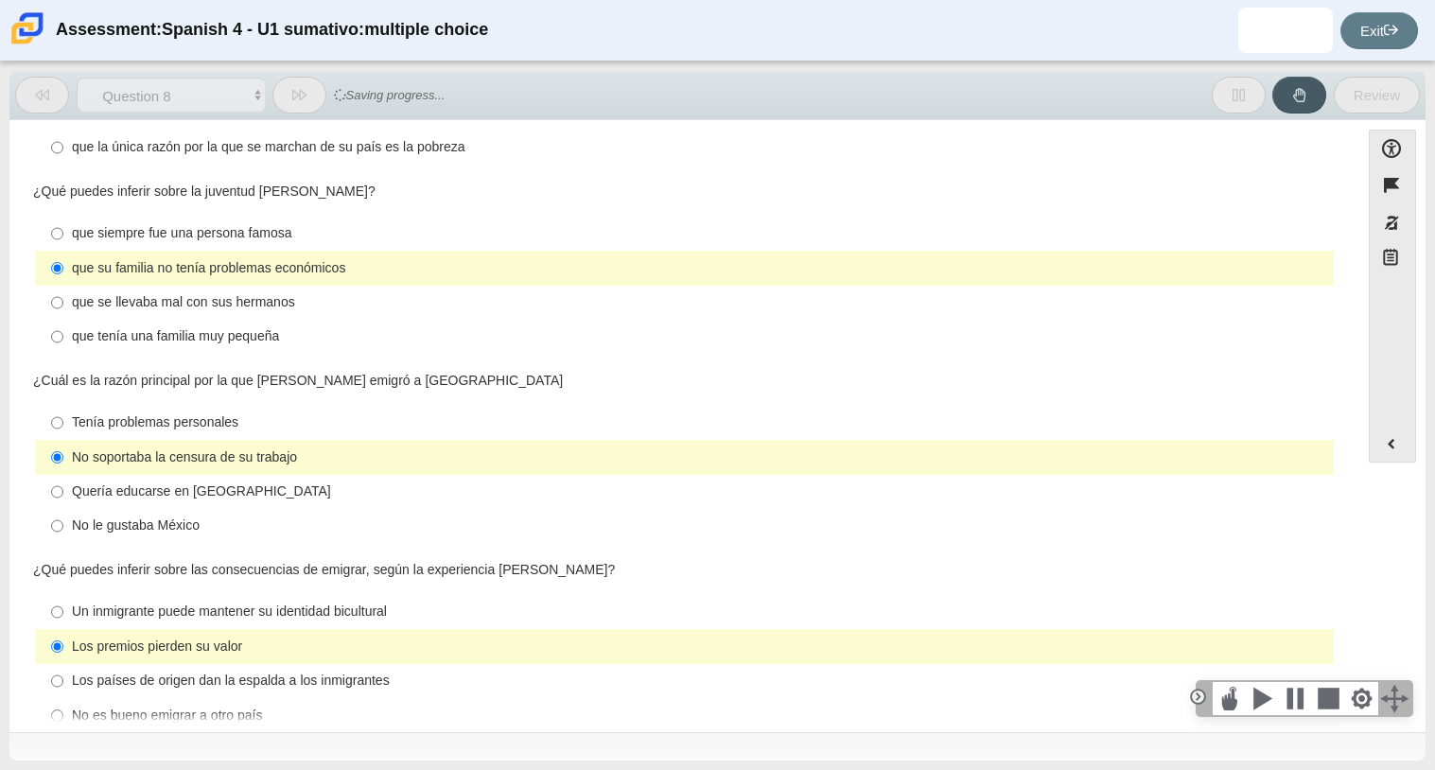
click at [297, 664] on label "Los países de origen dan la espalda a los inmigrantes Los países de origen dan …" at bounding box center [686, 681] width 1296 height 34
click at [63, 664] on input "Los países de origen dan la espalda a los inmigrantes Los países de origen dan …" at bounding box center [57, 681] width 12 height 34
radio input "true"
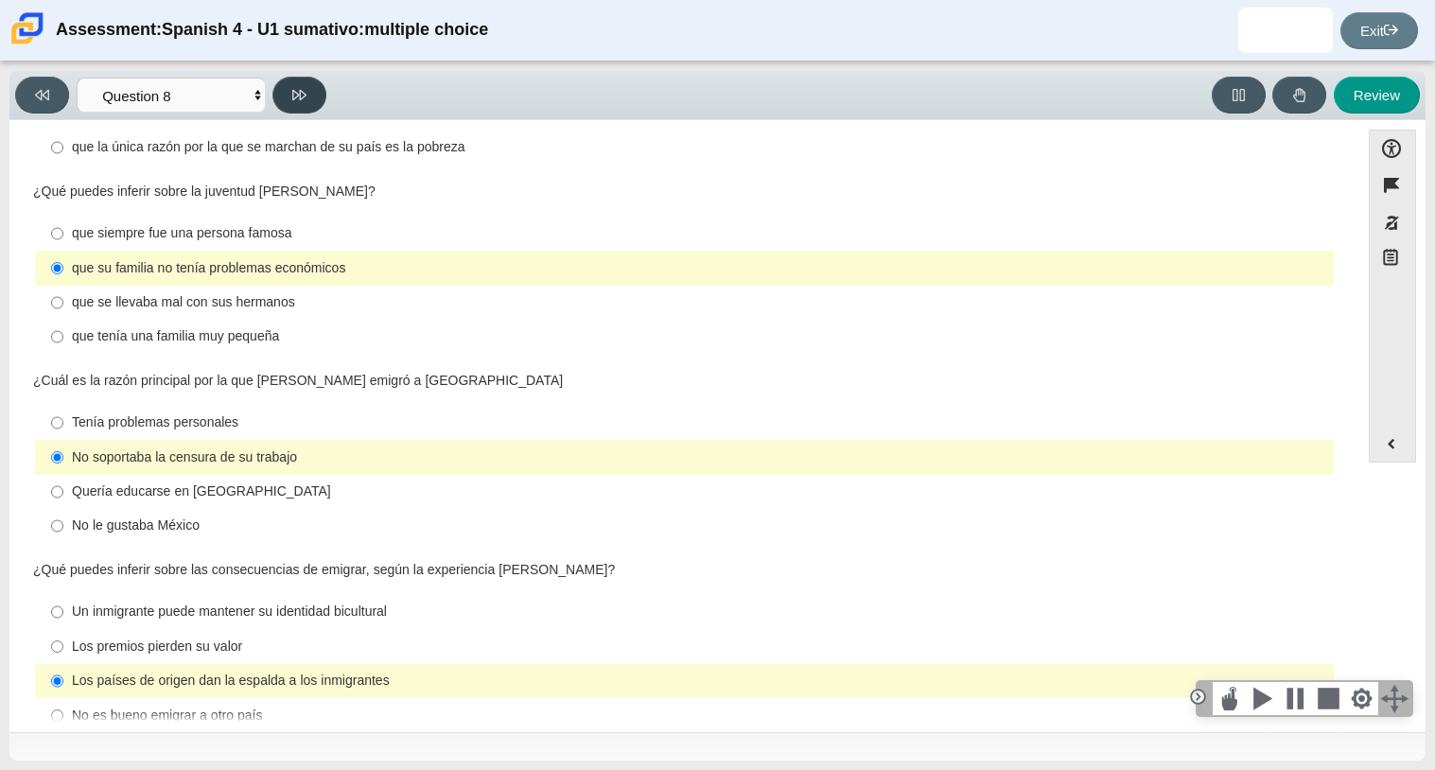
click at [303, 88] on icon at bounding box center [299, 95] width 14 height 14
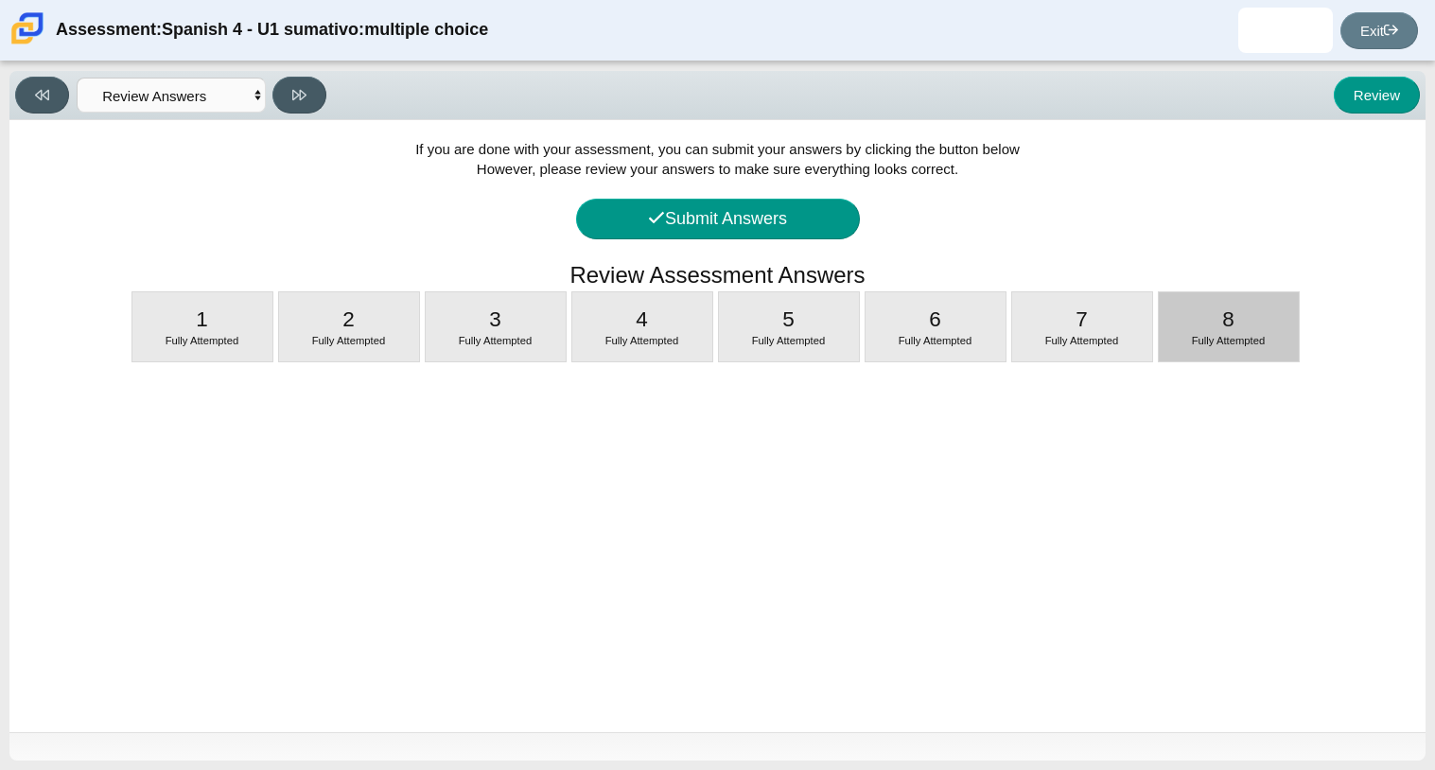
click at [1180, 351] on div "8 Fully Attempted" at bounding box center [1229, 326] width 140 height 69
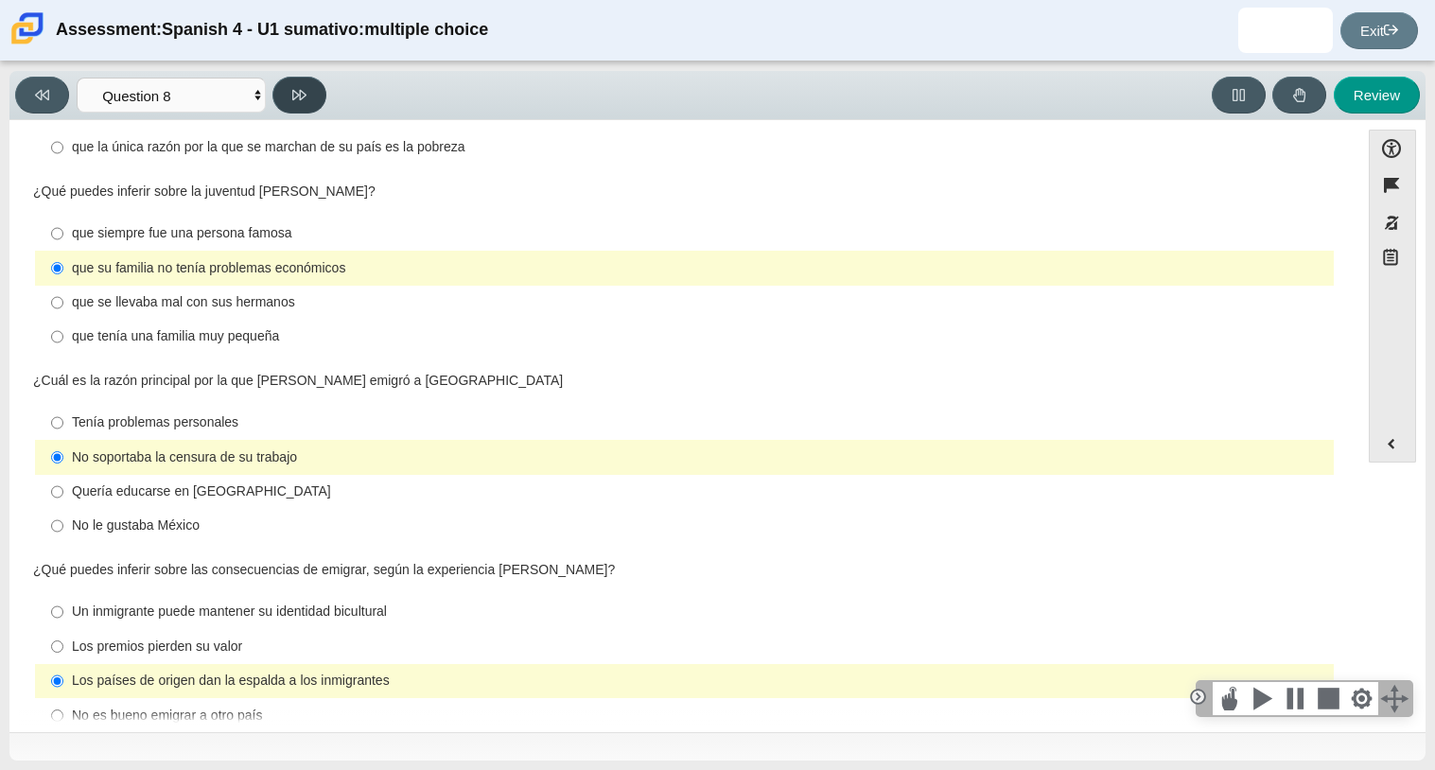
click at [296, 78] on button at bounding box center [299, 95] width 54 height 37
select select "review"
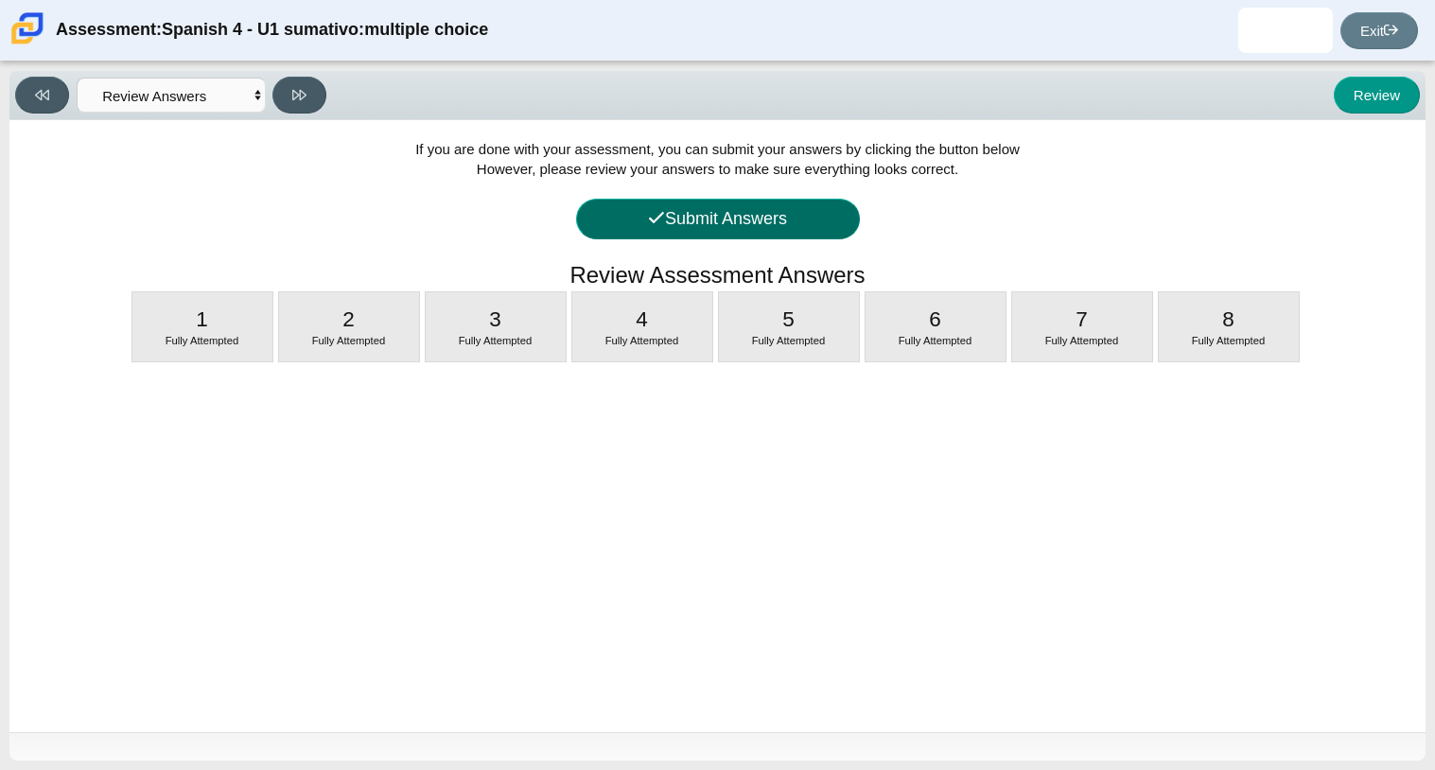
click at [738, 228] on button "Submit Answers" at bounding box center [718, 219] width 284 height 41
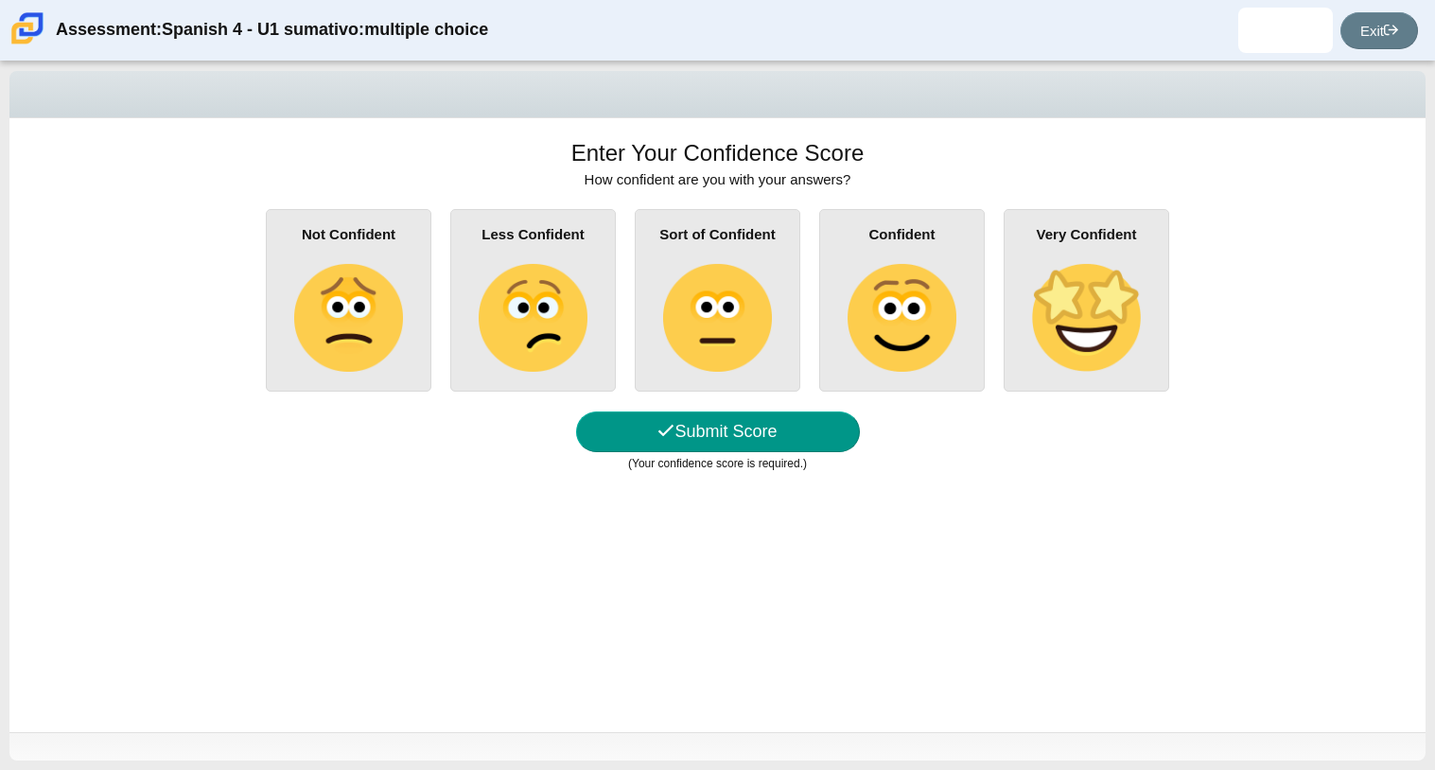
click at [524, 316] on img at bounding box center [533, 318] width 108 height 108
click at [0, 0] on input "Less Confident" at bounding box center [0, 0] width 0 height 0
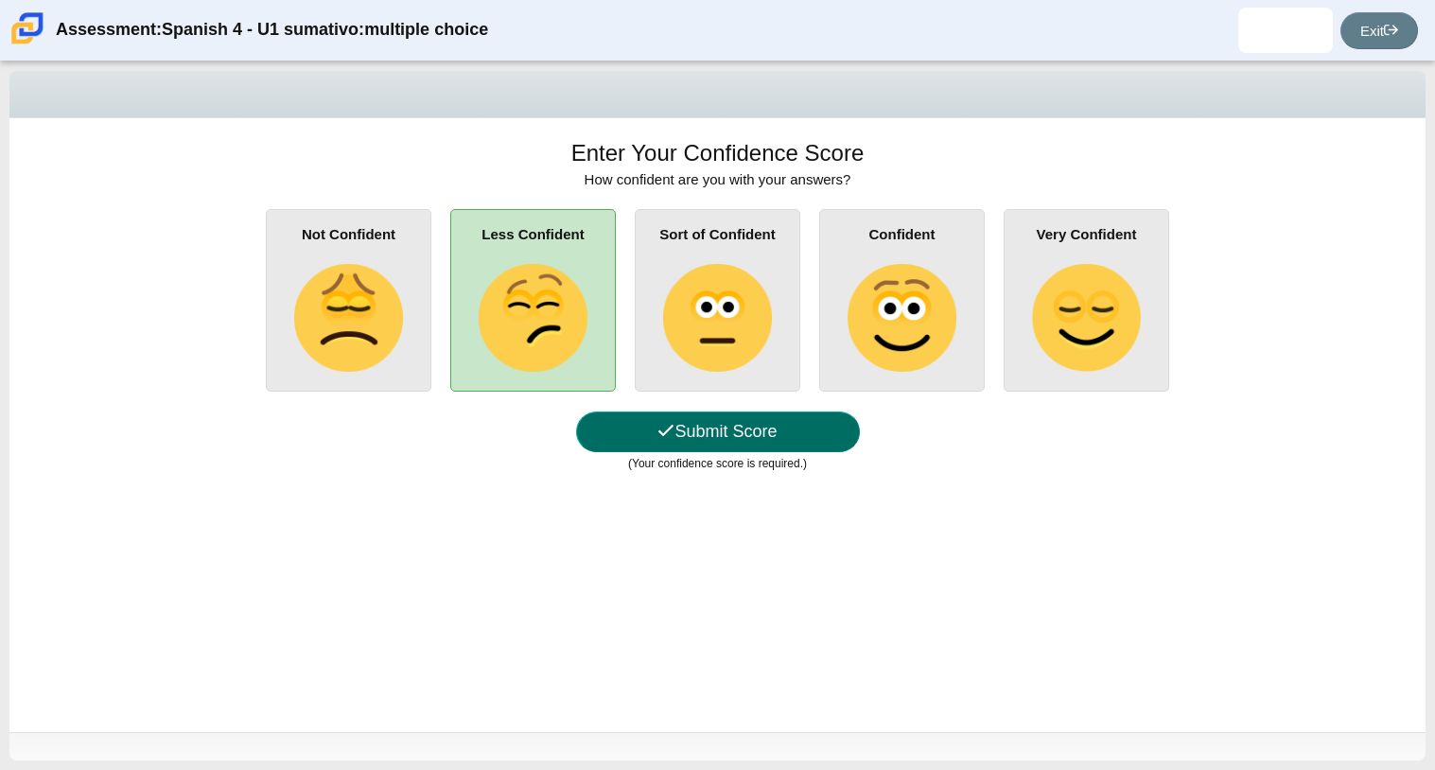
click at [721, 420] on button "Submit Score" at bounding box center [718, 431] width 284 height 41
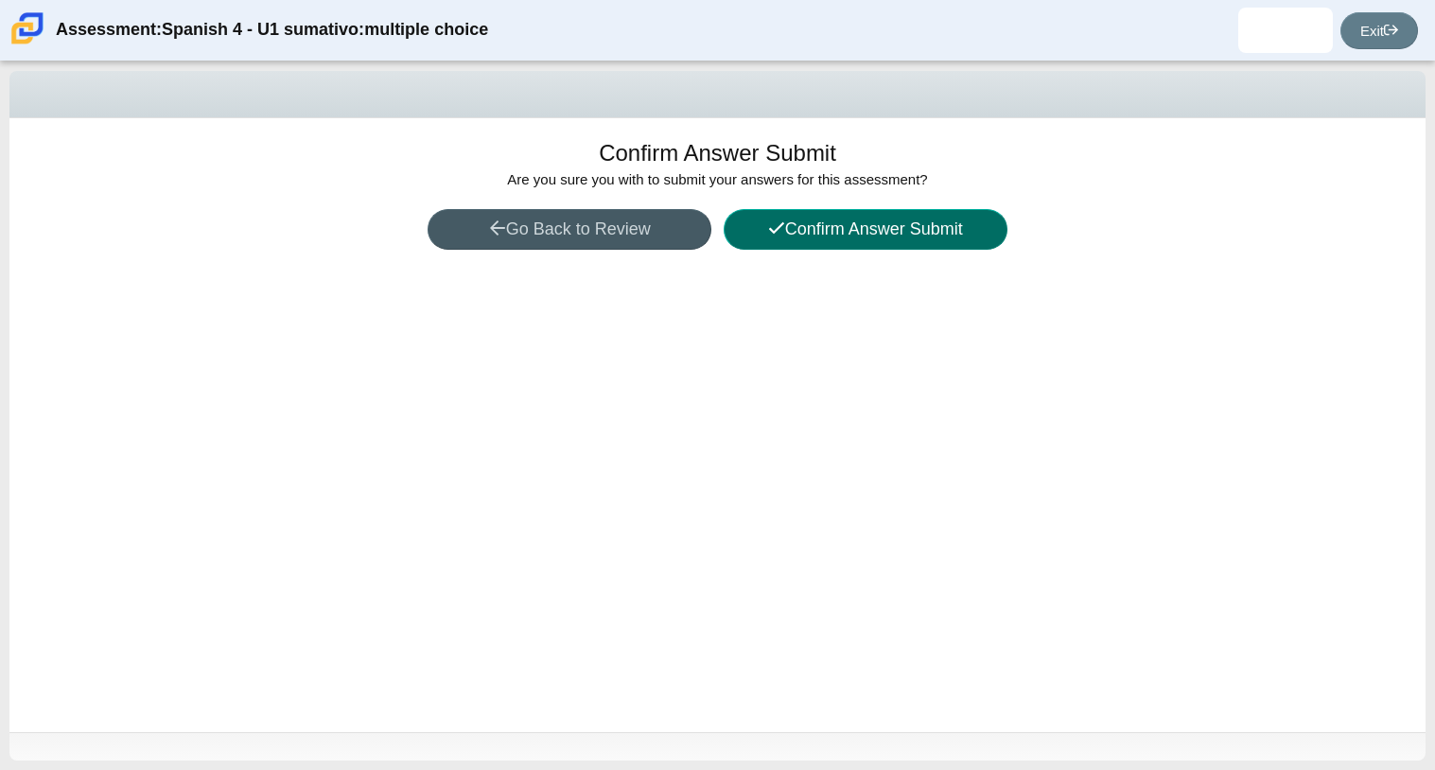
click at [870, 245] on button "Confirm Answer Submit" at bounding box center [866, 229] width 284 height 41
